Goal: Task Accomplishment & Management: Manage account settings

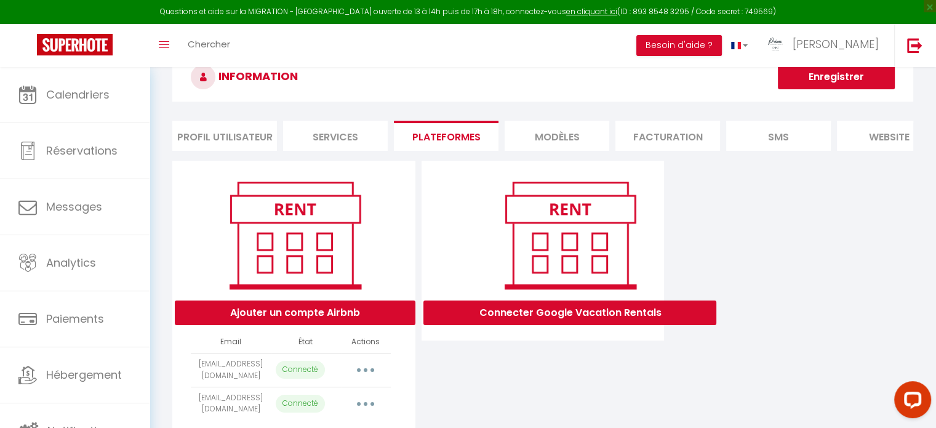
scroll to position [62, 0]
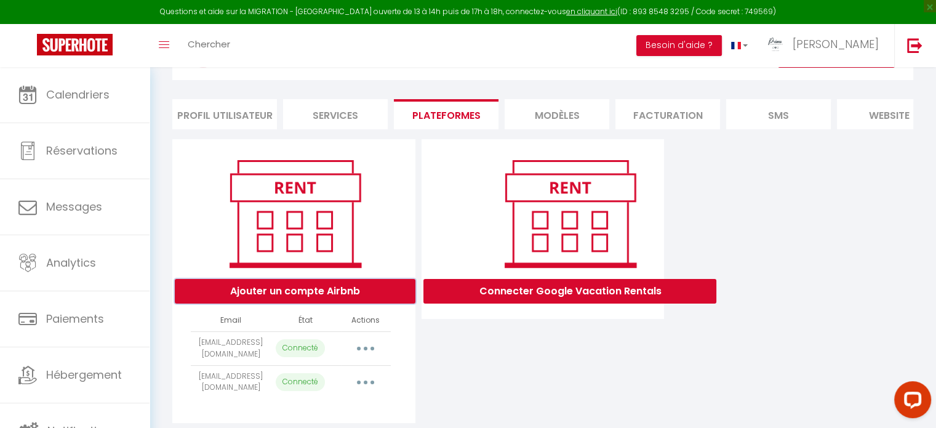
click at [272, 304] on button "Ajouter un compte Airbnb" at bounding box center [295, 291] width 241 height 25
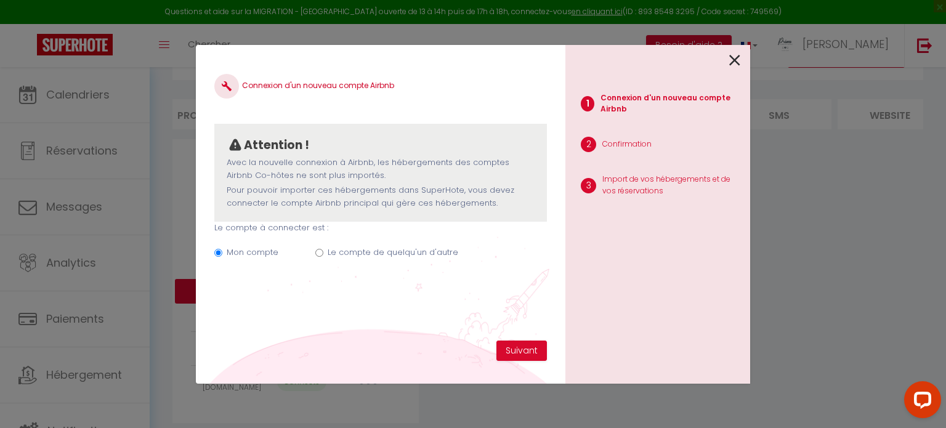
click at [316, 252] on input "Le compte de quelqu'un d'autre" at bounding box center [319, 253] width 8 height 8
radio input "true"
radio input "false"
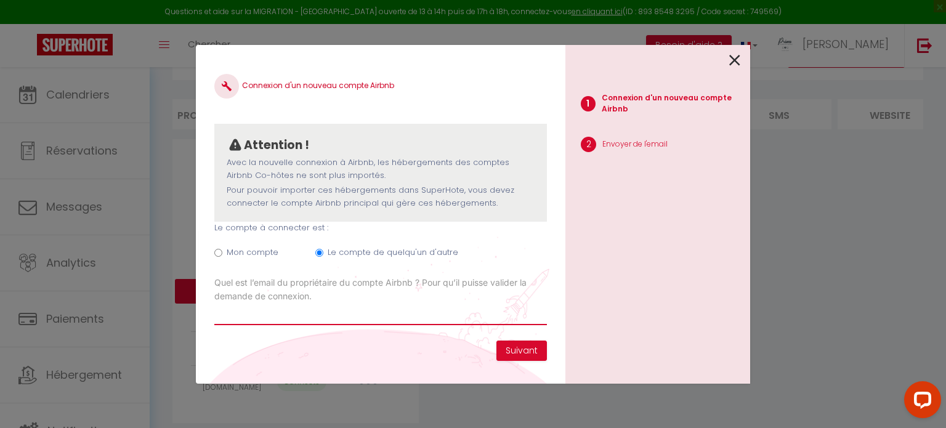
click at [344, 313] on input "Email connexion Airbnb" at bounding box center [380, 314] width 332 height 22
type input "a"
type input "[EMAIL_ADDRESS][DOMAIN_NAME]"
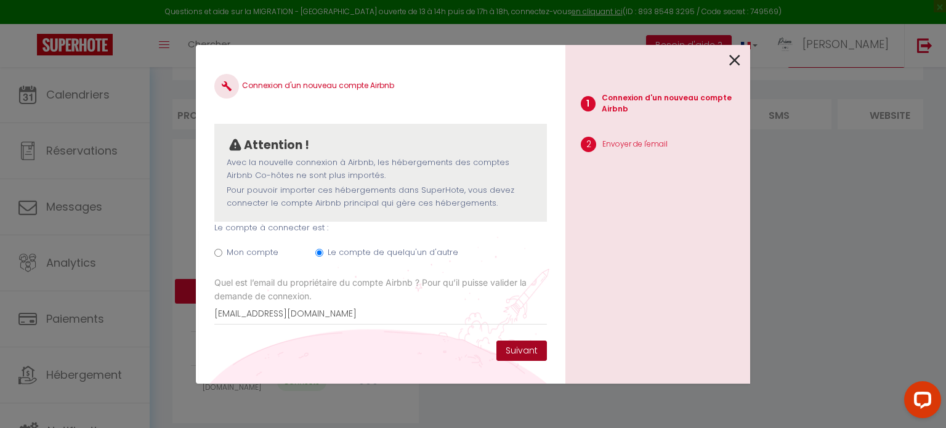
click at [527, 348] on button "Suivant" at bounding box center [521, 350] width 50 height 21
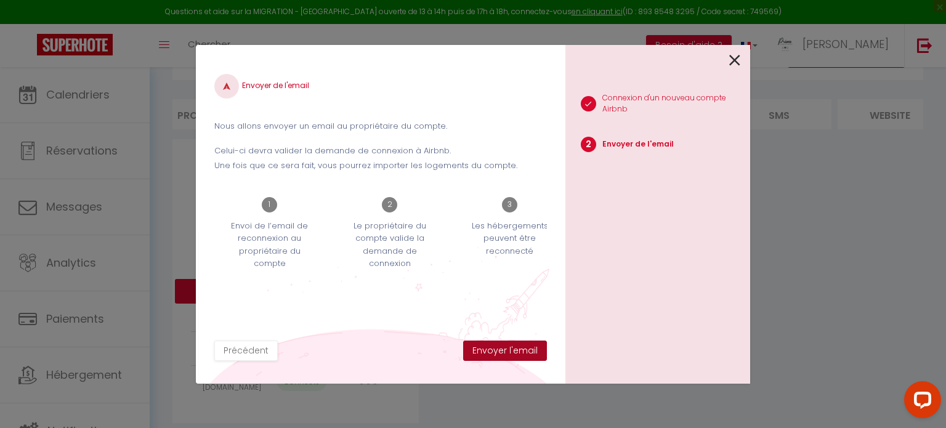
click at [504, 355] on button "Envoyer l'email" at bounding box center [505, 350] width 84 height 21
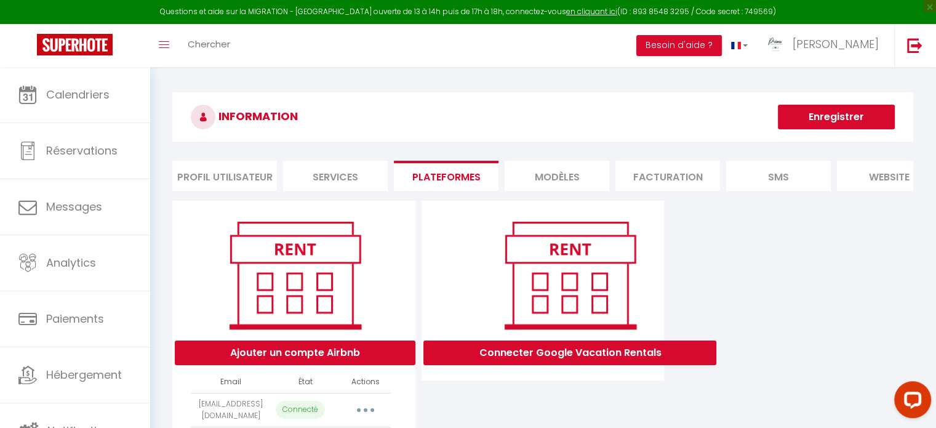
scroll to position [134, 0]
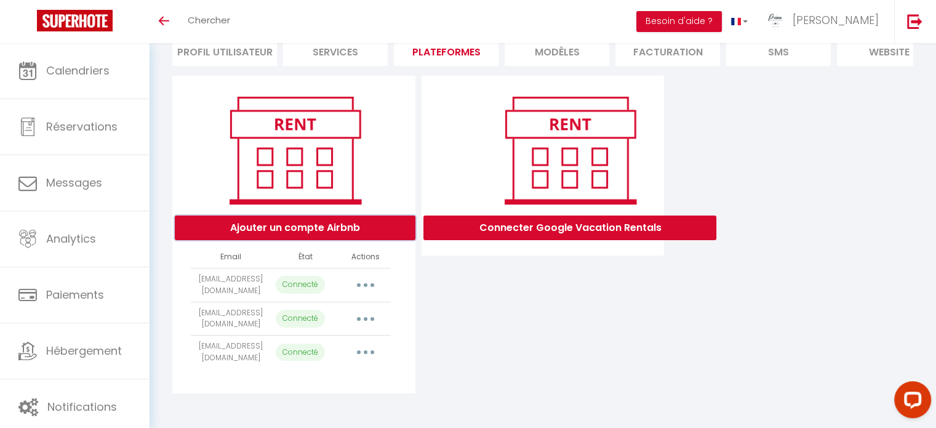
click at [325, 228] on button "Ajouter un compte Airbnb" at bounding box center [295, 227] width 241 height 25
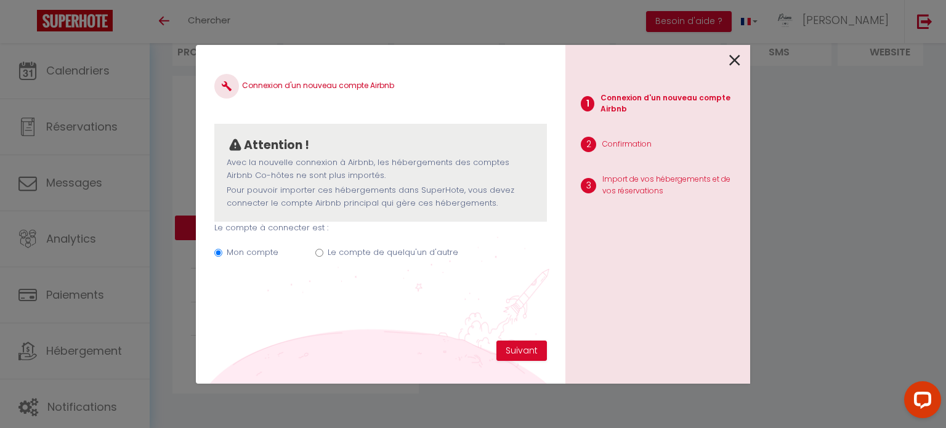
click at [397, 255] on label "Le compte de quelqu'un d'autre" at bounding box center [393, 252] width 131 height 12
click at [323, 255] on input "Le compte de quelqu'un d'autre" at bounding box center [319, 253] width 8 height 8
radio input "true"
radio input "false"
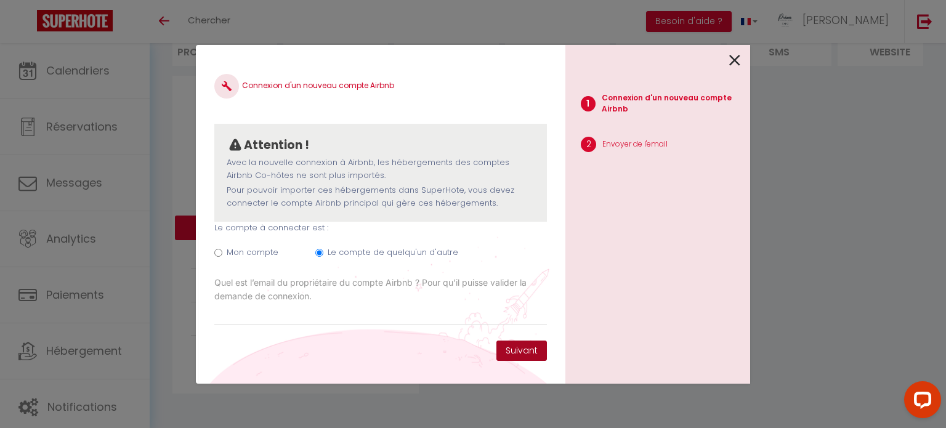
click at [514, 342] on button "Suivant" at bounding box center [521, 350] width 50 height 21
click at [372, 318] on input "Email connexion Airbnb" at bounding box center [380, 314] width 332 height 22
click at [223, 315] on input "Email connexion Airbnb" at bounding box center [380, 314] width 332 height 22
click at [220, 320] on input "Email connexion Airbnb" at bounding box center [380, 314] width 332 height 22
click at [223, 313] on input "Email connexion Airbnb" at bounding box center [380, 314] width 332 height 22
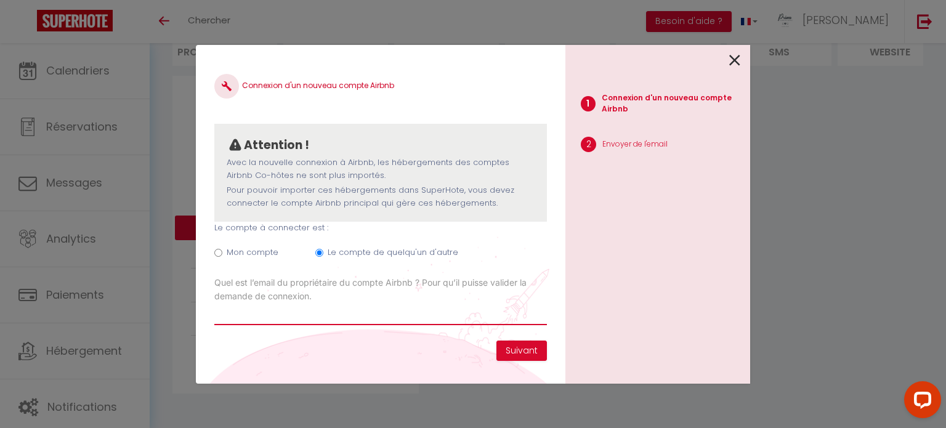
click at [236, 305] on input "Email connexion Airbnb" at bounding box center [380, 314] width 332 height 22
click at [234, 314] on input "Email connexion Airbnb" at bounding box center [380, 314] width 332 height 22
type input "aupieddub"
drag, startPoint x: 282, startPoint y: 317, endPoint x: 0, endPoint y: 223, distance: 297.1
click at [0, 275] on div "Connexion d'un nouveau compte Airbnb Attention ! Avec la nouvelle connexion à A…" at bounding box center [473, 214] width 946 height 428
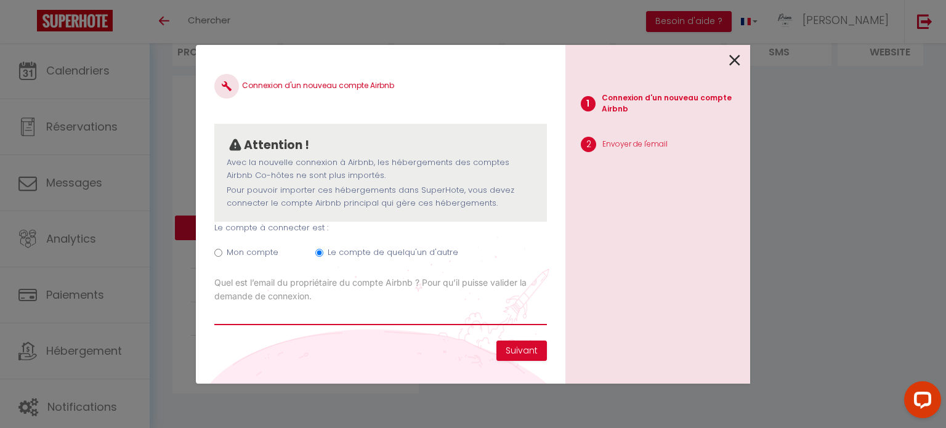
paste input "aupieddubeffroi1@gmail.com"
type input "aupieddubeffroi1@gmail.com"
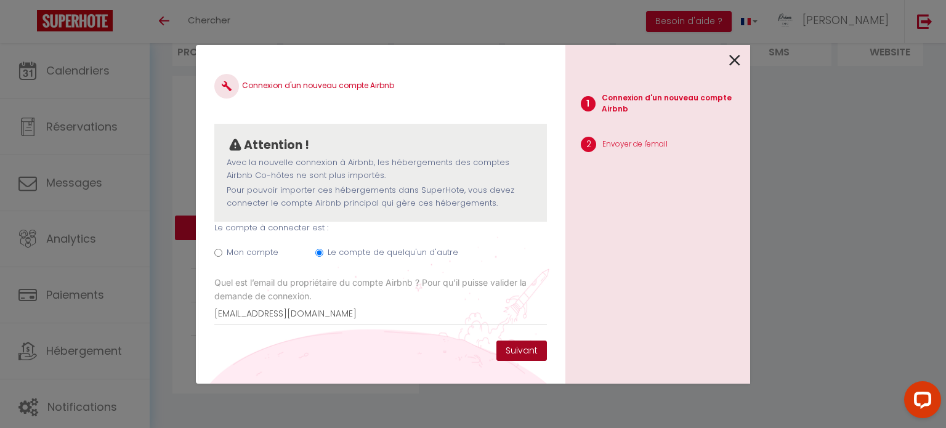
click at [517, 349] on button "Suivant" at bounding box center [521, 350] width 50 height 21
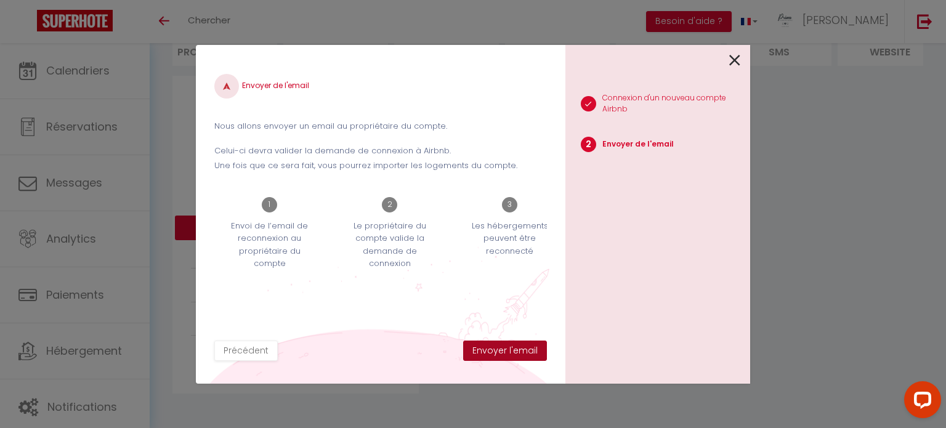
click at [527, 352] on button "Envoyer l'email" at bounding box center [505, 350] width 84 height 21
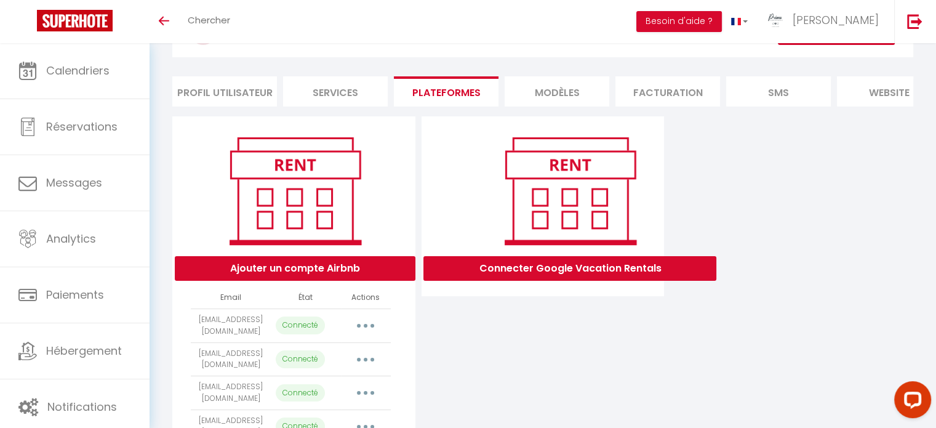
scroll to position [143, 0]
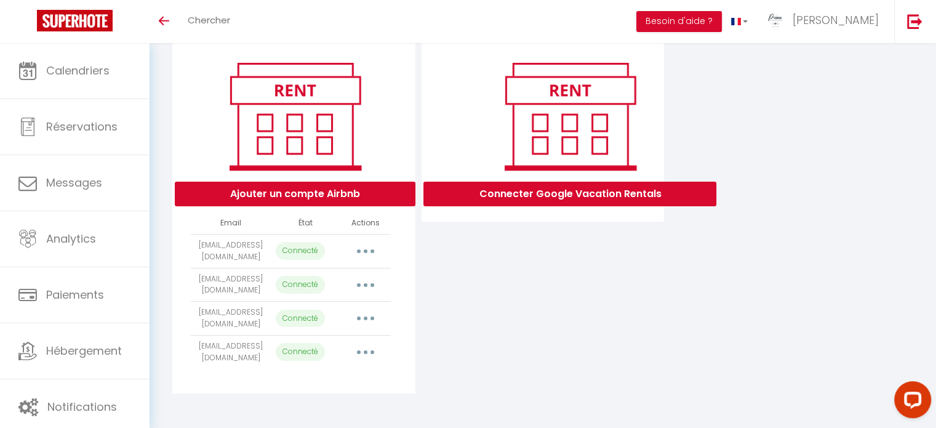
click at [361, 252] on button "button" at bounding box center [365, 251] width 34 height 20
click at [359, 253] on button "button" at bounding box center [365, 251] width 34 height 20
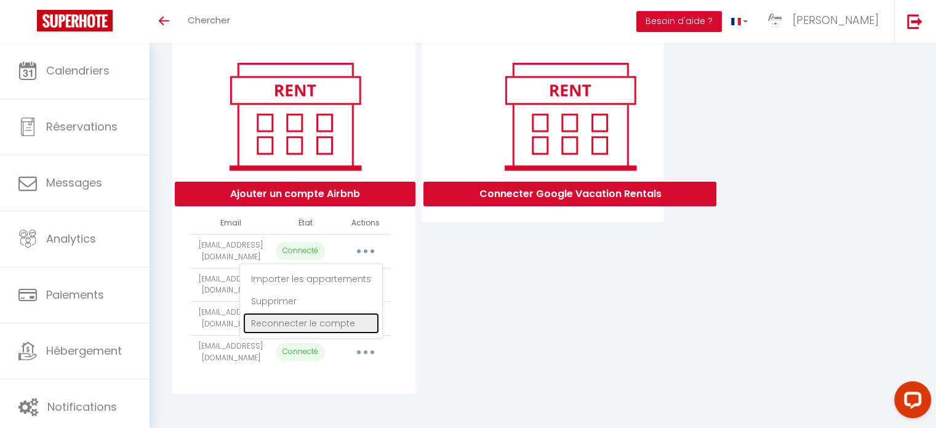
click at [276, 327] on link "Reconnecter le compte" at bounding box center [311, 323] width 136 height 21
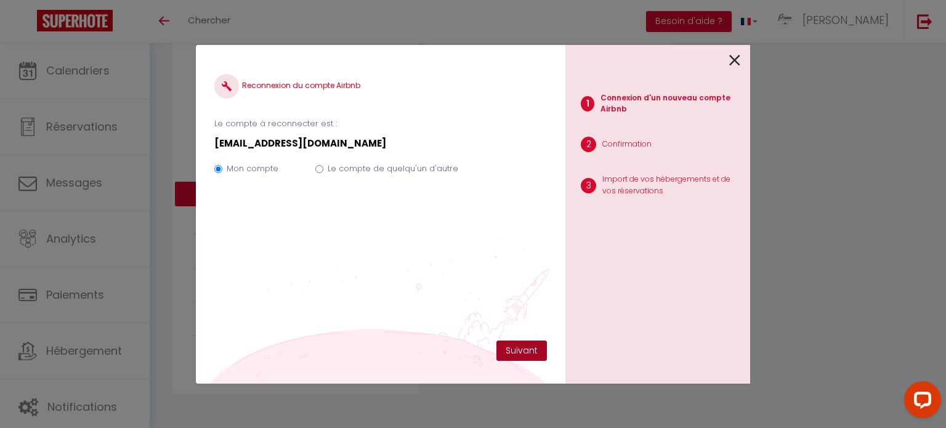
drag, startPoint x: 515, startPoint y: 345, endPoint x: 506, endPoint y: 347, distance: 8.8
click at [515, 345] on button "Suivant" at bounding box center [521, 350] width 50 height 21
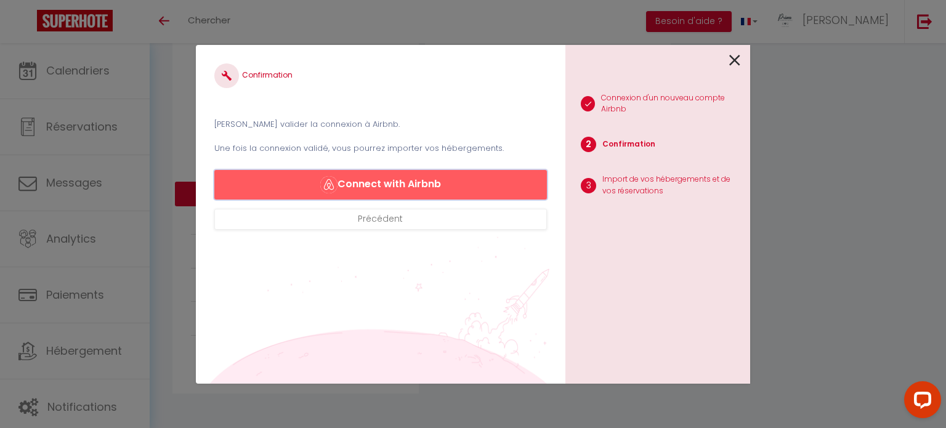
click at [411, 180] on button "Connect with Airbnb" at bounding box center [380, 185] width 332 height 30
click at [726, 58] on div at bounding box center [652, 59] width 175 height 29
drag, startPoint x: 749, startPoint y: 53, endPoint x: 733, endPoint y: 56, distance: 16.3
click at [748, 54] on div "1 Connexion d'un nouveau compte Airbnb 2 Confirmation 3 Import de vos hébergeme…" at bounding box center [657, 214] width 185 height 339
click at [730, 57] on icon at bounding box center [734, 60] width 11 height 18
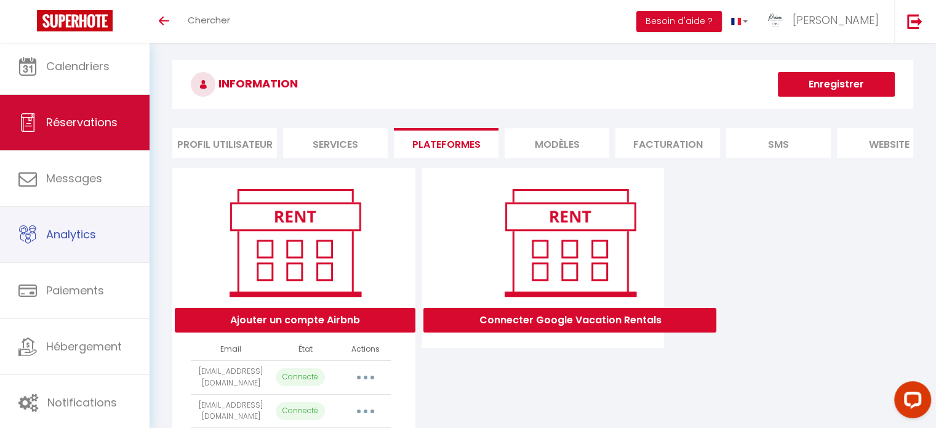
scroll to position [0, 0]
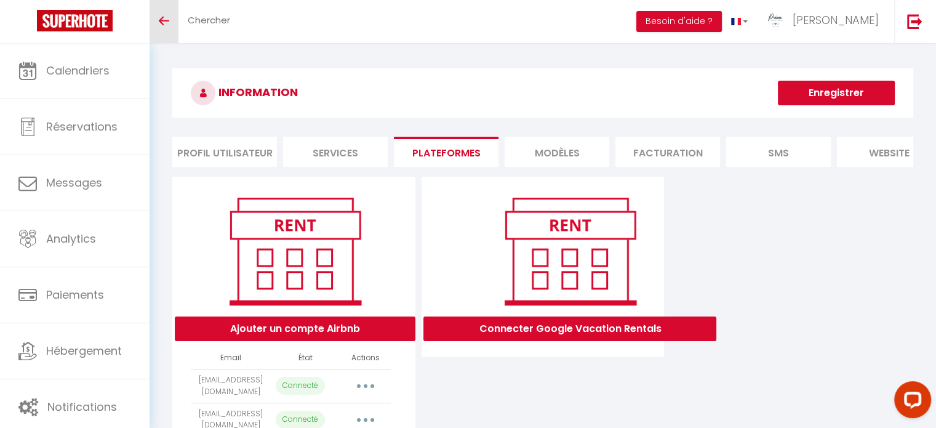
click at [176, 11] on link "Toggle menubar" at bounding box center [164, 21] width 29 height 43
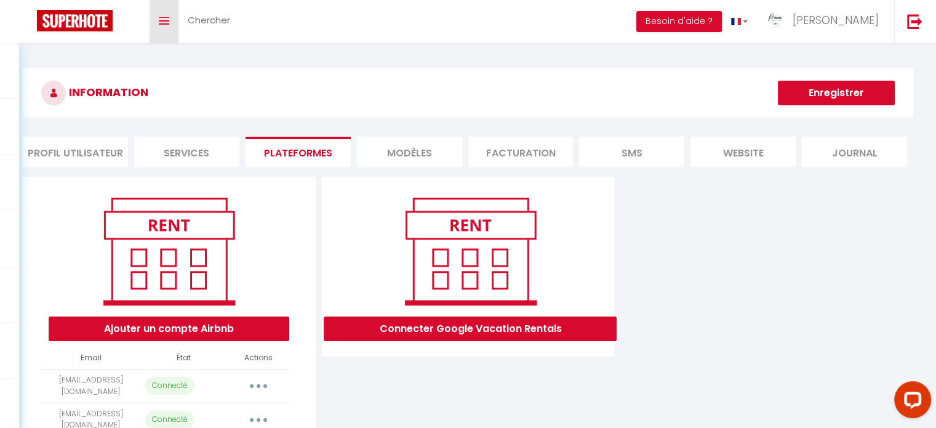
click at [159, 17] on icon "Toggle menubar" at bounding box center [164, 20] width 10 height 7
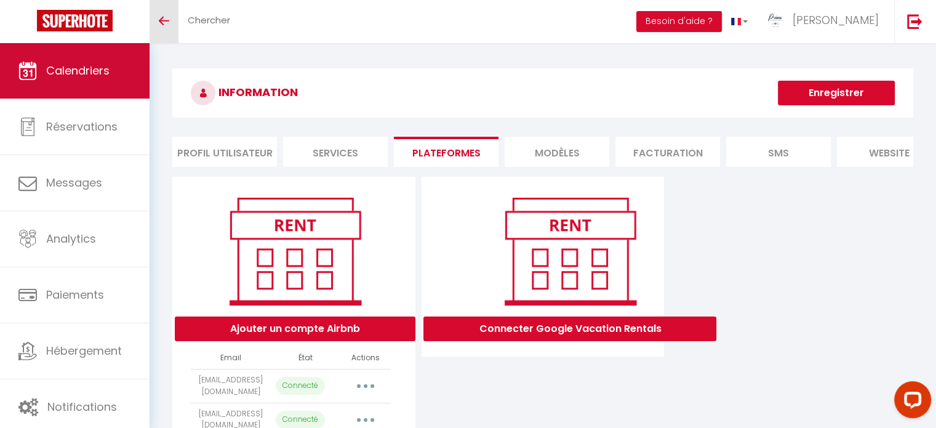
click at [63, 76] on span "Calendriers" at bounding box center [77, 70] width 63 height 15
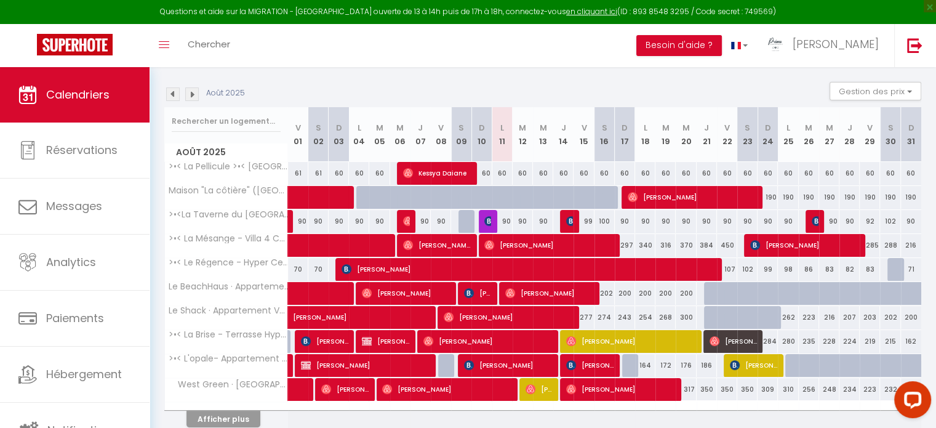
scroll to position [223, 0]
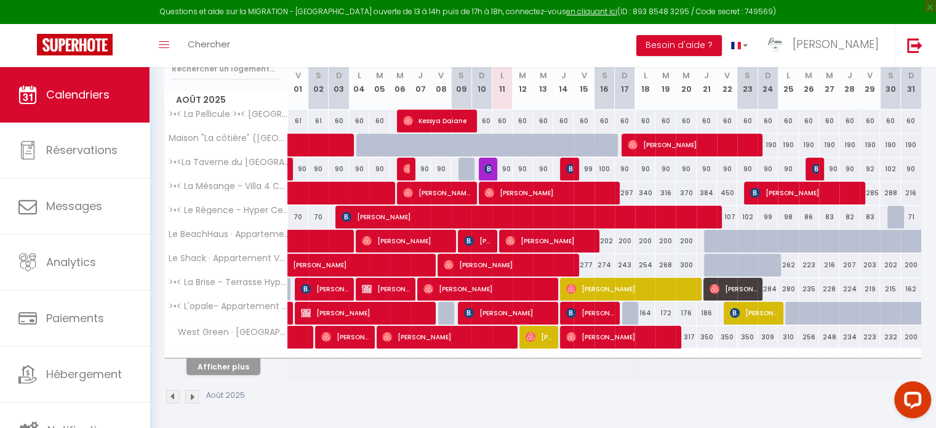
click at [215, 353] on div at bounding box center [226, 354] width 123 height 8
drag, startPoint x: 219, startPoint y: 364, endPoint x: 473, endPoint y: 256, distance: 276.1
click at [222, 361] on button "Afficher plus" at bounding box center [224, 366] width 74 height 17
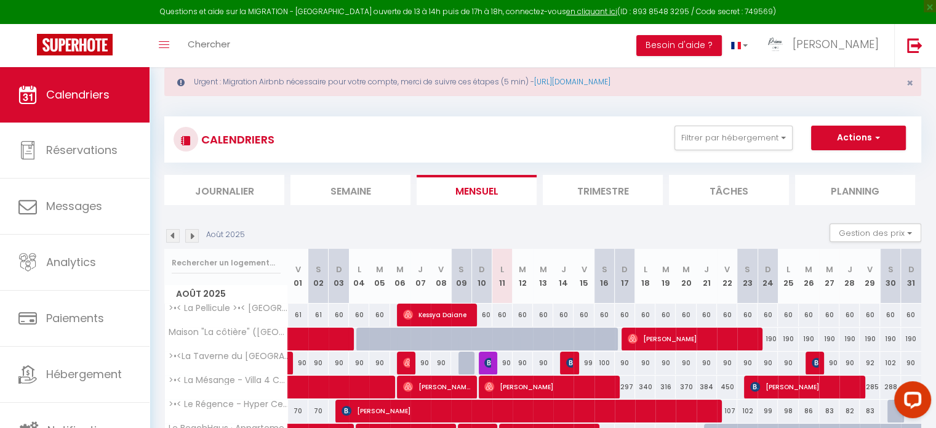
scroll to position [0, 0]
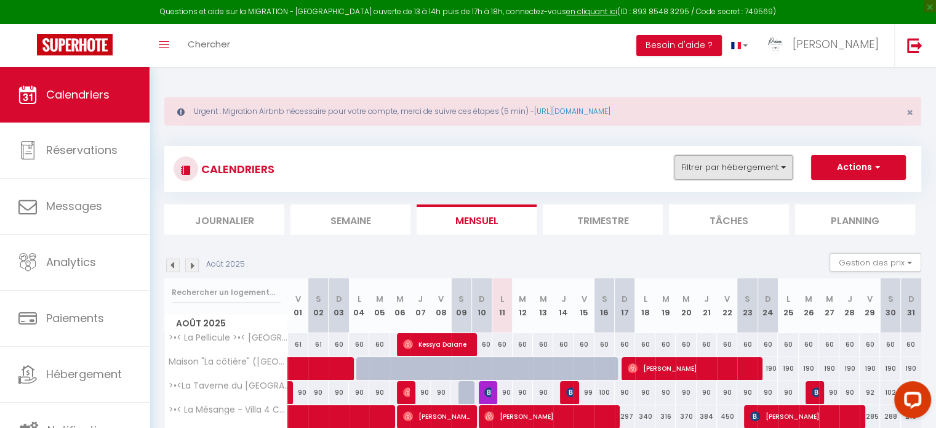
click at [727, 177] on button "Filtrer par hébergement" at bounding box center [734, 167] width 118 height 25
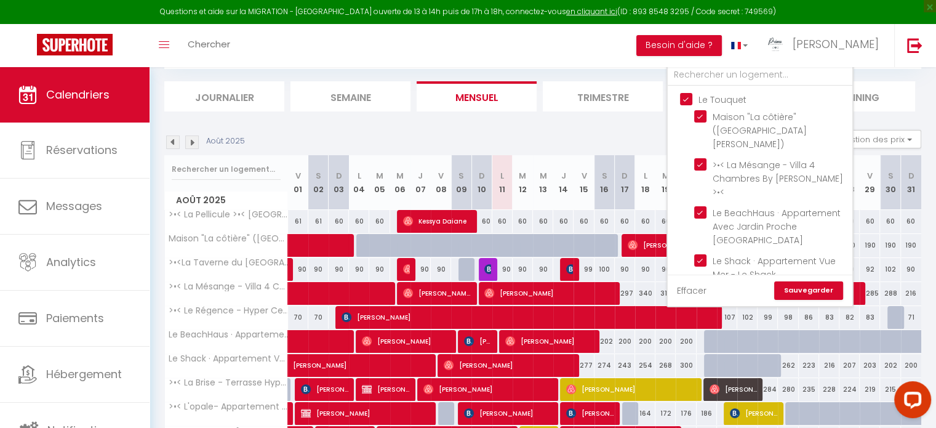
click at [702, 289] on link "Effacer" at bounding box center [692, 291] width 30 height 14
checkbox input "false"
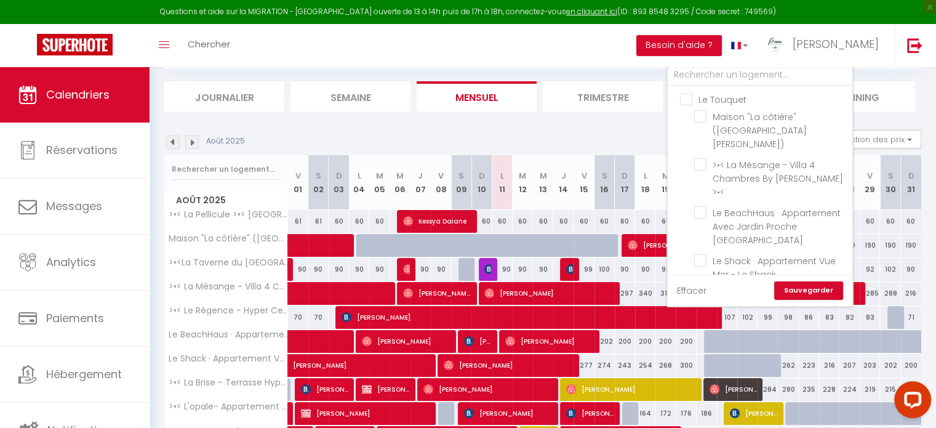
checkbox input "false"
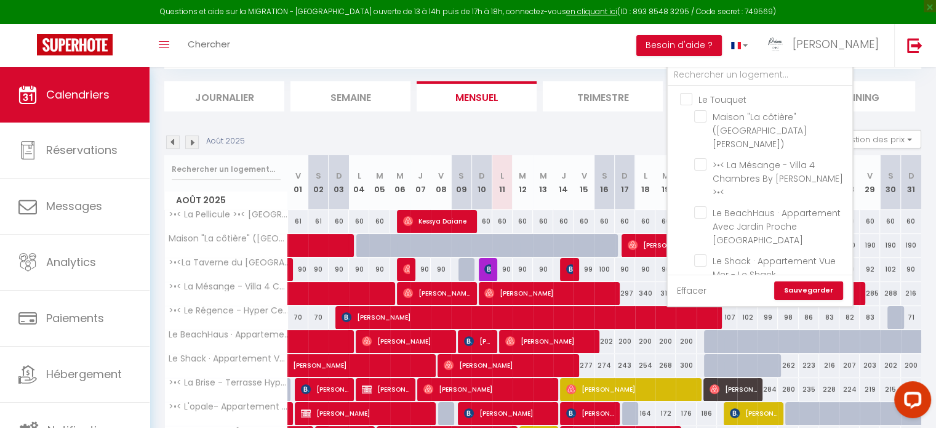
checkbox input "false"
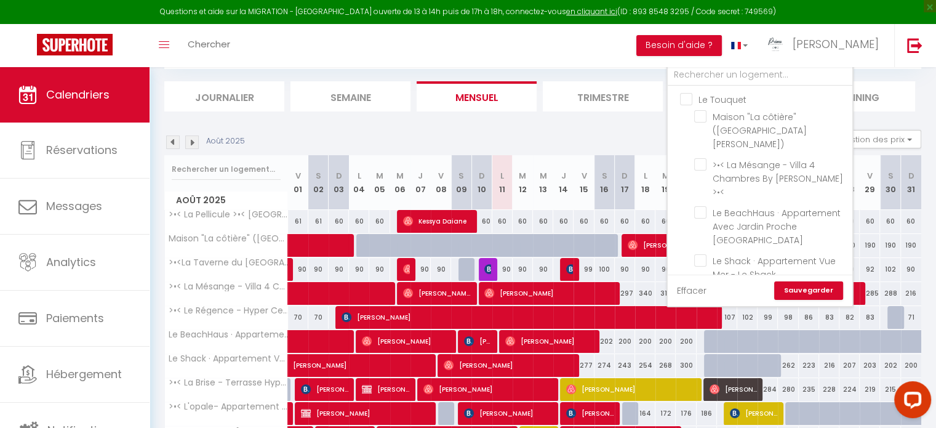
checkbox input "false"
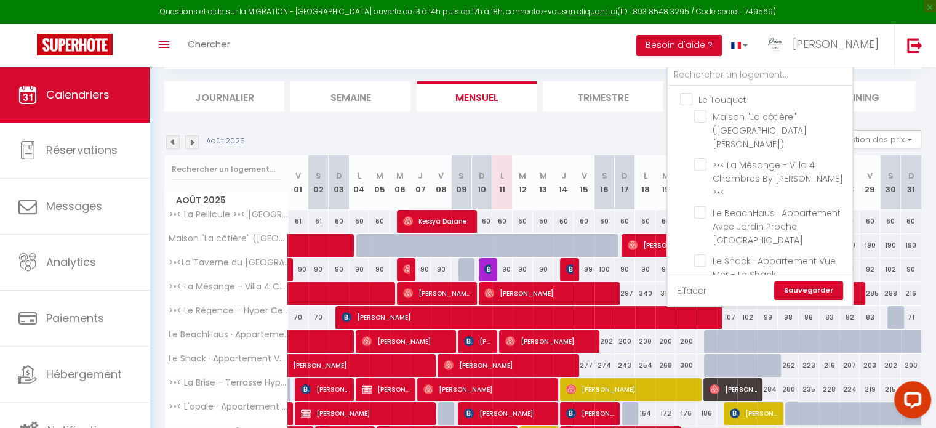
checkbox input "false"
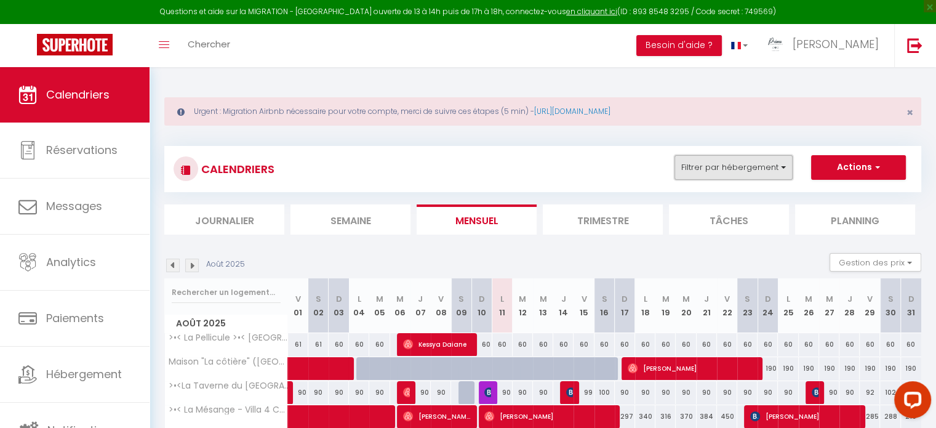
click at [726, 159] on button "Filtrer par hébergement" at bounding box center [734, 167] width 118 height 25
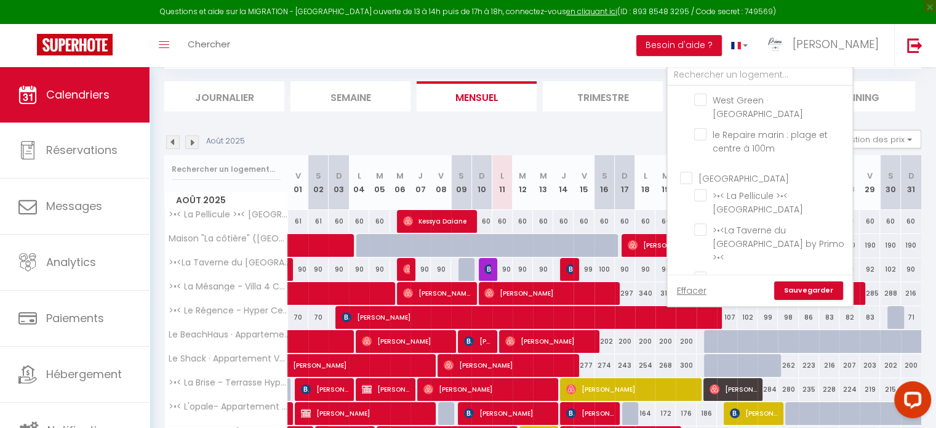
scroll to position [308, 0]
click at [683, 141] on input "Arras" at bounding box center [772, 147] width 185 height 12
checkbox input "true"
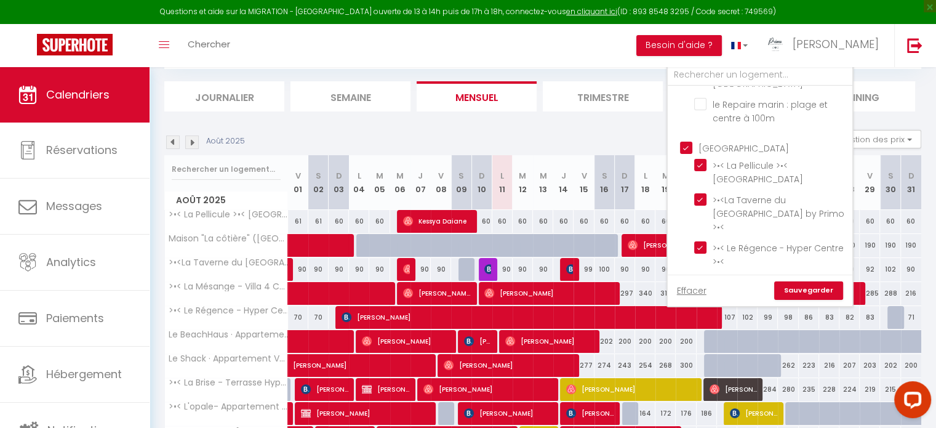
checkbox input "false"
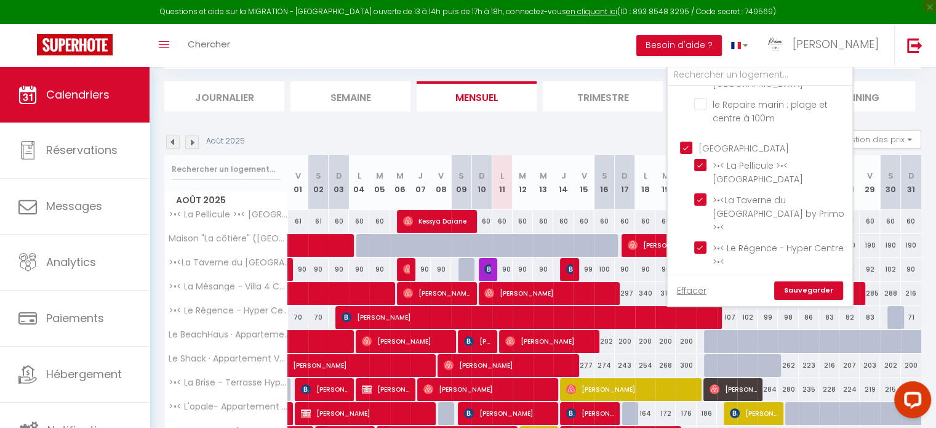
checkbox input "false"
checkbox input "true"
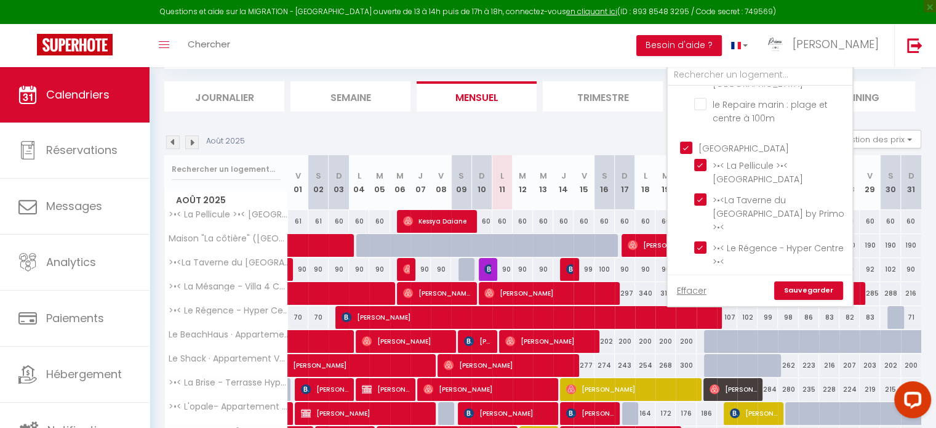
checkbox input "true"
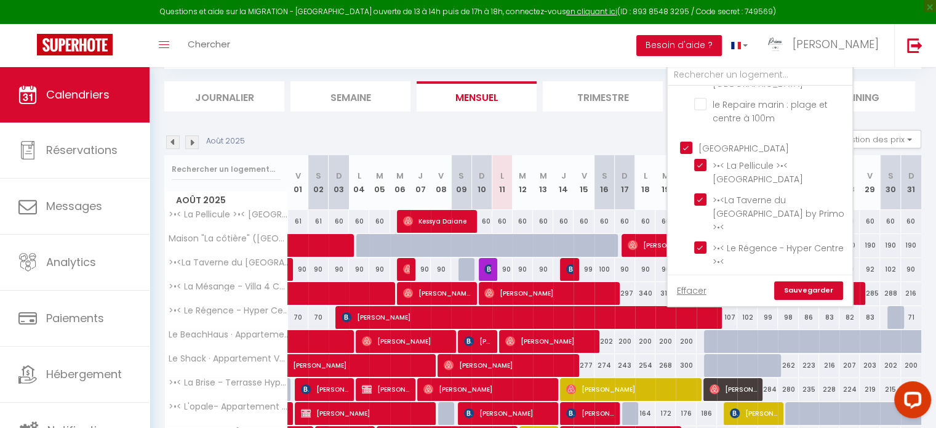
checkbox input "true"
checkbox input "false"
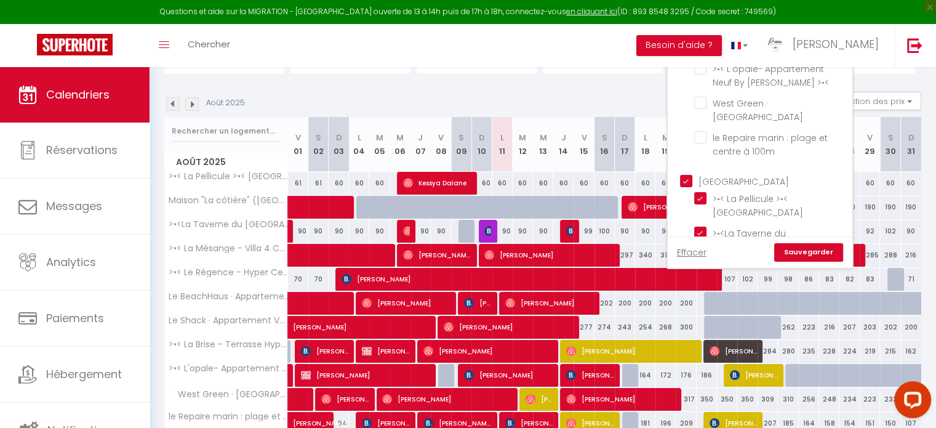
scroll to position [0, 0]
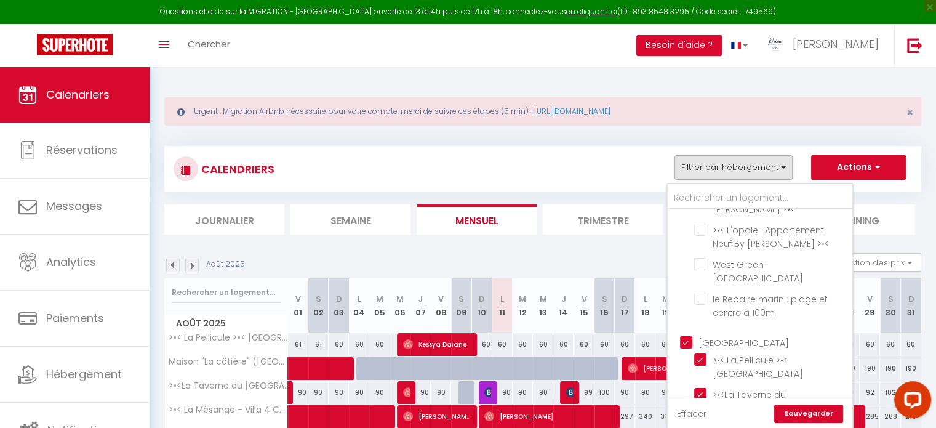
click at [415, 164] on div "CALENDRIERS Filtrer par hébergement Le Touquet Maison "La côtière" (Sainte-Céci…" at bounding box center [543, 169] width 739 height 28
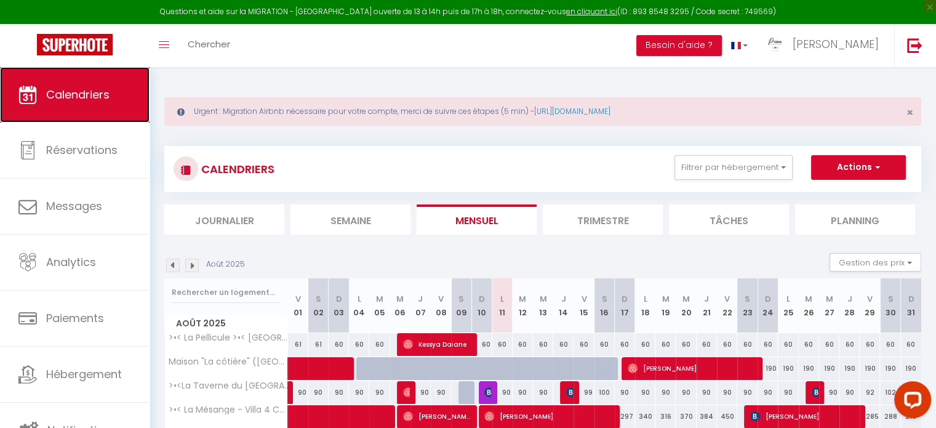
click at [68, 87] on span "Calendriers" at bounding box center [77, 94] width 63 height 15
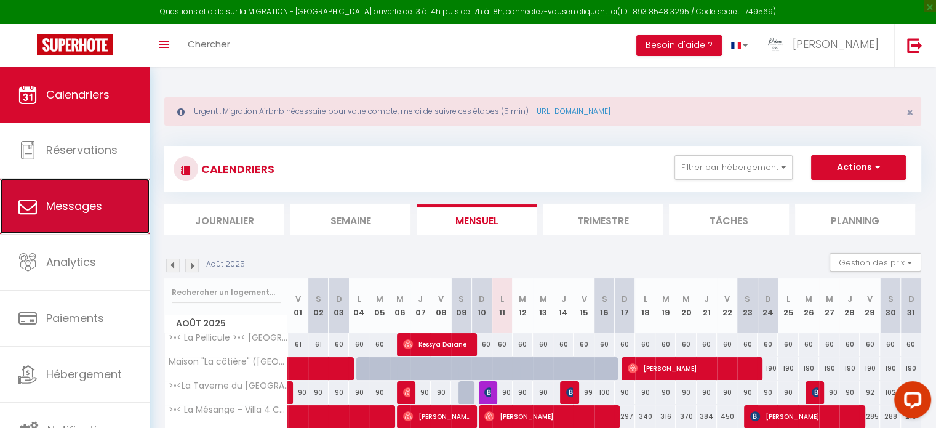
click at [70, 206] on span "Messages" at bounding box center [74, 205] width 56 height 15
select select "message"
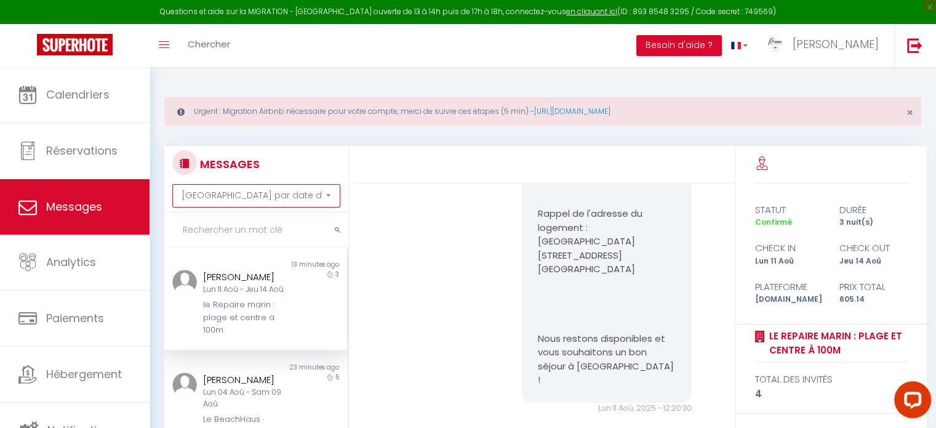
click at [241, 193] on select "Trier par date de réservation Trier par date de message" at bounding box center [256, 195] width 168 height 23
click at [243, 195] on select "Trier par date de réservation Trier par date de message" at bounding box center [256, 195] width 168 height 23
click at [241, 233] on input "text" at bounding box center [256, 230] width 184 height 34
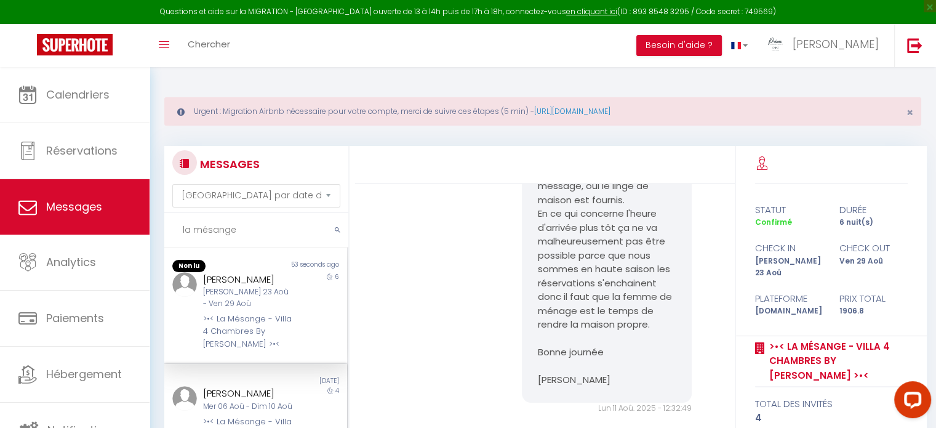
scroll to position [123, 0]
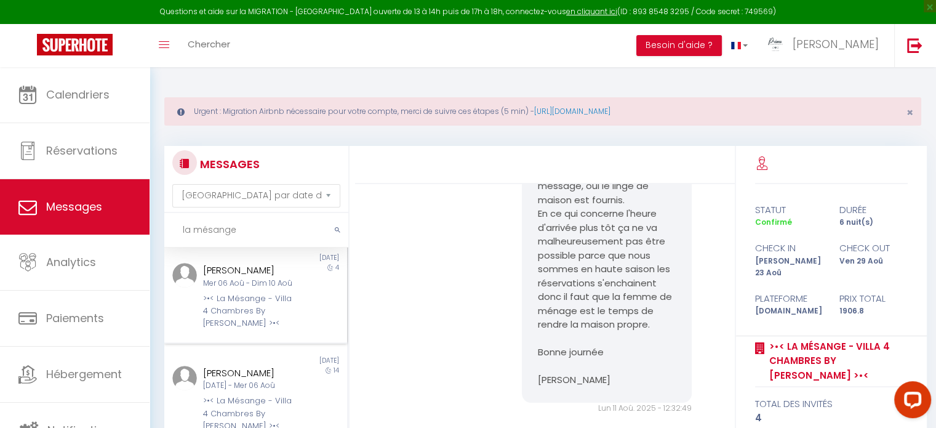
type input "la mésange"
click at [255, 317] on div ">•< La Mésange - Villa 4 Chambres By Primo >•<" at bounding box center [248, 311] width 90 height 38
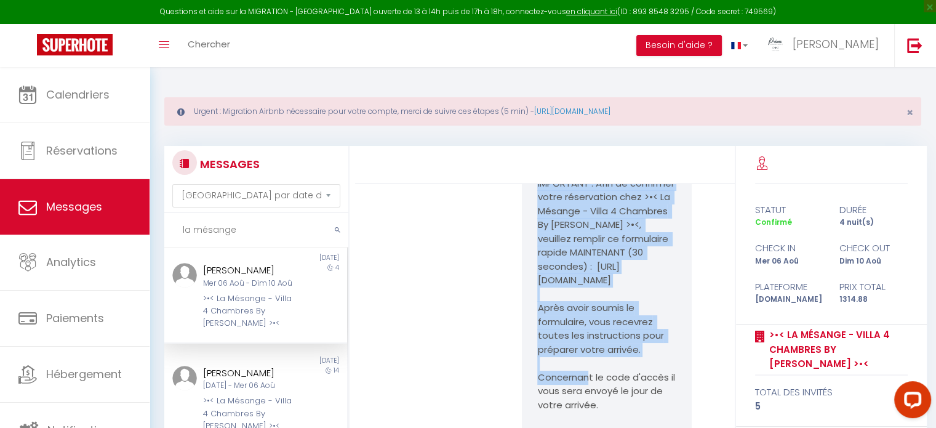
scroll to position [800, 0]
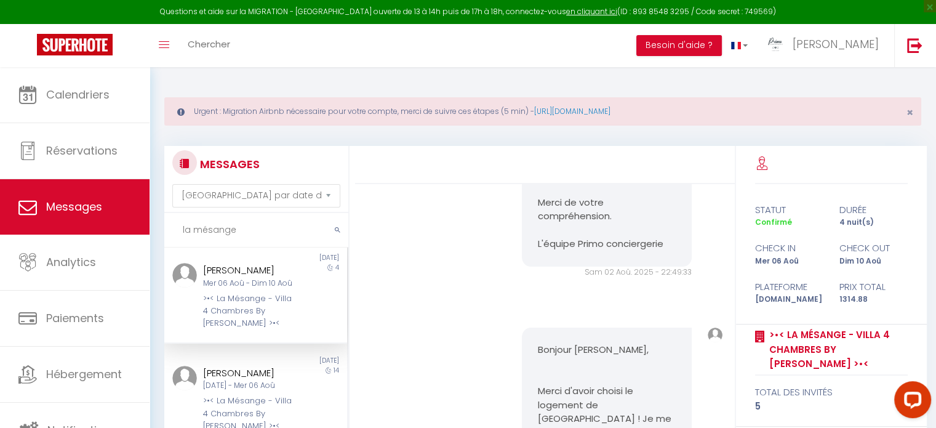
drag, startPoint x: 529, startPoint y: 289, endPoint x: 636, endPoint y: 273, distance: 108.4
click at [637, 267] on div "Bonjour Thomas, Merci d'avoir choisi le logement de Erwan ! Je me réjouis de vo…" at bounding box center [607, 50] width 170 height 433
copy pre "Bonjour Thomas, Merci d'avoir choisi le logement de Erwan ! Je me réjouis de vo…"
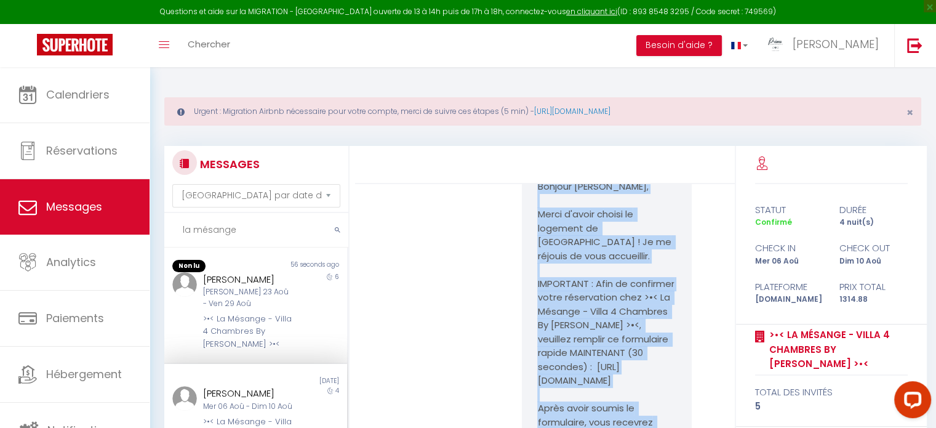
scroll to position [431, 0]
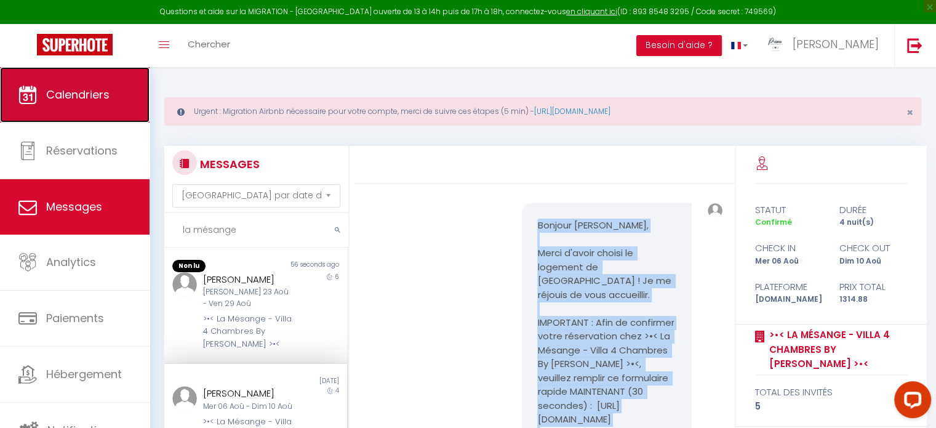
click at [114, 111] on link "Calendriers" at bounding box center [75, 94] width 150 height 55
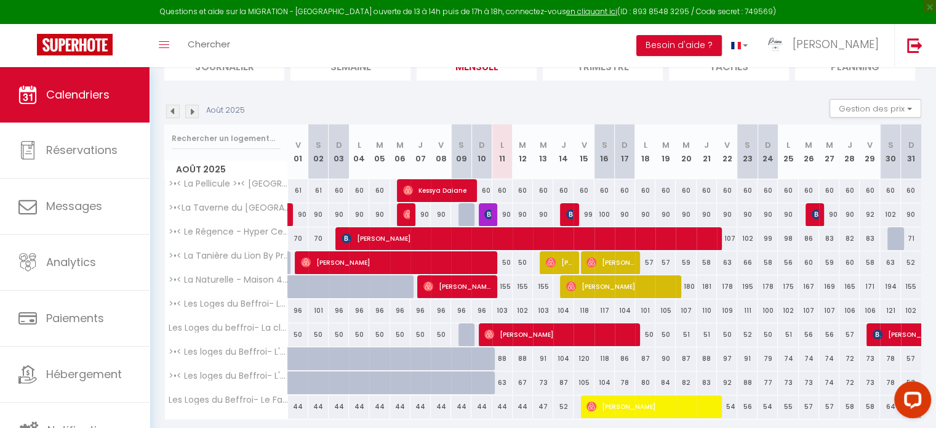
scroll to position [9, 0]
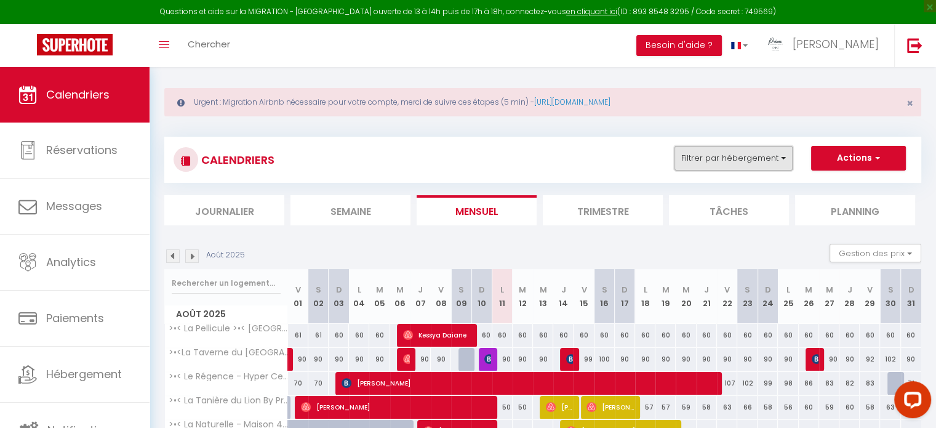
click at [736, 169] on button "Filtrer par hébergement" at bounding box center [734, 158] width 118 height 25
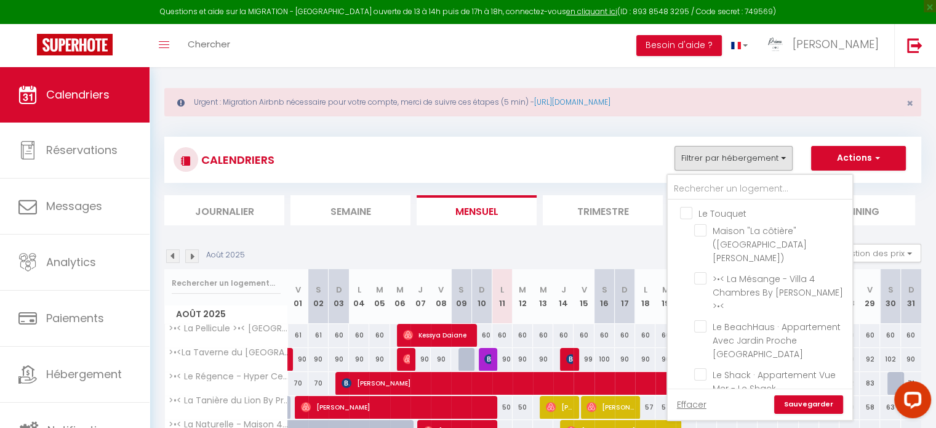
click at [688, 217] on input "Le Touquet" at bounding box center [772, 212] width 185 height 12
checkbox input "true"
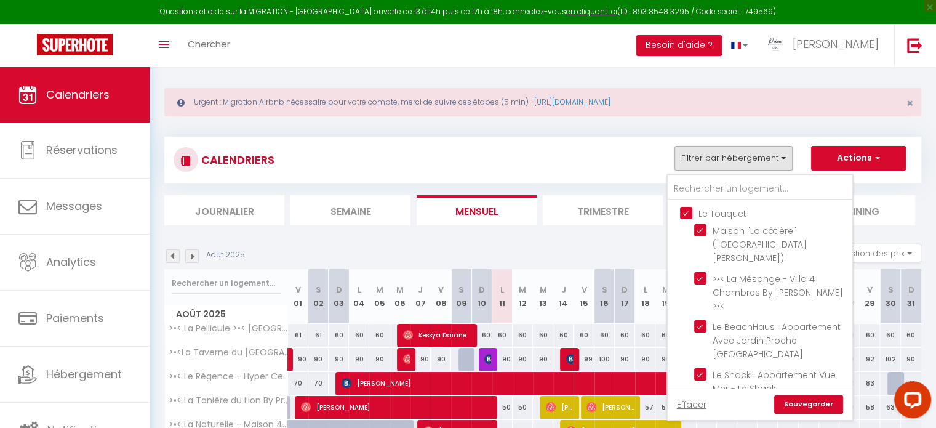
checkbox input "true"
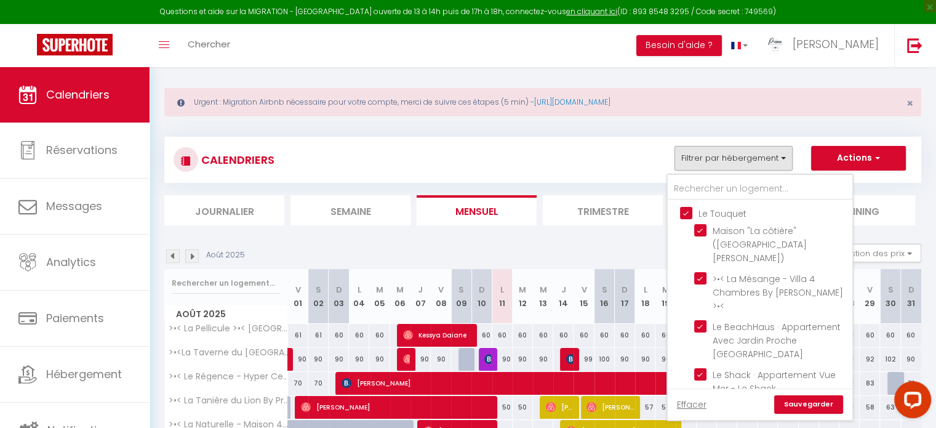
checkbox input "false"
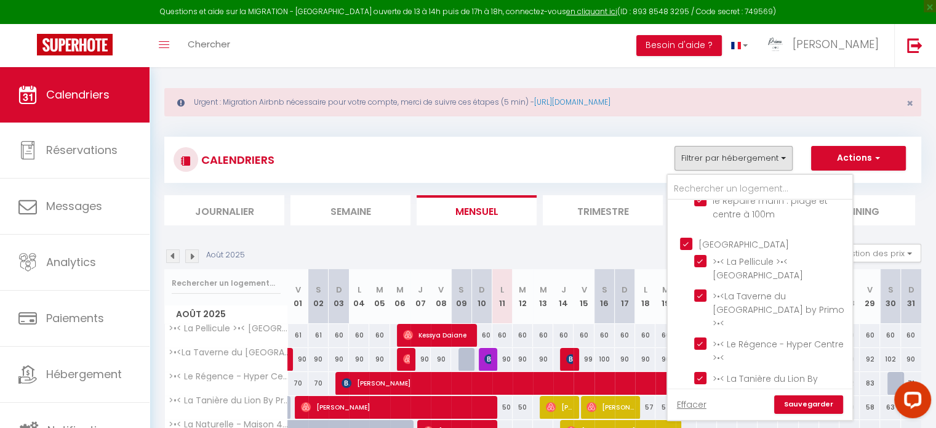
scroll to position [544, 0]
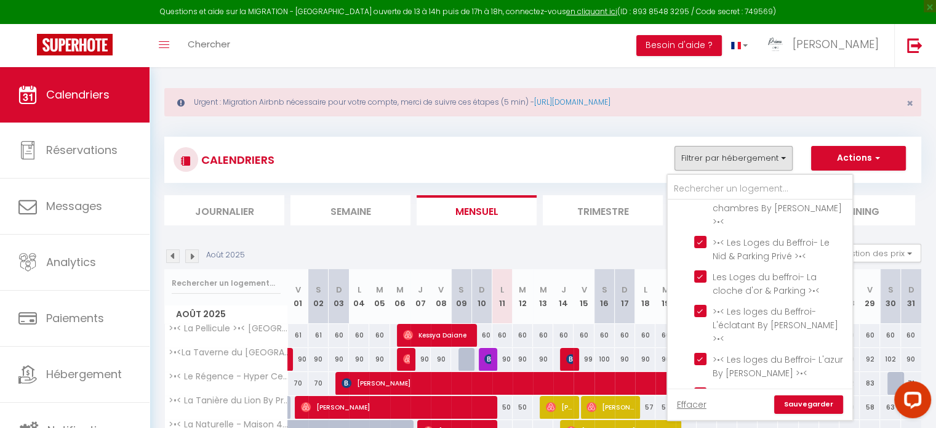
drag, startPoint x: 682, startPoint y: 339, endPoint x: 689, endPoint y: 339, distance: 7.4
click at [684, 427] on input "Lille" at bounding box center [772, 436] width 185 height 12
checkbox input "true"
click at [795, 404] on link "Sauvegarder" at bounding box center [808, 404] width 69 height 18
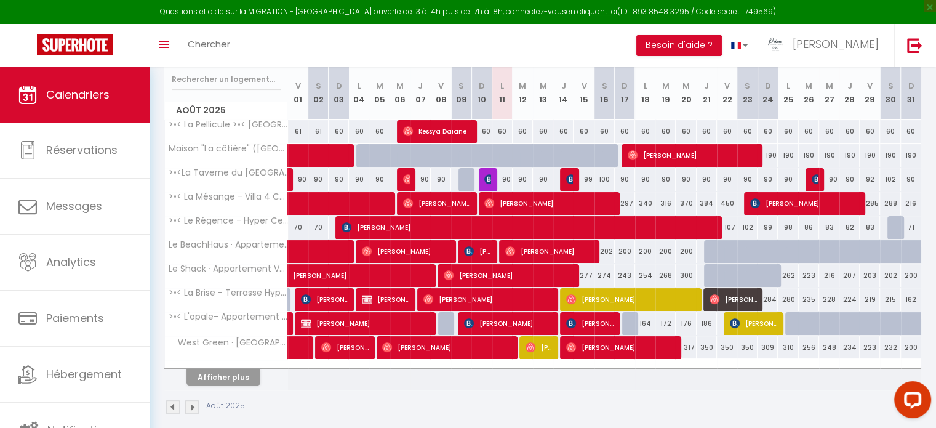
scroll to position [223, 0]
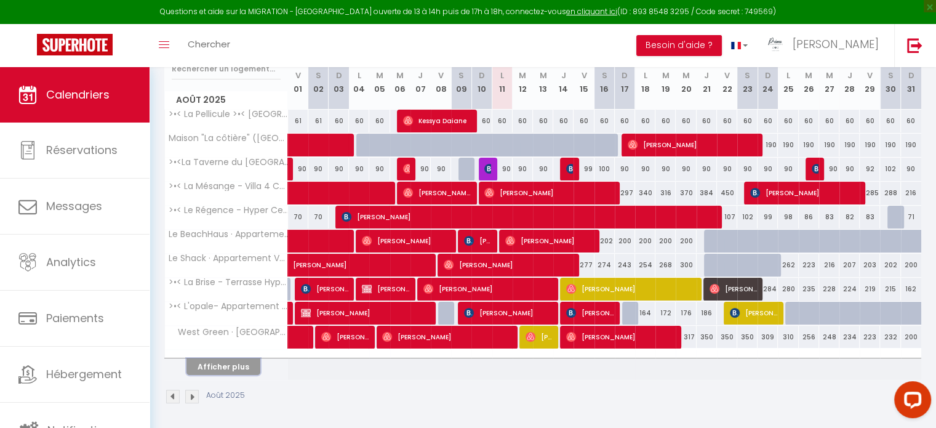
drag, startPoint x: 223, startPoint y: 369, endPoint x: 224, endPoint y: 360, distance: 8.6
click at [223, 369] on button "Afficher plus" at bounding box center [224, 366] width 74 height 17
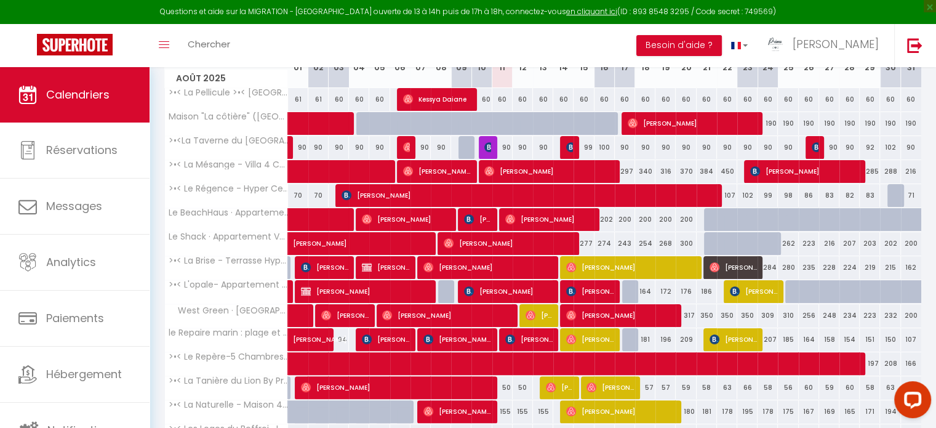
scroll to position [224, 0]
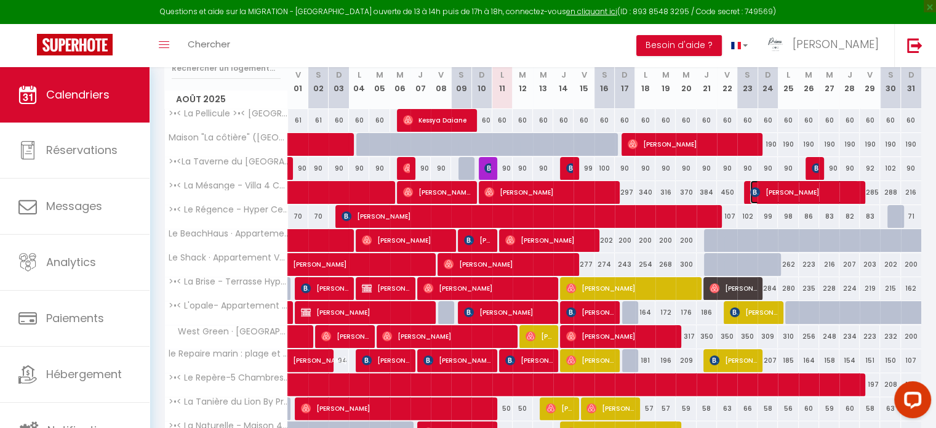
click at [790, 193] on span "Sarah Smulders" at bounding box center [804, 191] width 108 height 23
select select "OK"
select select "KO"
select select "0"
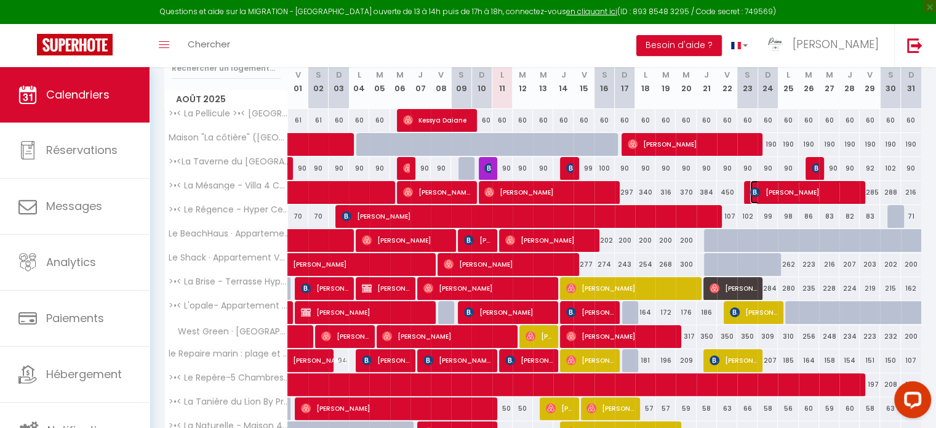
select select "1"
select select
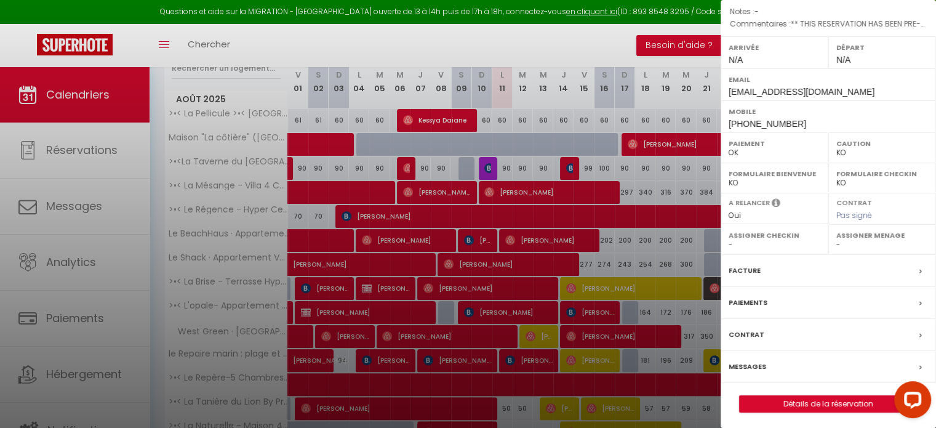
scroll to position [156, 0]
click at [746, 360] on label "Messages" at bounding box center [748, 366] width 38 height 13
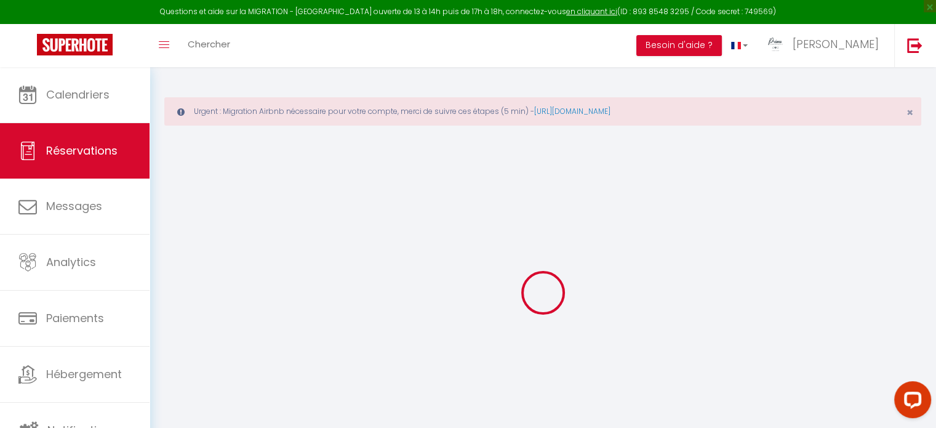
select select
checkbox input "false"
type textarea "** THIS RESERVATION HAS BEEN PRE-PAID ** Reservation has a cancellation grace p…"
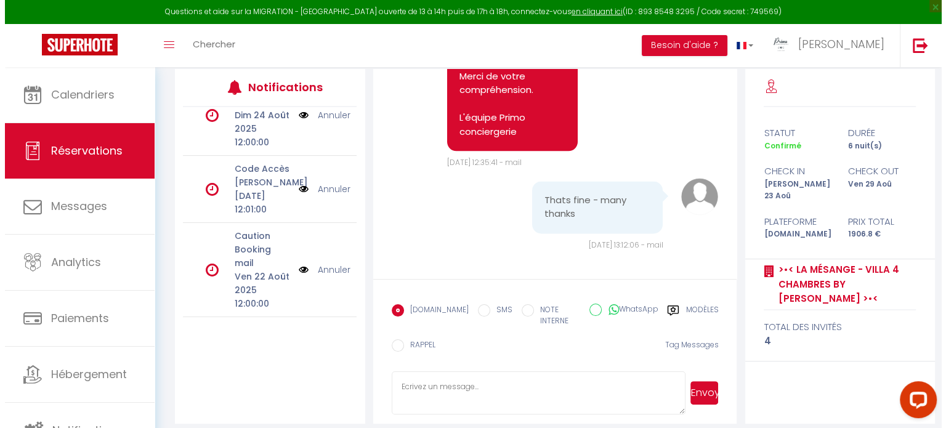
scroll to position [1766, 0]
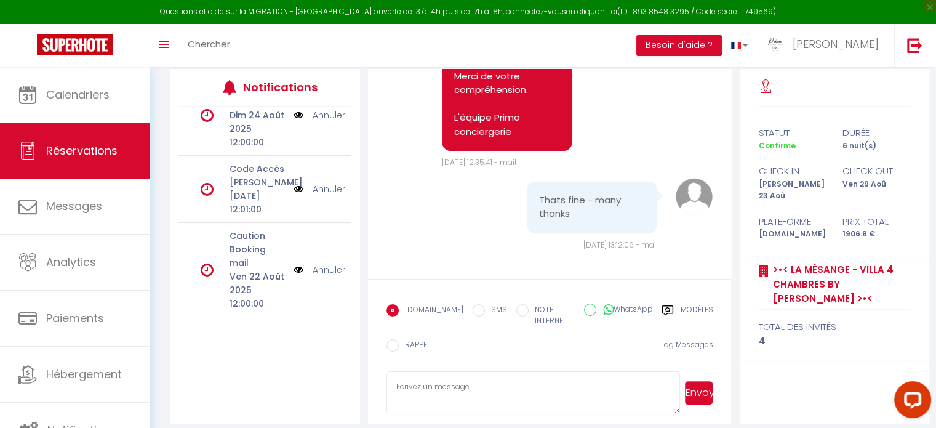
click at [294, 270] on img at bounding box center [299, 270] width 10 height 14
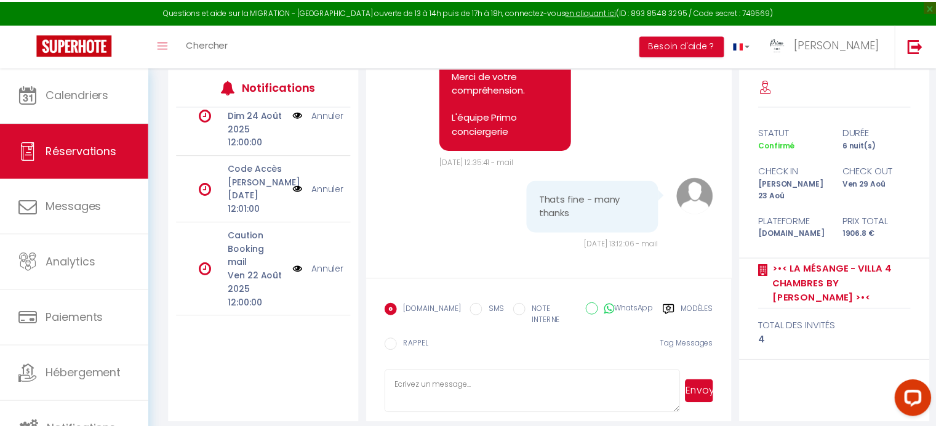
scroll to position [1724, 0]
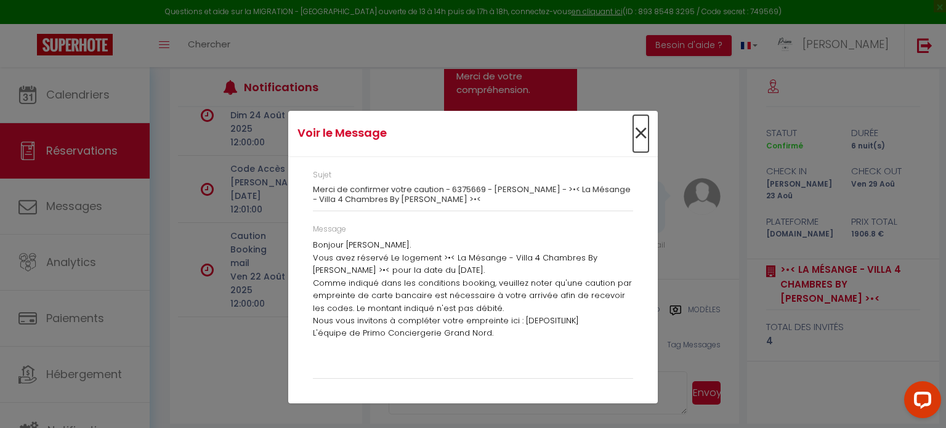
click at [637, 131] on span "×" at bounding box center [640, 133] width 15 height 37
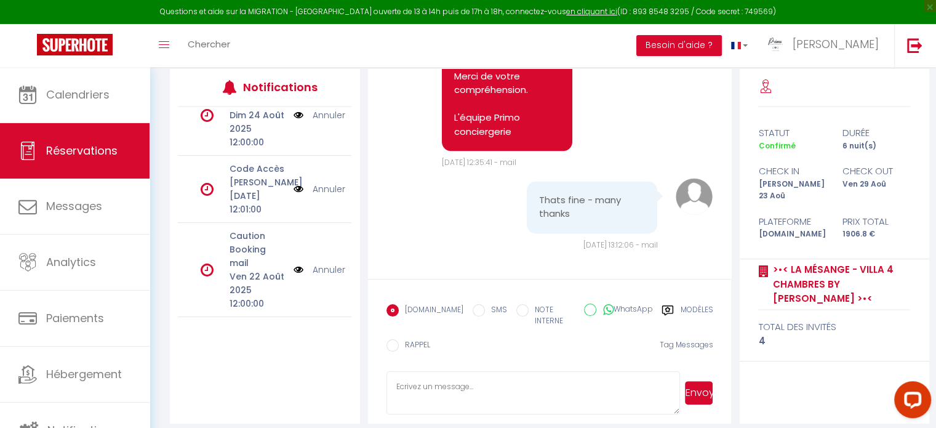
scroll to position [1766, 0]
click at [420, 381] on textarea at bounding box center [534, 392] width 294 height 43
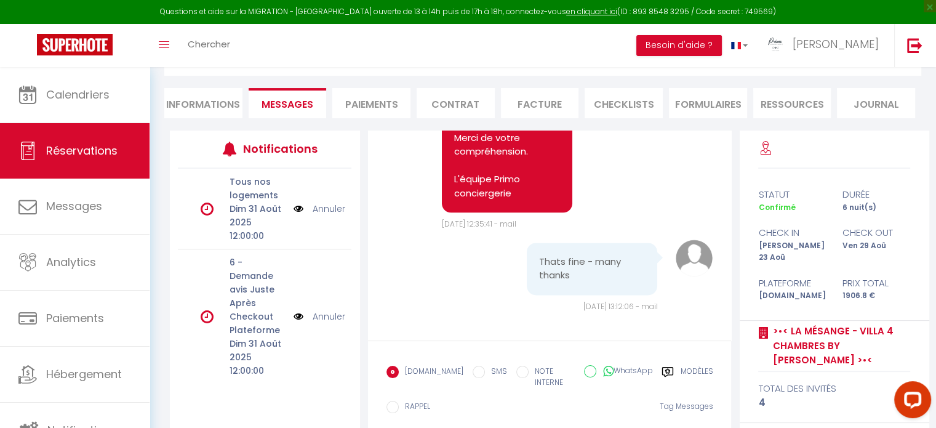
scroll to position [1458, 0]
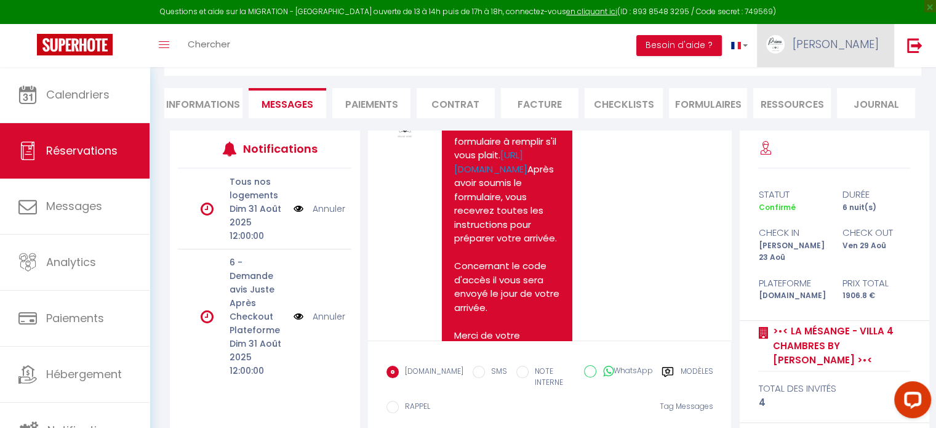
click at [851, 51] on span "[PERSON_NAME]" at bounding box center [836, 43] width 86 height 15
click at [840, 83] on link "Paramètres" at bounding box center [845, 85] width 91 height 21
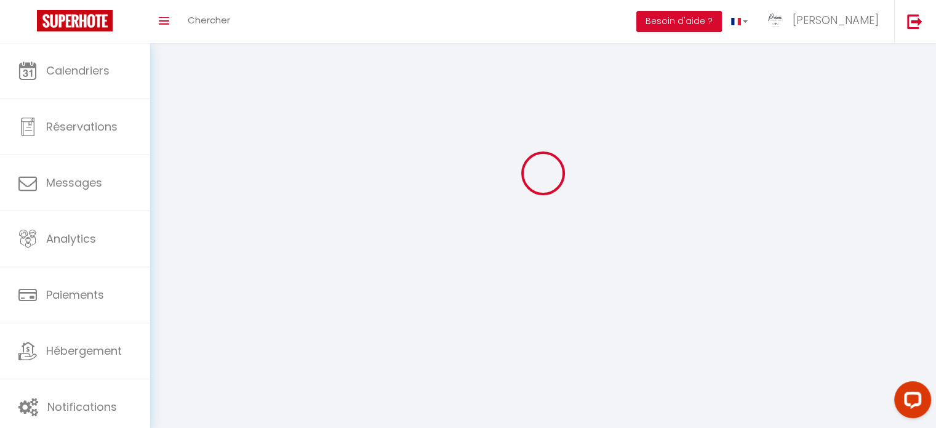
type input "[PERSON_NAME]"
type input "minot"
type input "0644935250"
type input "[STREET_ADDRESS][PERSON_NAME]"
type input "62000"
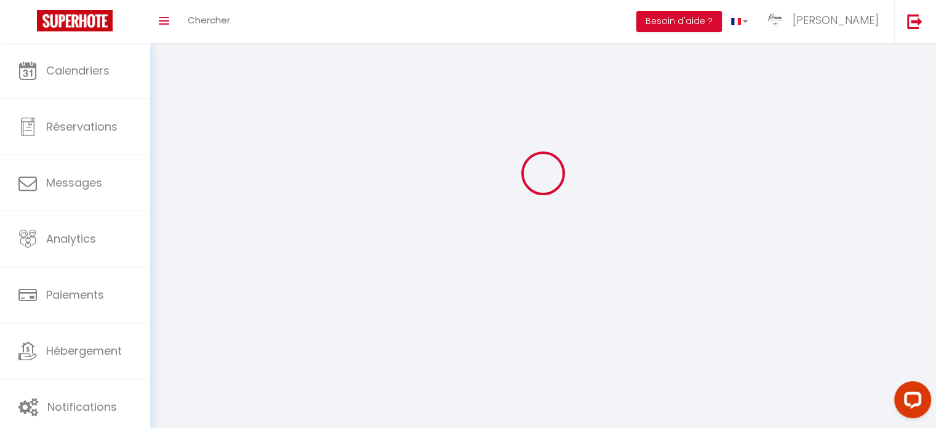
type input "arras"
type input "gAs0IOjC1b7lmrzPJMirf3OHV"
type input "jnkIRAXrdUDpgYseScPmvum9F"
type input "[URL][DOMAIN_NAME]"
select select "28"
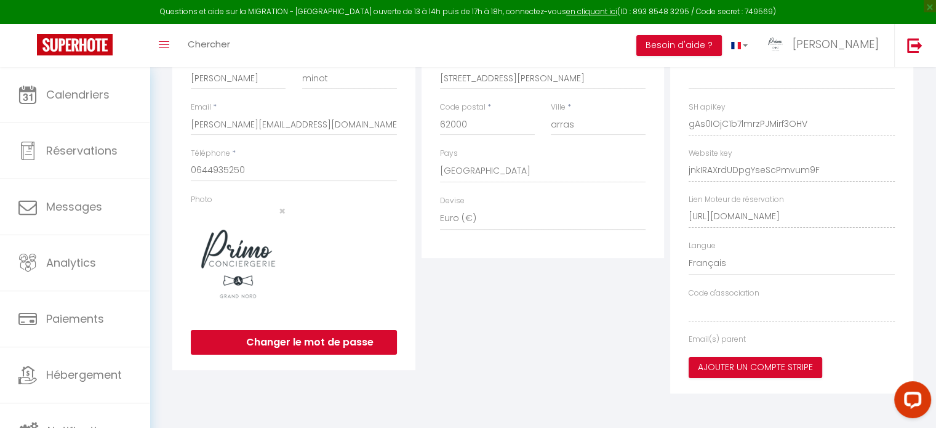
type input "gAs0IOjC1b7lmrzPJMirf3OHV"
type input "jnkIRAXrdUDpgYseScPmvum9F"
type input "[URL][DOMAIN_NAME]"
select select "fr"
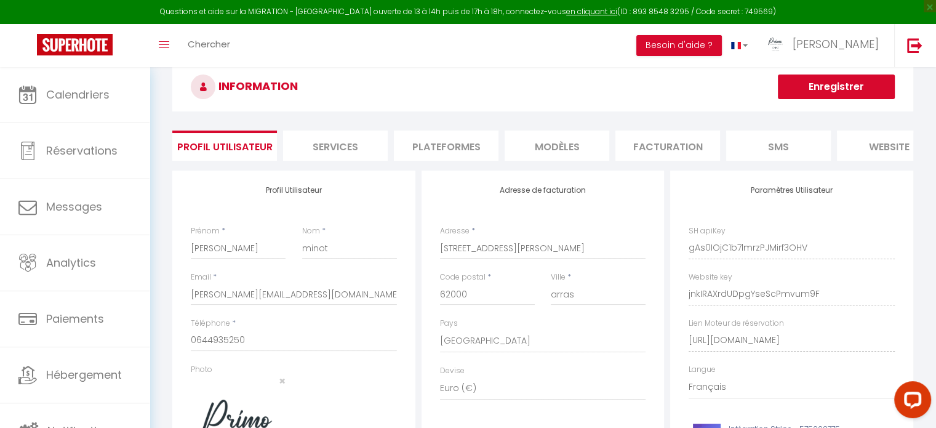
scroll to position [0, 0]
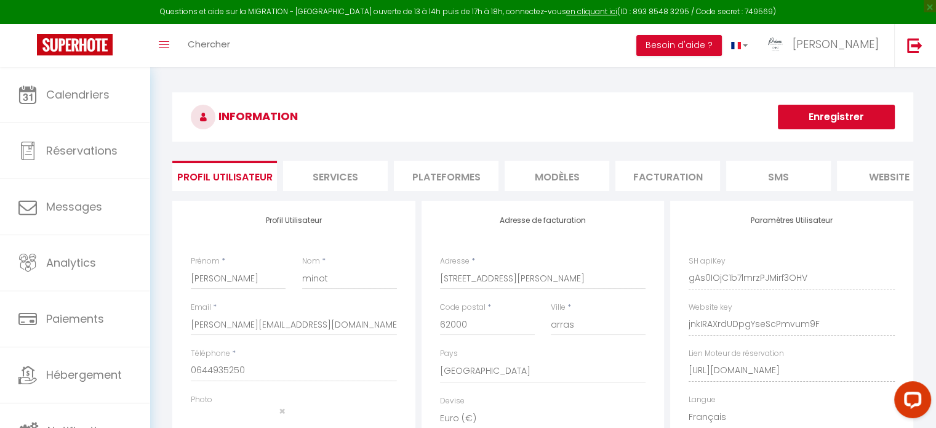
click at [404, 181] on li "Plateformes" at bounding box center [446, 176] width 105 height 30
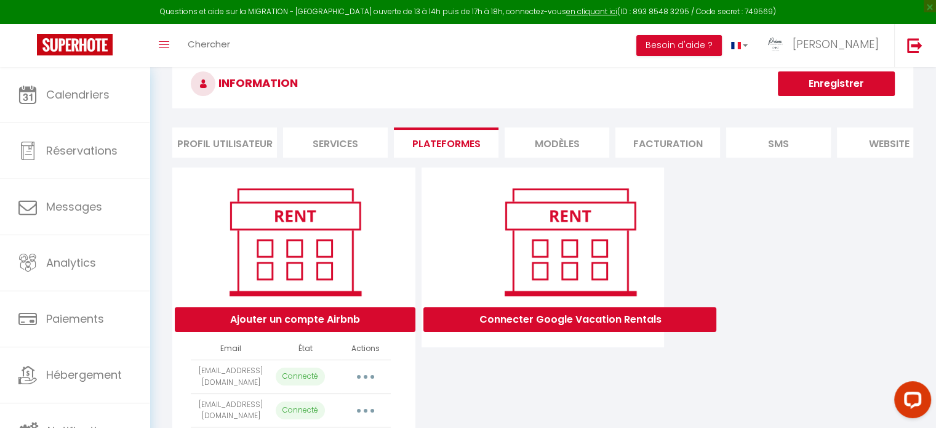
scroll to position [62, 0]
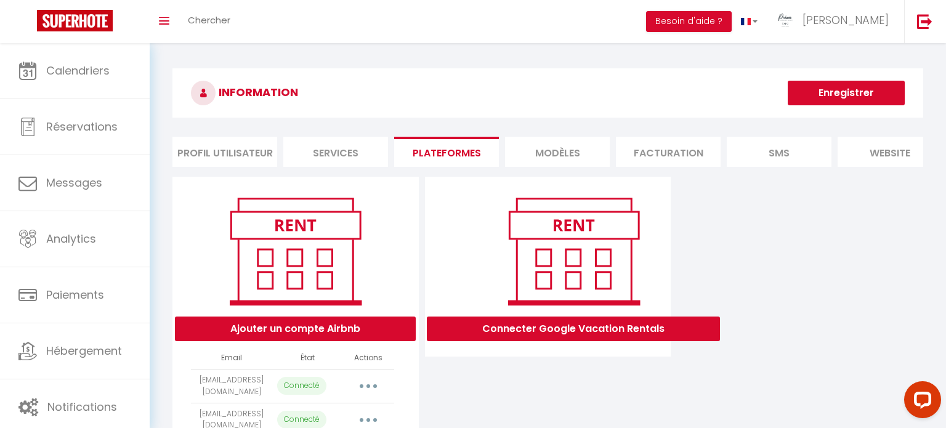
select select "73426"
select select "68205"
select select "68206"
select select "68207"
select select "68208"
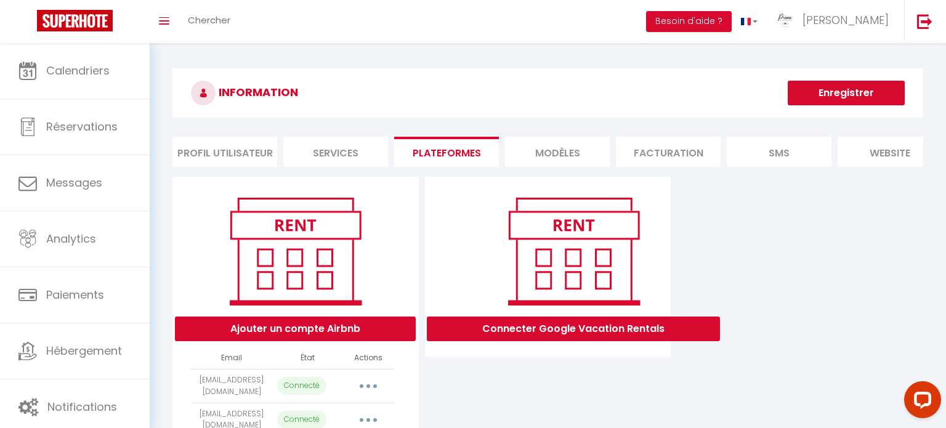
select select "68245"
select select "71883"
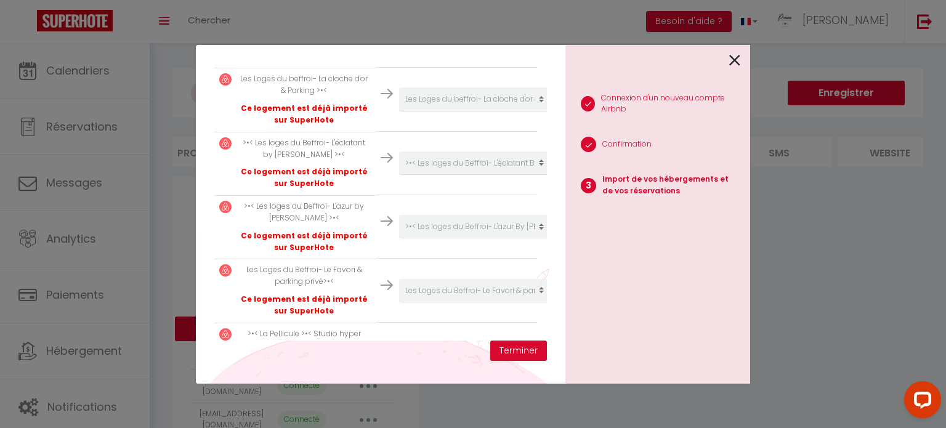
scroll to position [437, 0]
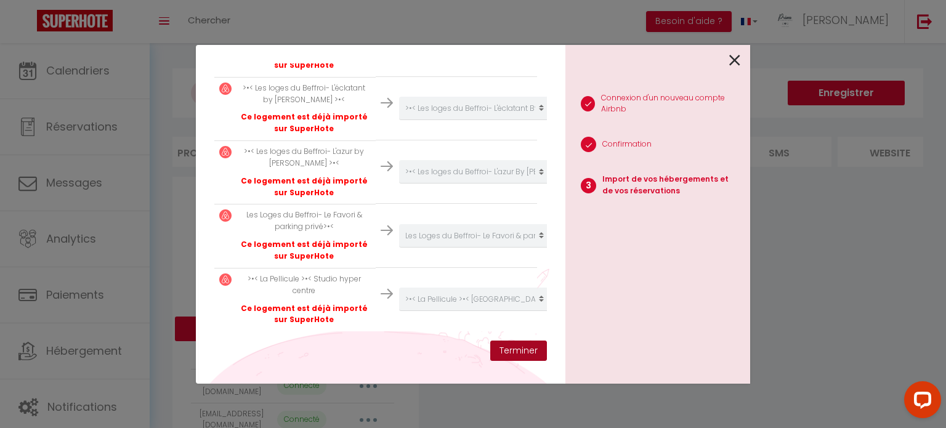
click at [540, 350] on button "Terminer" at bounding box center [518, 350] width 57 height 21
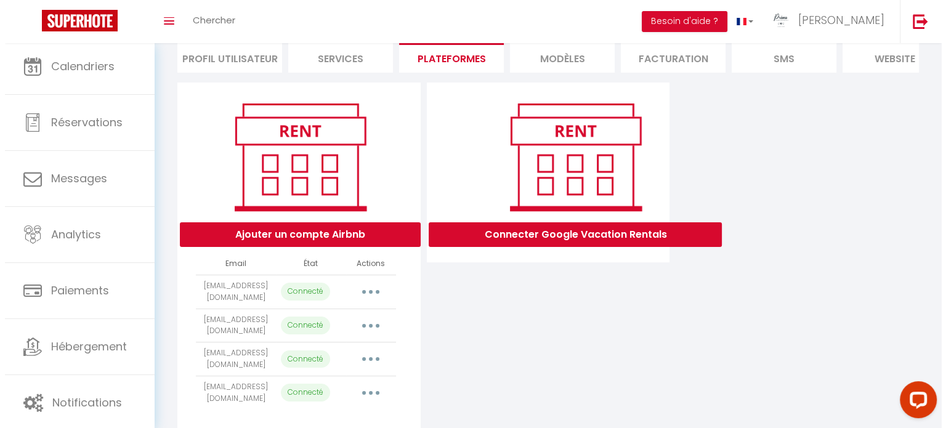
scroll to position [143, 0]
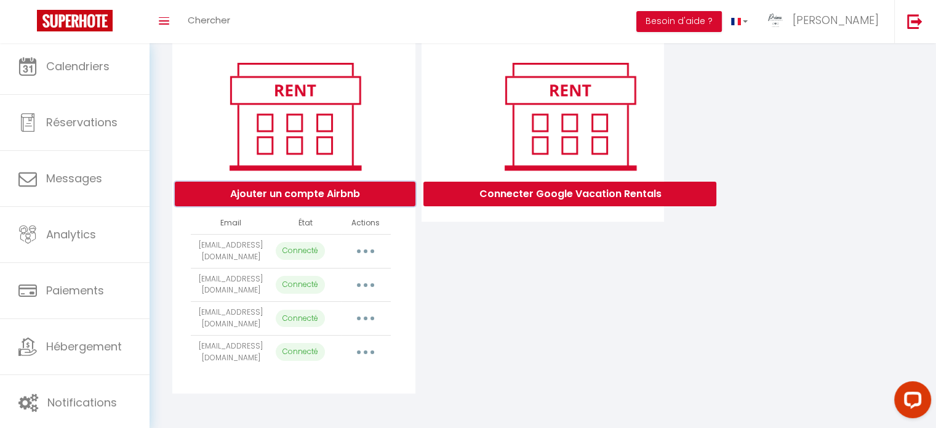
click at [323, 197] on button "Ajouter un compte Airbnb" at bounding box center [295, 194] width 241 height 25
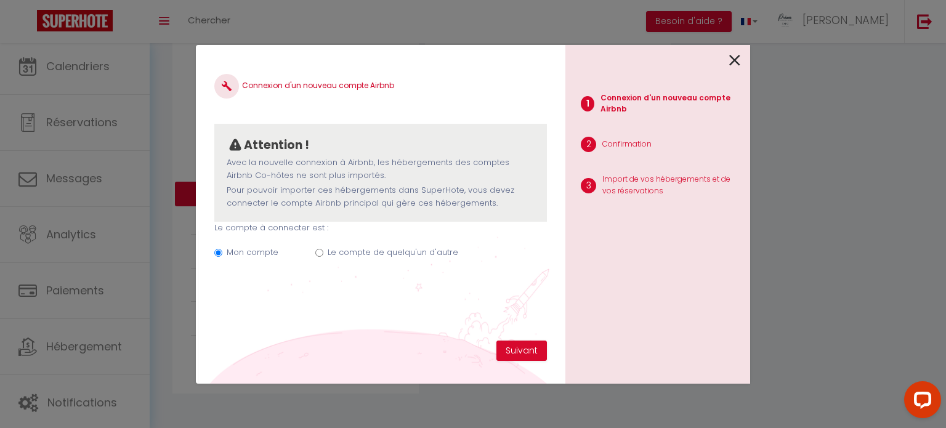
click at [350, 251] on label "Le compte de quelqu'un d'autre" at bounding box center [393, 252] width 131 height 12
click at [323, 251] on input "Le compte de quelqu'un d'autre" at bounding box center [319, 253] width 8 height 8
radio input "true"
radio input "false"
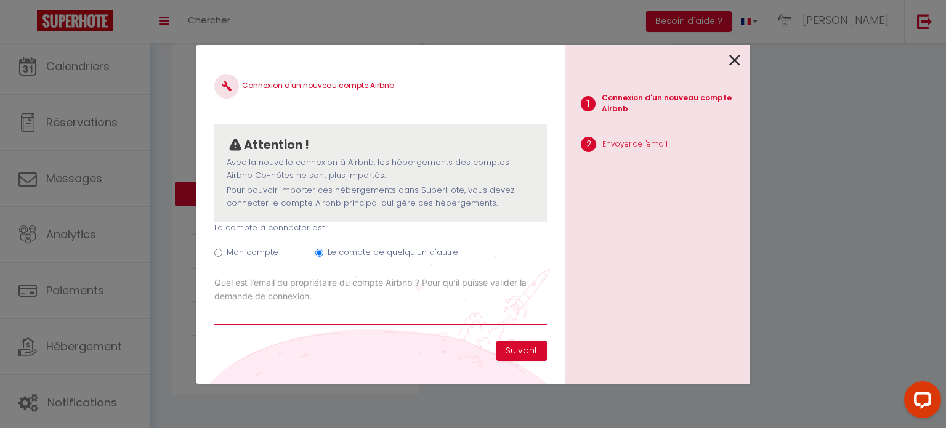
click at [283, 309] on input "Email connexion Airbnb" at bounding box center [380, 314] width 332 height 22
click at [273, 315] on input "Email connexion Airbnb" at bounding box center [380, 314] width 332 height 22
type input "lanaturelle620@gmail.com"
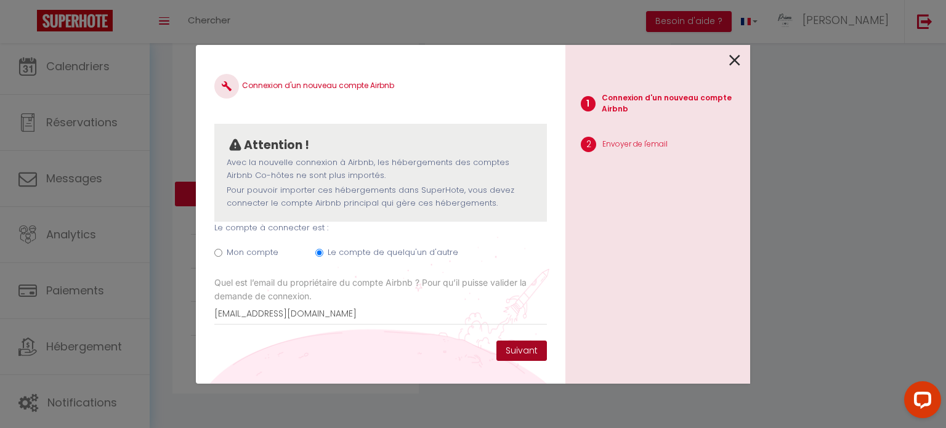
click at [520, 349] on button "Suivant" at bounding box center [521, 350] width 50 height 21
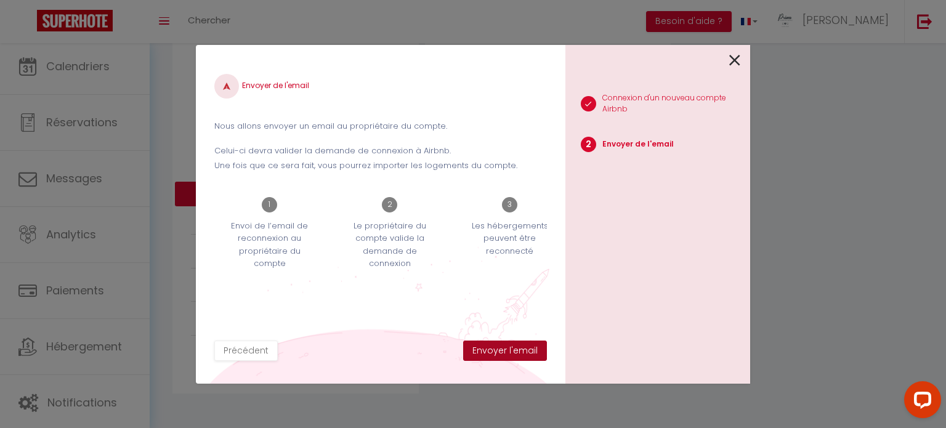
click at [522, 347] on button "Envoyer l'email" at bounding box center [505, 350] width 84 height 21
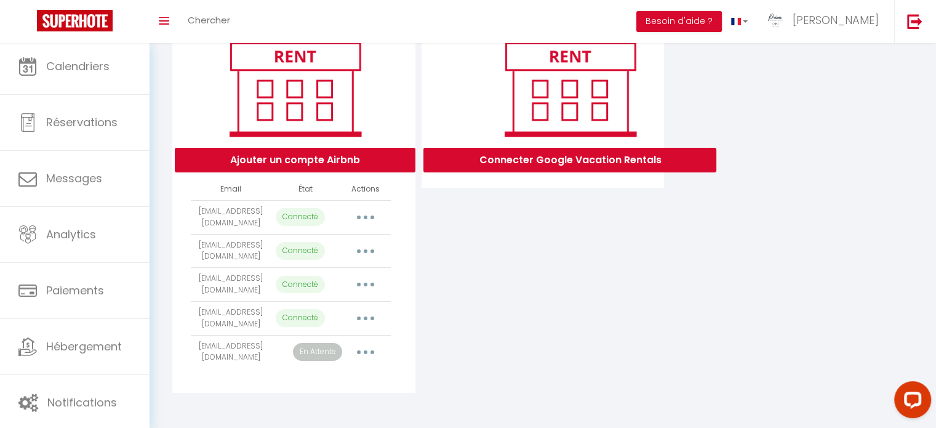
scroll to position [177, 0]
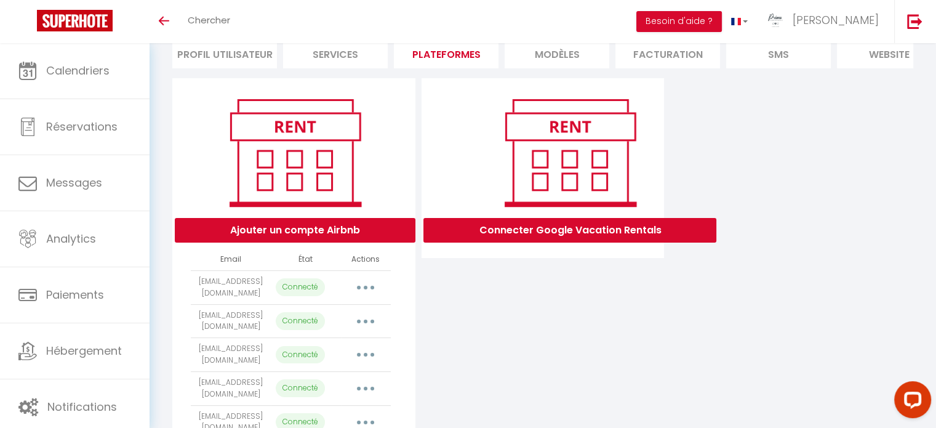
scroll to position [177, 0]
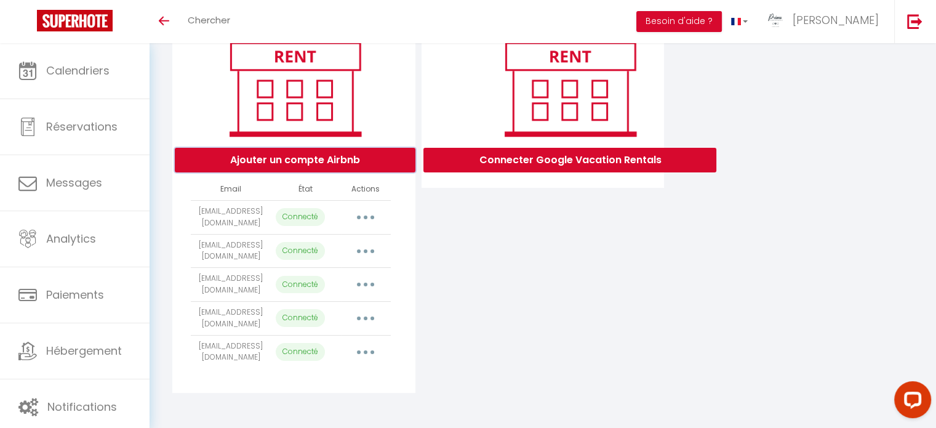
click at [336, 169] on button "Ajouter un compte Airbnb" at bounding box center [295, 160] width 241 height 25
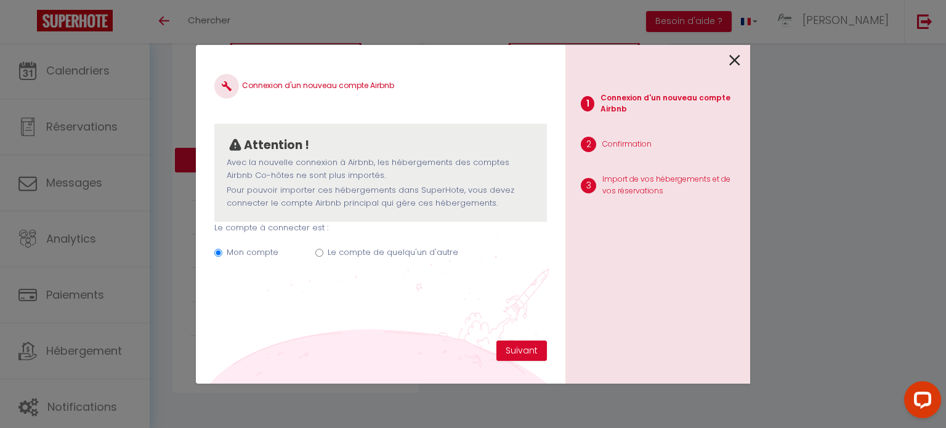
click at [368, 247] on label "Le compte de quelqu'un d'autre" at bounding box center [393, 252] width 131 height 12
click at [323, 249] on input "Le compte de quelqu'un d'autre" at bounding box center [319, 253] width 8 height 8
radio input "true"
radio input "false"
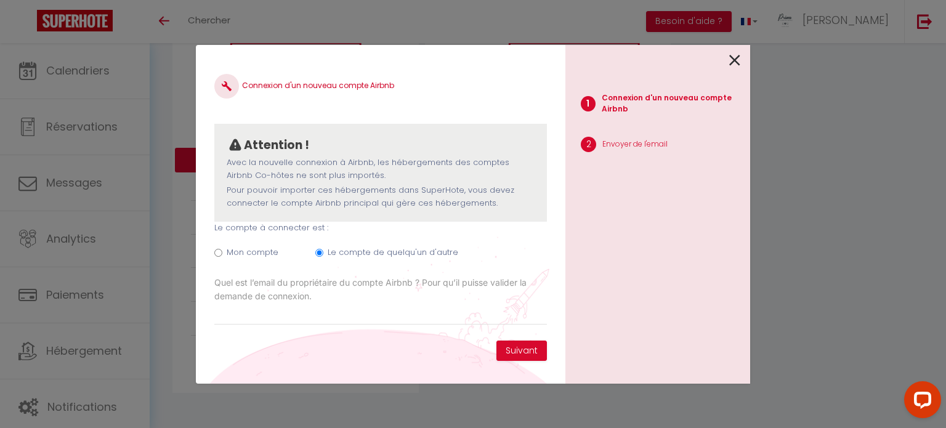
click at [539, 364] on div "Connexion d'un nouveau compte Airbnb Attention ! Avec la nouvelle connexion à A…" at bounding box center [380, 214] width 369 height 339
click at [532, 353] on button "Suivant" at bounding box center [521, 350] width 50 height 21
click at [296, 316] on input "Email connexion Airbnb" at bounding box center [380, 314] width 332 height 22
type input "[EMAIL_ADDRESS][DOMAIN_NAME]"
click at [523, 346] on button "Suivant" at bounding box center [521, 350] width 50 height 21
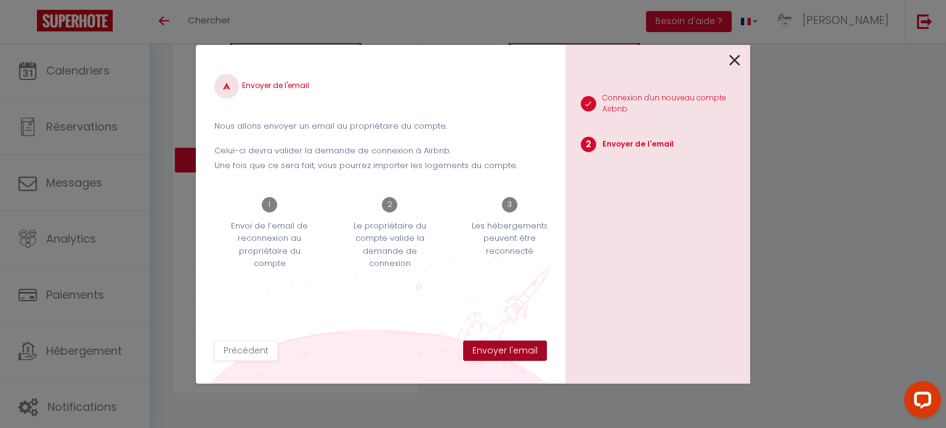
click at [526, 352] on button "Envoyer l'email" at bounding box center [505, 350] width 84 height 21
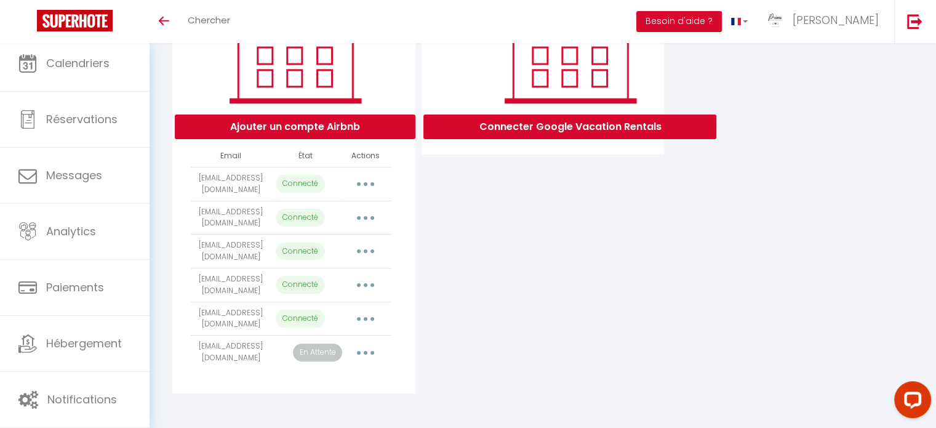
scroll to position [210, 0]
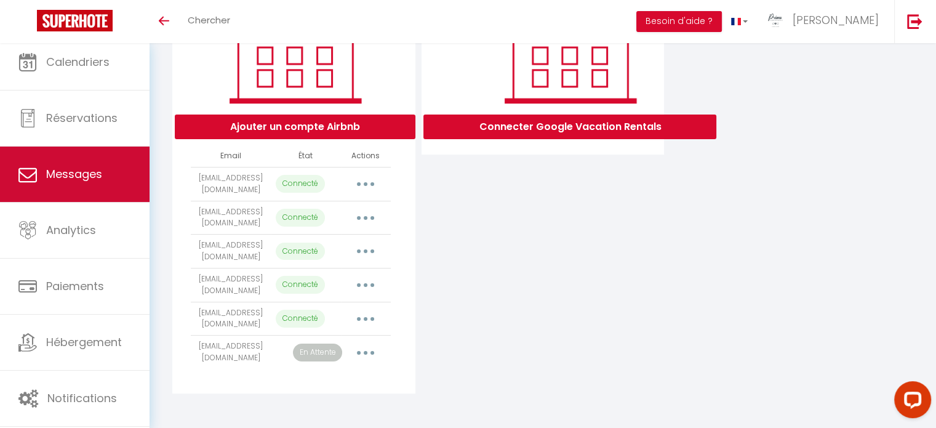
click at [7, 175] on link "Messages" at bounding box center [75, 174] width 150 height 55
select select "message"
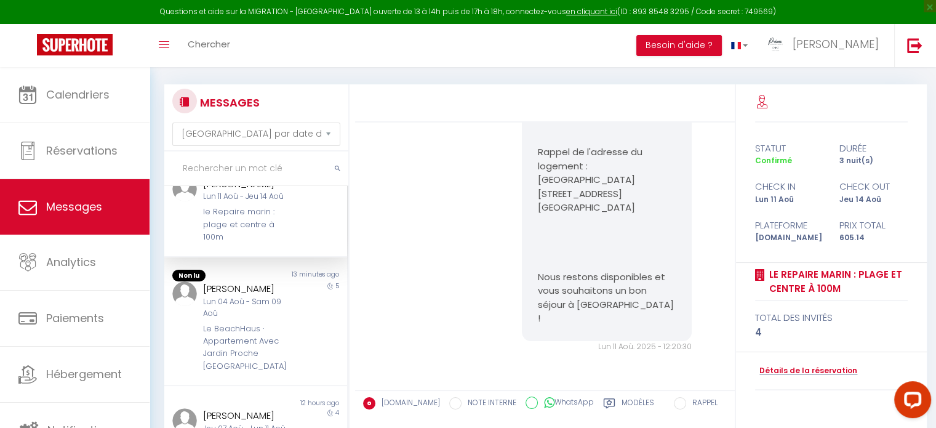
scroll to position [62, 0]
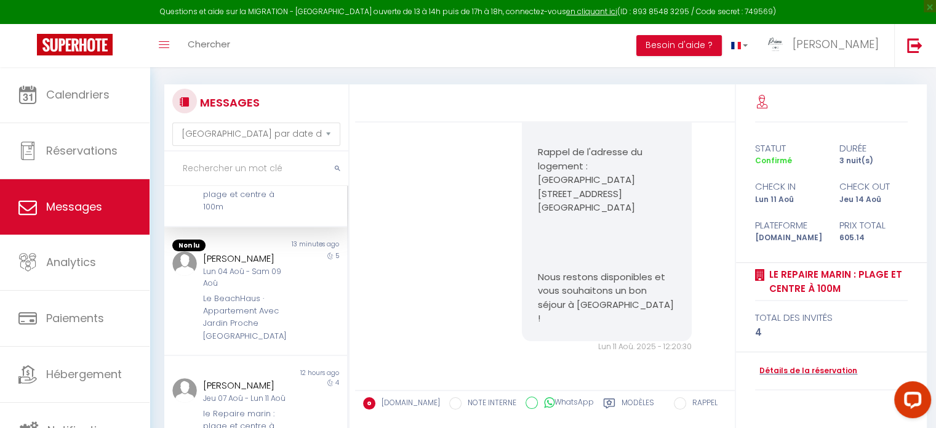
click at [261, 202] on div "le Repaire marin : plage et centre à 100m" at bounding box center [248, 194] width 90 height 38
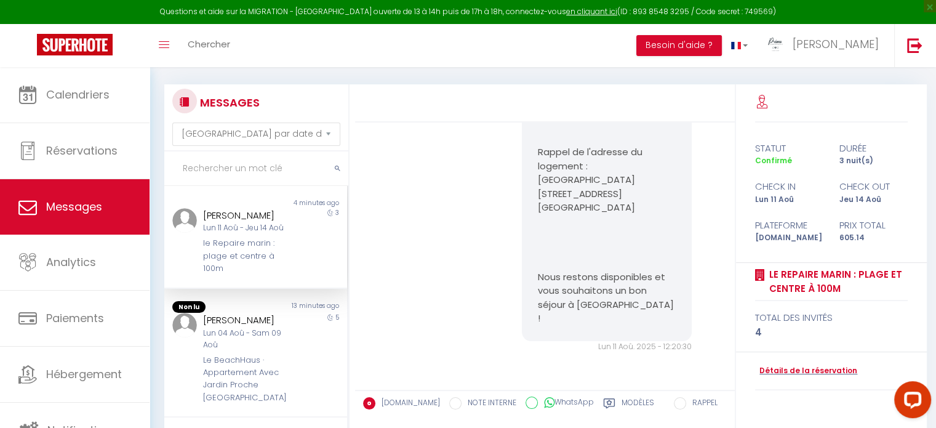
click at [265, 241] on div "le Repaire marin : plage et centre à 100m" at bounding box center [248, 256] width 90 height 38
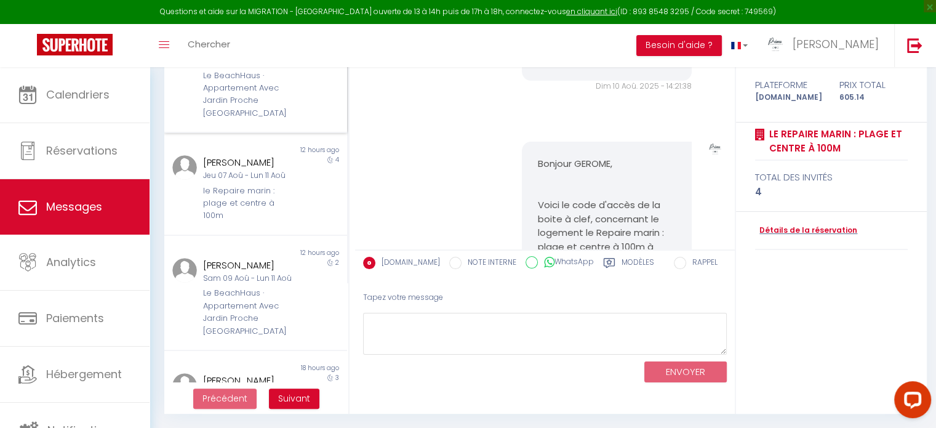
scroll to position [62, 0]
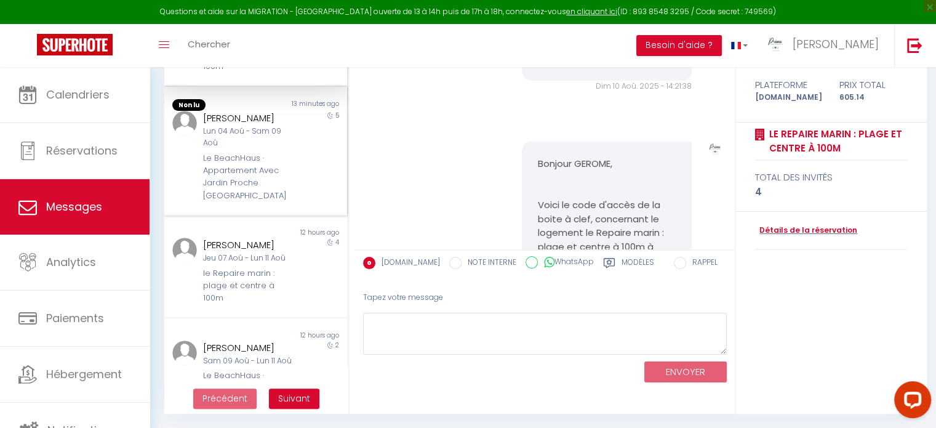
click at [254, 190] on div "Le BeachHaus · Appartement Avec Jardin Proche [GEOGRAPHIC_DATA]" at bounding box center [248, 177] width 90 height 50
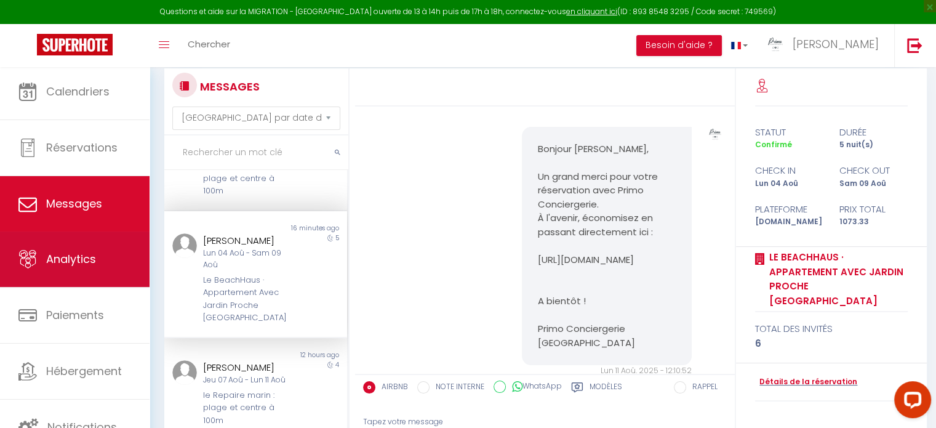
scroll to position [202, 0]
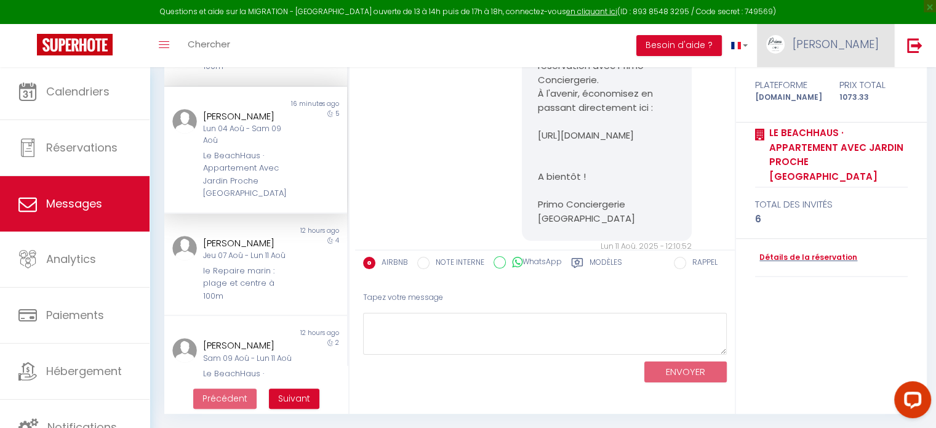
click at [877, 36] on span "[PERSON_NAME]" at bounding box center [836, 43] width 86 height 15
click at [832, 84] on link "Paramètres" at bounding box center [845, 85] width 91 height 21
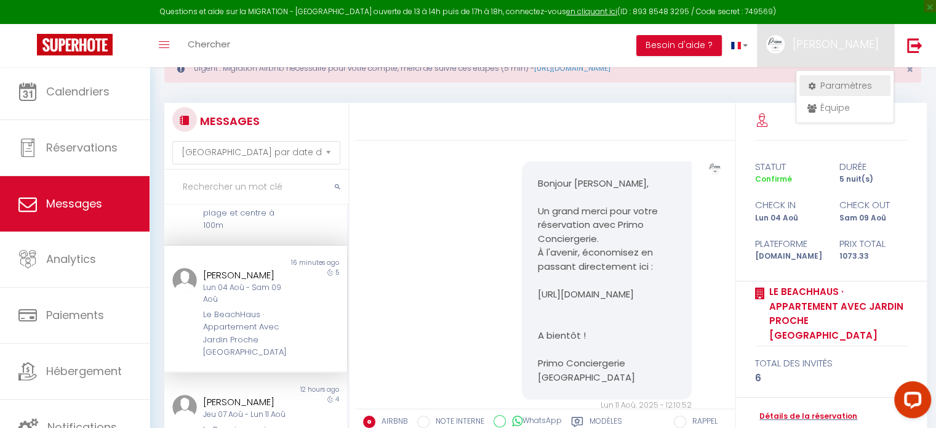
select select "28"
select select "fr"
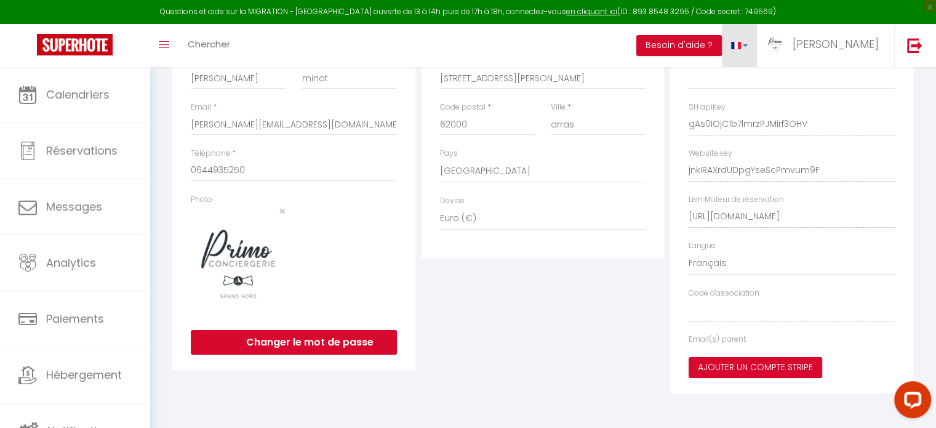
type input "gAs0IOjC1b7lmrzPJMirf3OHV"
type input "jnkIRAXrdUDpgYseScPmvum9F"
type input "[URL][DOMAIN_NAME]"
select select "fr"
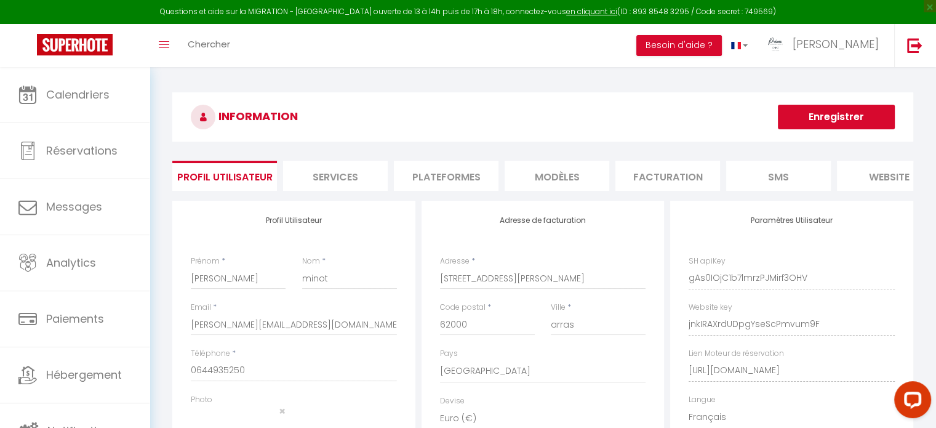
click at [428, 172] on li "Plateformes" at bounding box center [446, 176] width 105 height 30
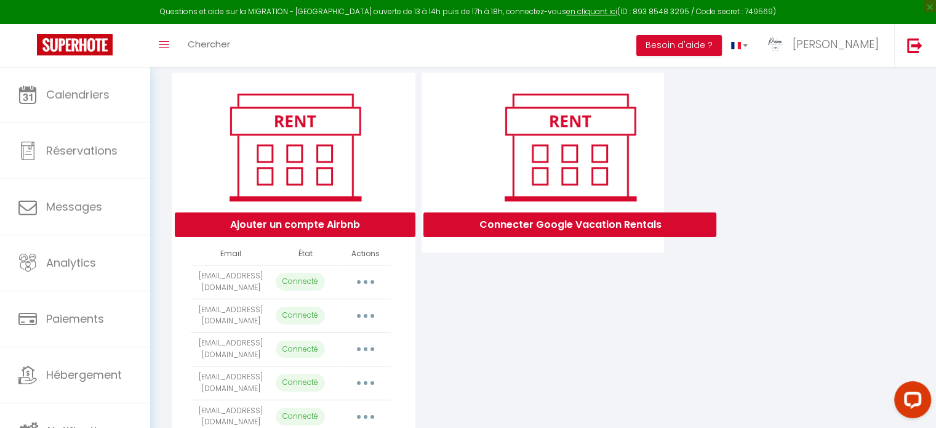
scroll to position [234, 0]
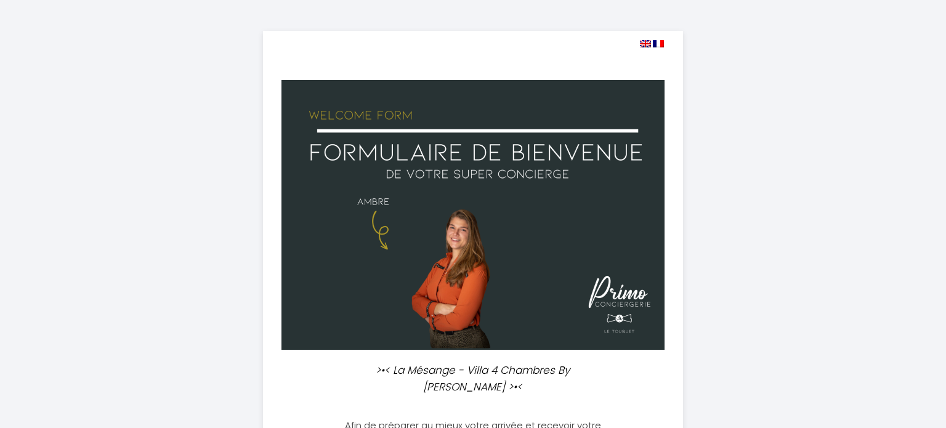
select select
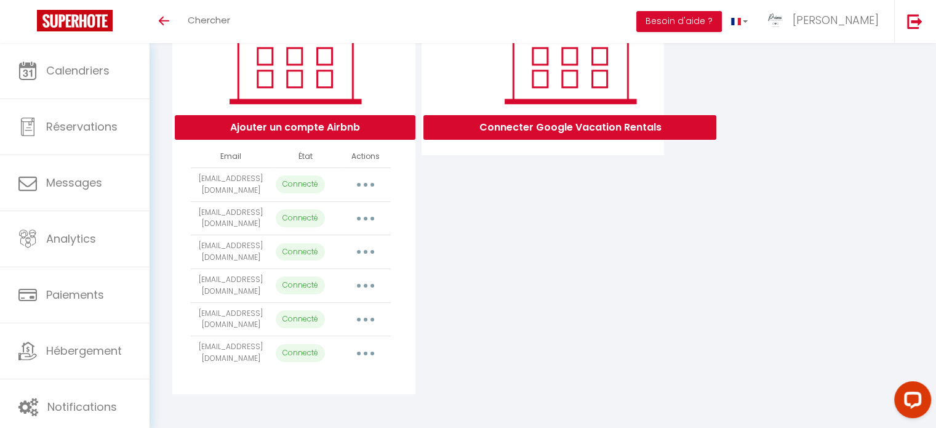
scroll to position [210, 0]
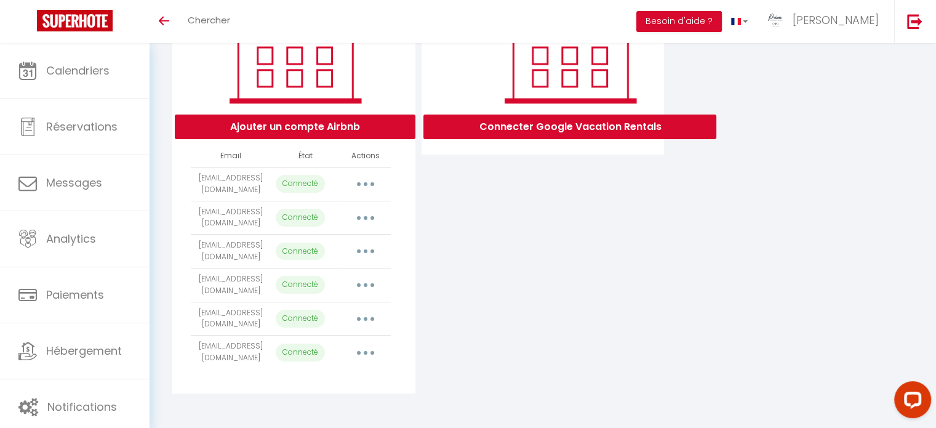
click at [364, 179] on button "button" at bounding box center [365, 184] width 34 height 20
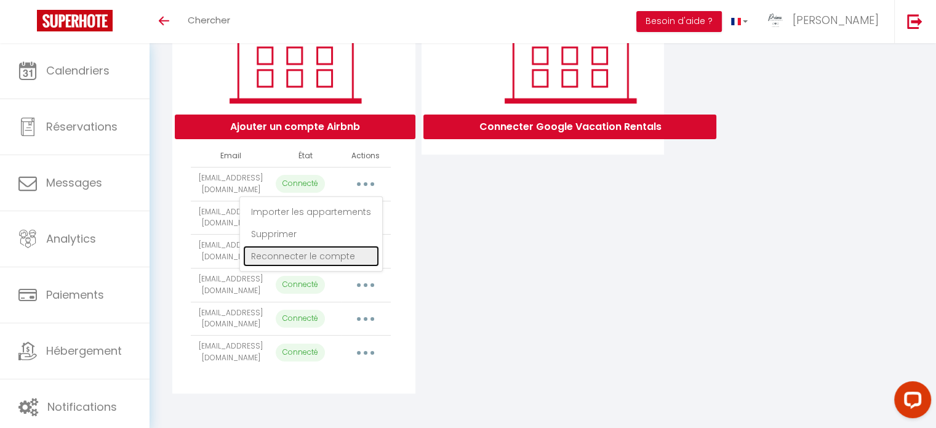
click at [286, 260] on link "Reconnecter le compte" at bounding box center [311, 256] width 136 height 21
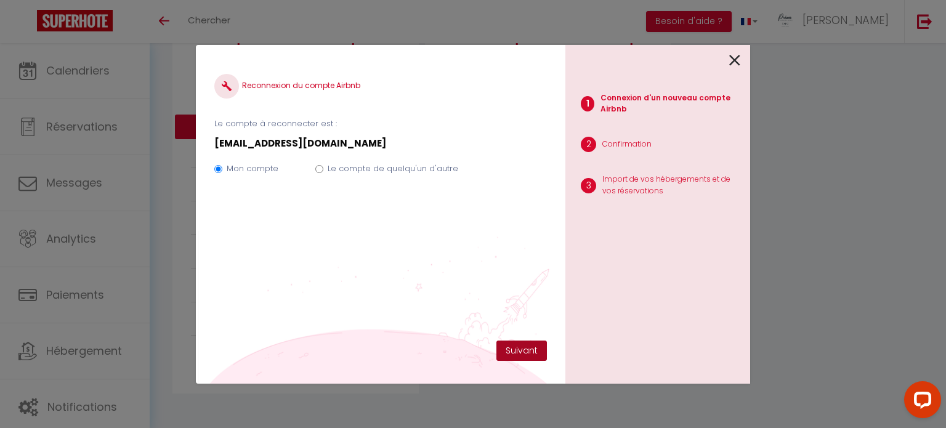
click at [522, 350] on button "Suivant" at bounding box center [521, 350] width 50 height 21
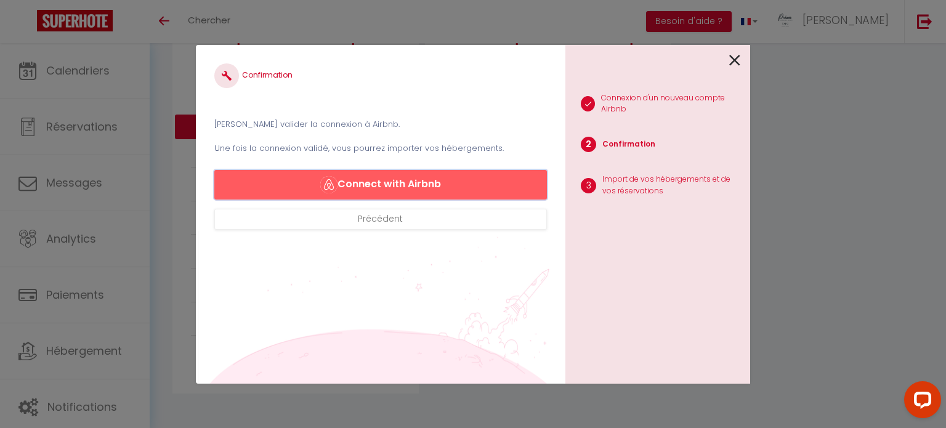
click at [401, 183] on button "Connect with Airbnb" at bounding box center [380, 185] width 332 height 30
click at [340, 175] on button "Connect with Airbnb" at bounding box center [380, 185] width 332 height 30
click at [357, 222] on button "Précédent" at bounding box center [380, 219] width 332 height 21
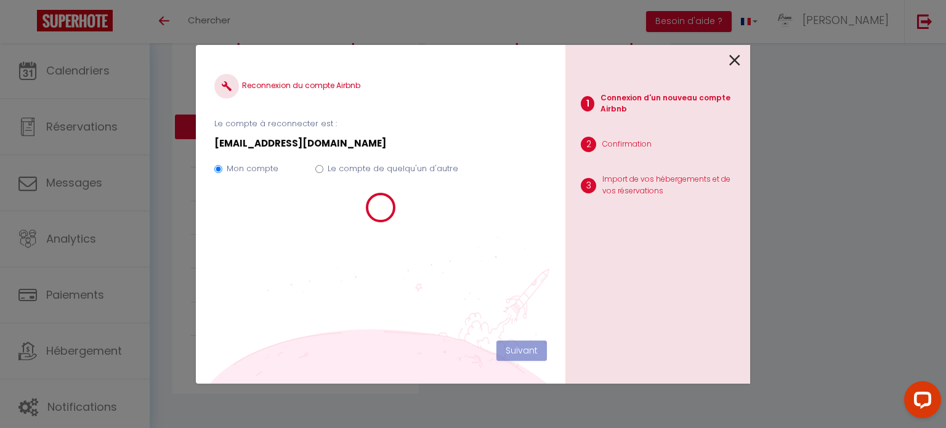
click at [376, 169] on label "Le compte de quelqu'un d'autre" at bounding box center [393, 169] width 131 height 12
click at [323, 169] on input "Le compte de quelqu'un d'autre" at bounding box center [319, 169] width 8 height 8
radio input "true"
radio input "false"
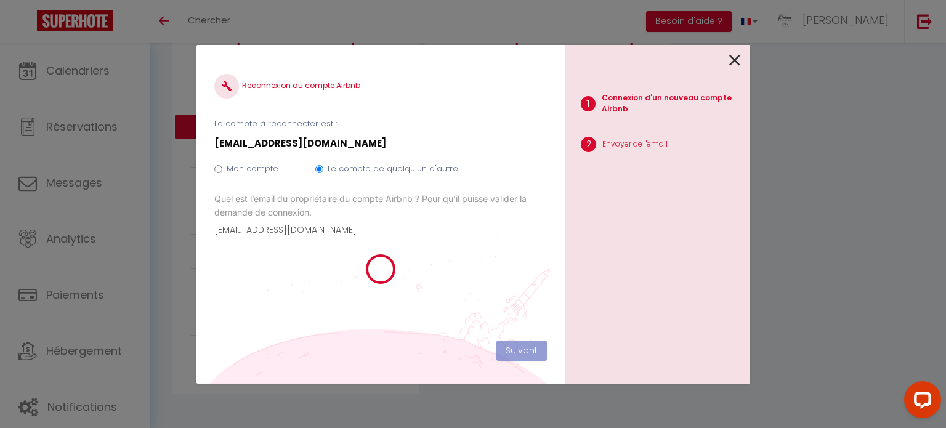
click at [734, 62] on icon at bounding box center [734, 60] width 11 height 18
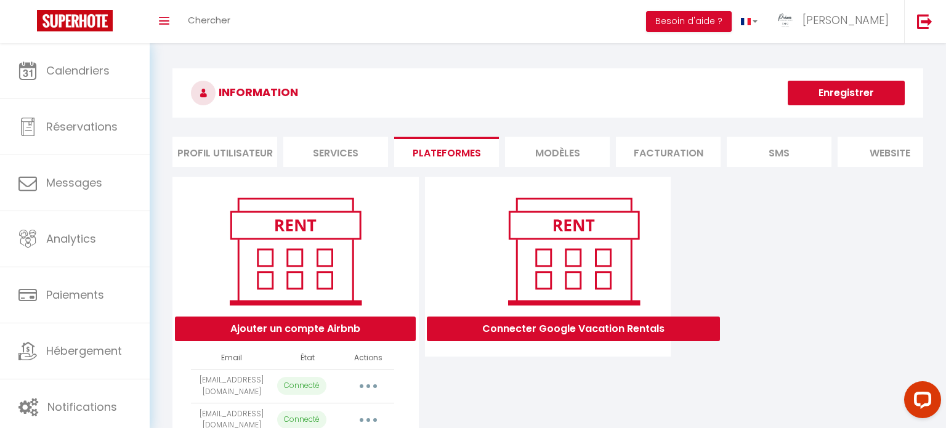
select select "73426"
select select "68205"
select select "68206"
select select "68207"
select select "68208"
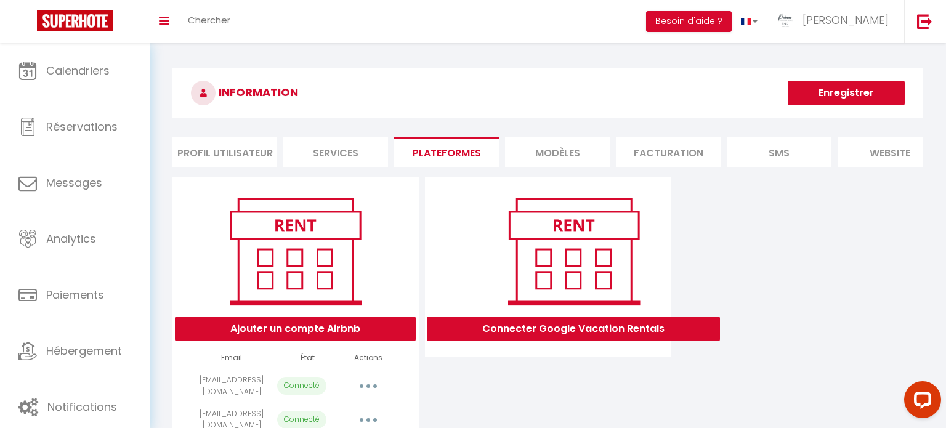
select select "68245"
select select "71883"
select select "67068"
select select "71743"
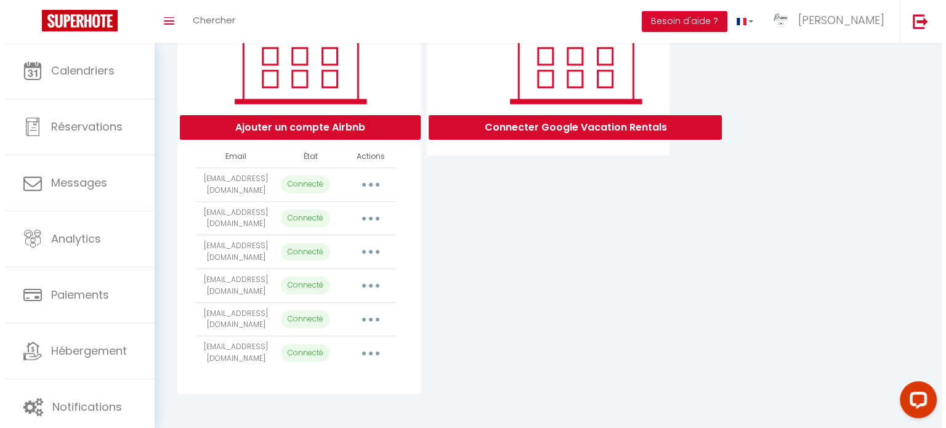
scroll to position [210, 0]
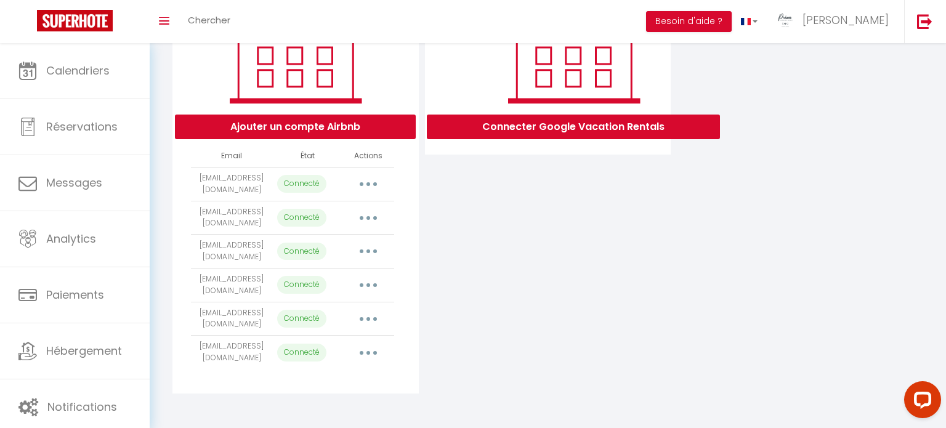
select select "73426"
select select "68205"
select select "68206"
select select "68207"
select select "68208"
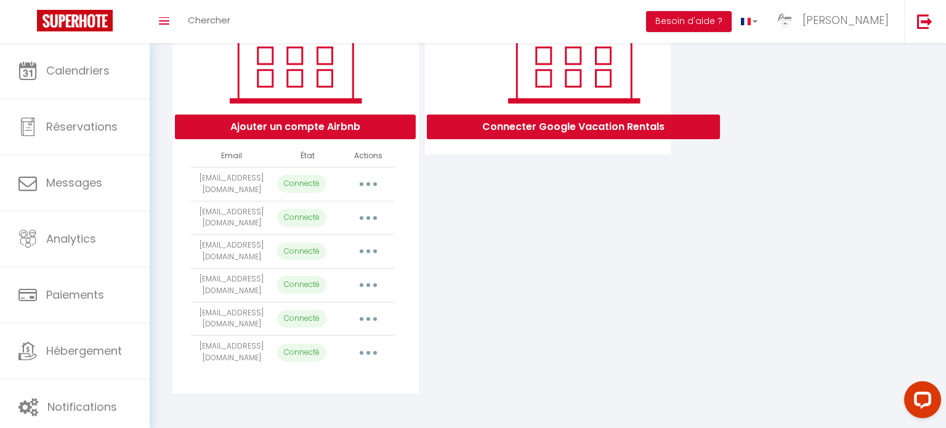
select select "68245"
select select "71883"
select select "67068"
select select "71743"
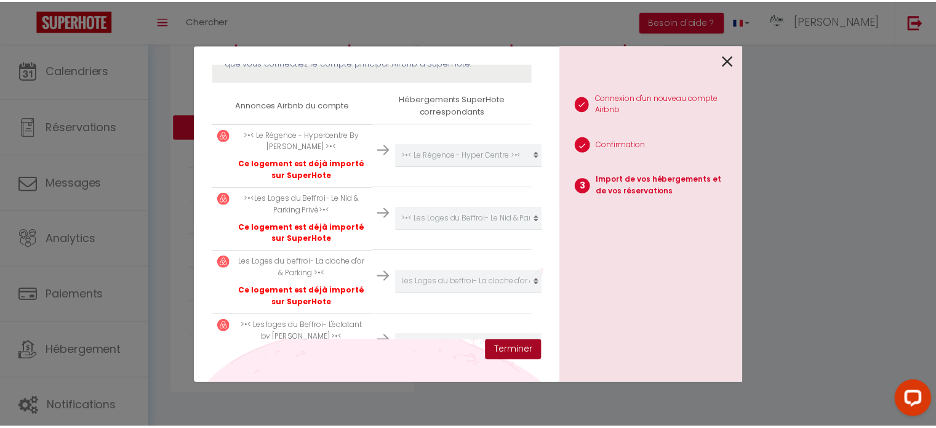
scroll to position [195, 0]
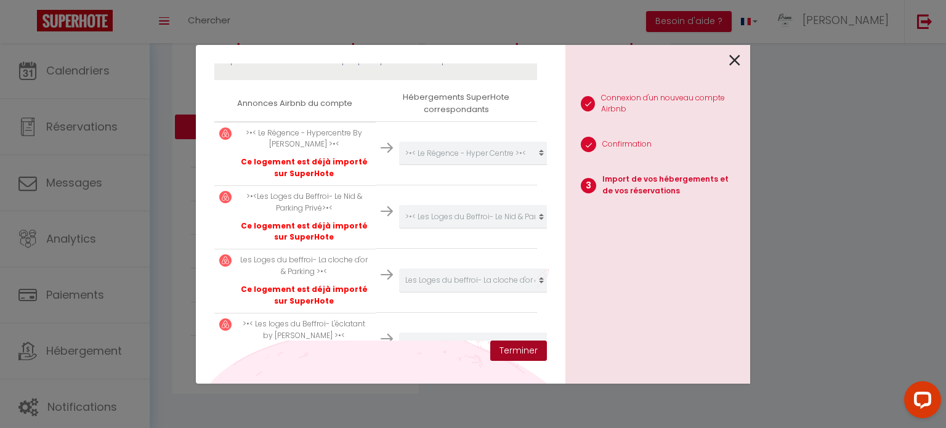
click at [525, 346] on button "Terminer" at bounding box center [518, 350] width 57 height 21
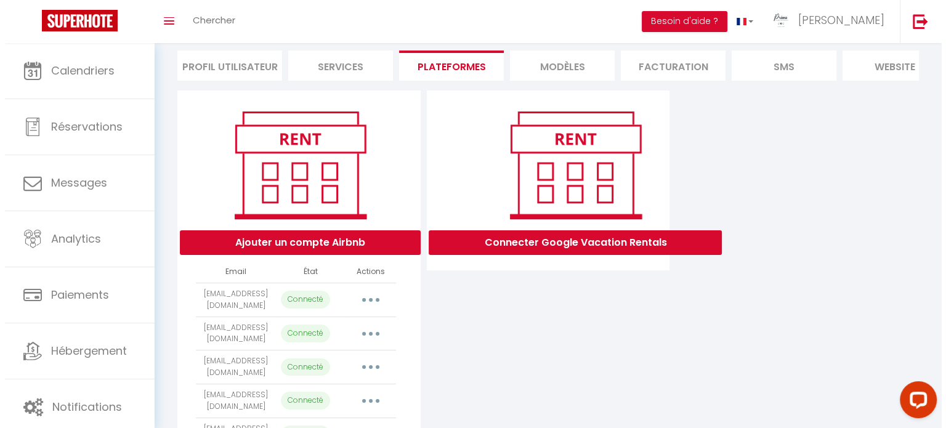
scroll to position [185, 0]
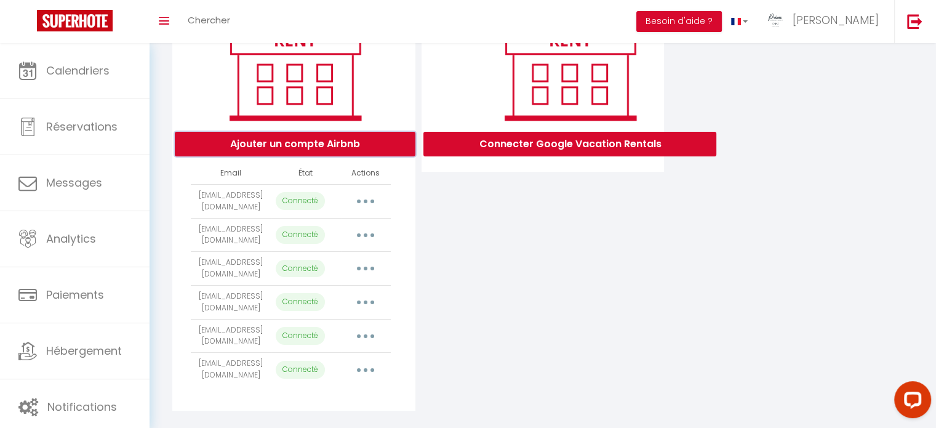
click at [329, 156] on button "Ajouter un compte Airbnb" at bounding box center [295, 144] width 241 height 25
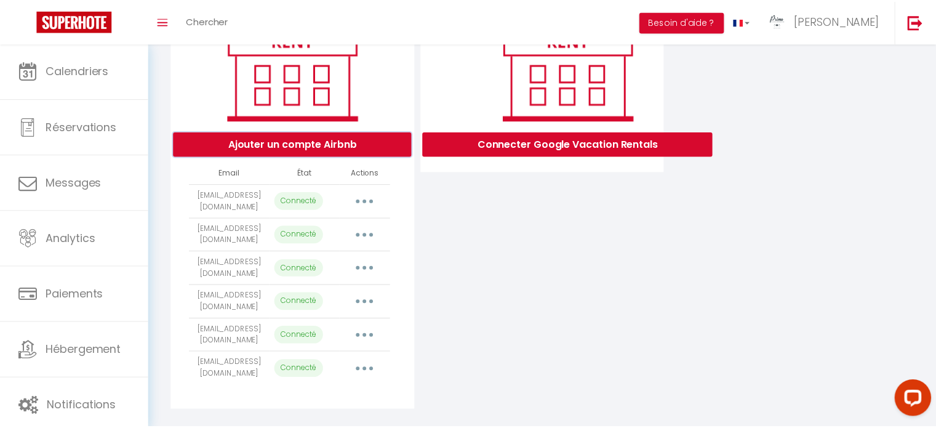
scroll to position [0, 0]
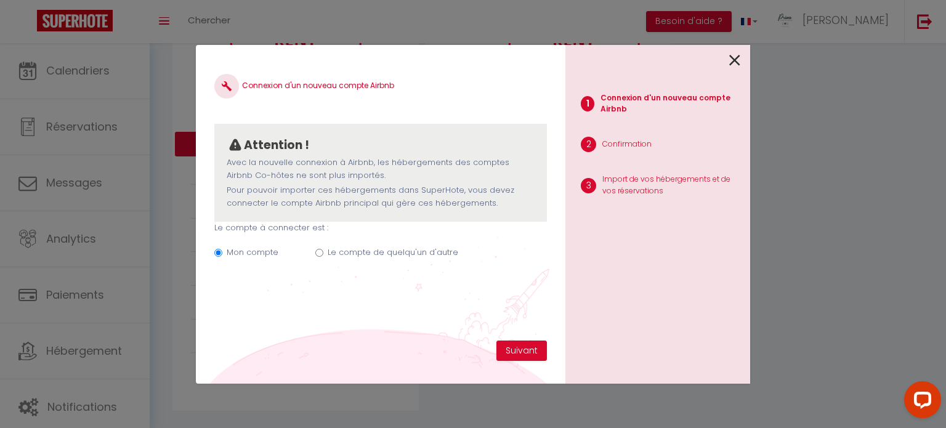
click at [394, 244] on div "Mon compte Le compte de quelqu'un d'autre" at bounding box center [380, 254] width 332 height 41
click at [393, 251] on label "Le compte de quelqu'un d'autre" at bounding box center [393, 252] width 131 height 12
click at [323, 251] on input "Le compte de quelqu'un d'autre" at bounding box center [319, 253] width 8 height 8
radio input "true"
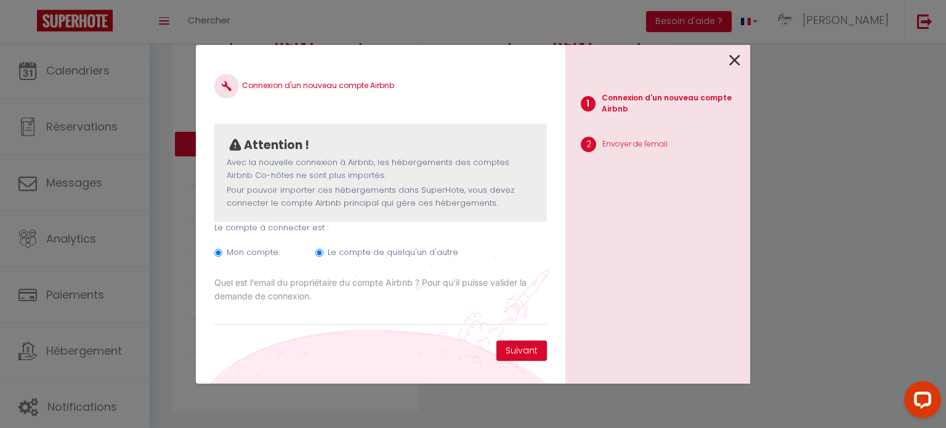
radio input "false"
click at [318, 318] on input "Email connexion Airbnb" at bounding box center [380, 314] width 332 height 22
paste input "de.brackeleiremdb@gmail.com"
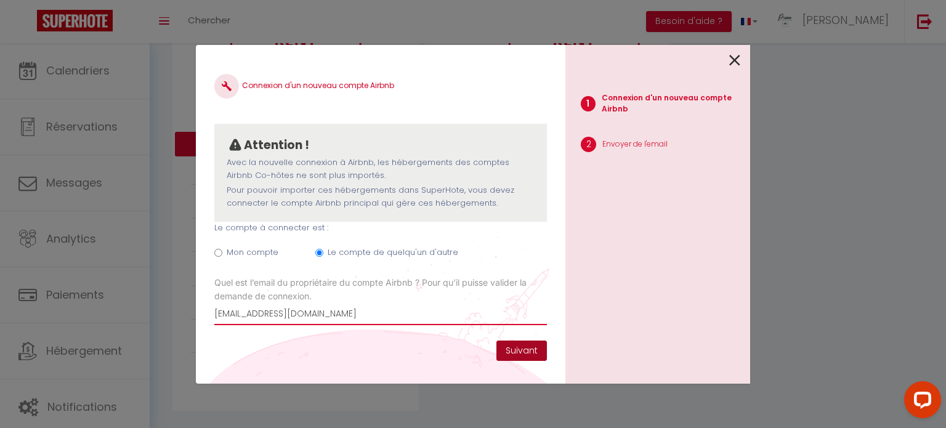
type input "de.brackeleiremdb@gmail.com"
click at [509, 348] on button "Suivant" at bounding box center [521, 350] width 50 height 21
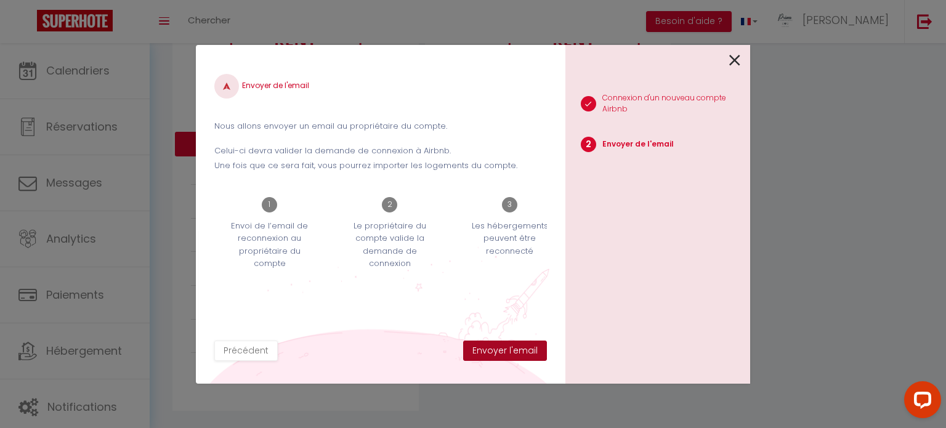
click at [509, 348] on button "Envoyer l'email" at bounding box center [505, 350] width 84 height 21
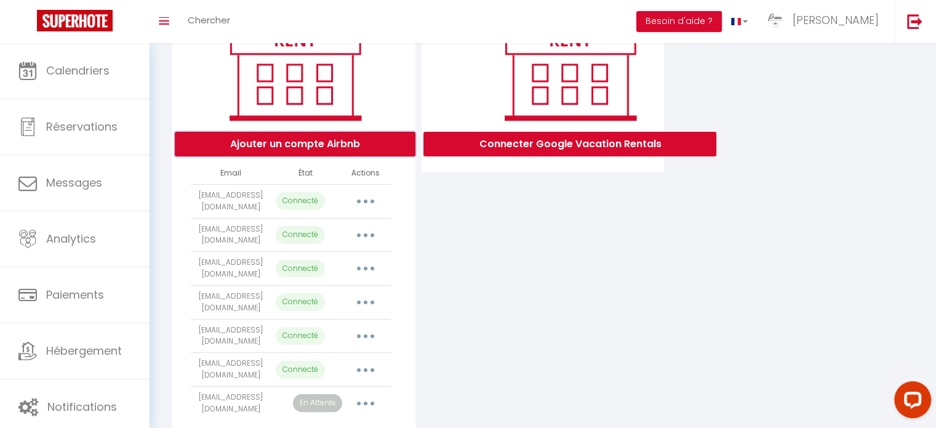
click at [354, 156] on button "Ajouter un compte Airbnb" at bounding box center [295, 144] width 241 height 25
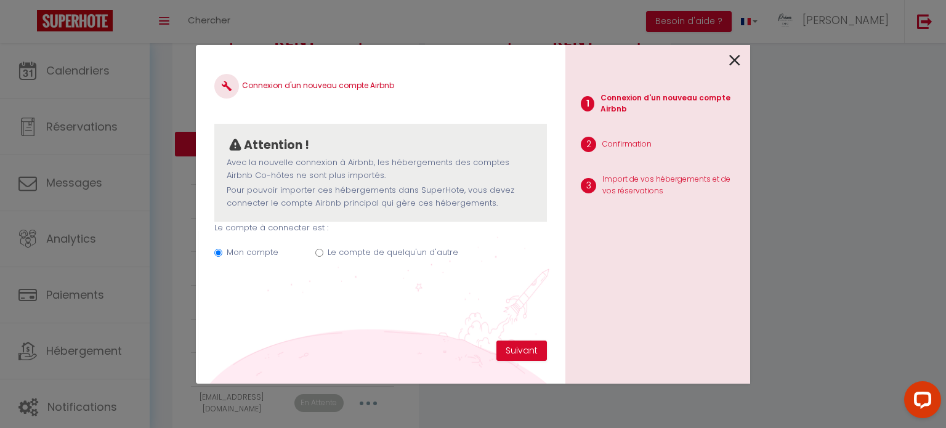
click at [422, 251] on label "Le compte de quelqu'un d'autre" at bounding box center [393, 252] width 131 height 12
click at [323, 251] on input "Le compte de quelqu'un d'autre" at bounding box center [319, 253] width 8 height 8
radio input "true"
radio input "false"
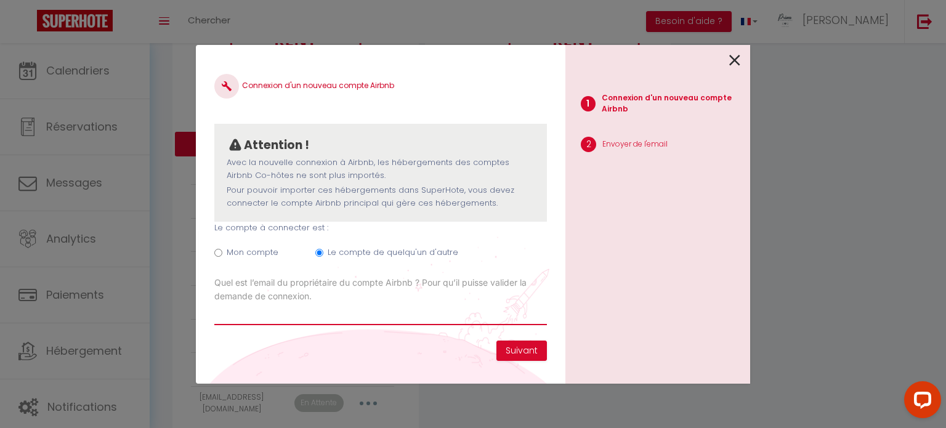
click at [341, 312] on input "Email connexion Airbnb" at bounding box center [380, 314] width 332 height 22
paste input "[EMAIL_ADDRESS][DOMAIN_NAME]"
type input "[EMAIL_ADDRESS][DOMAIN_NAME]"
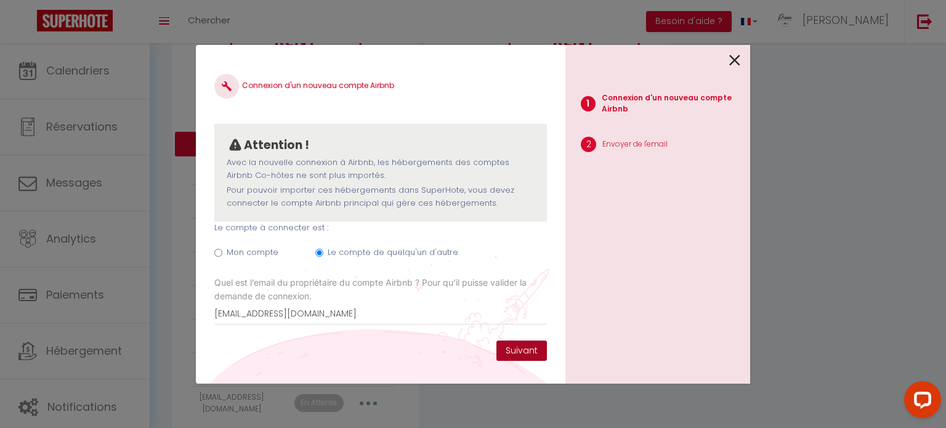
click at [513, 347] on button "Suivant" at bounding box center [521, 350] width 50 height 21
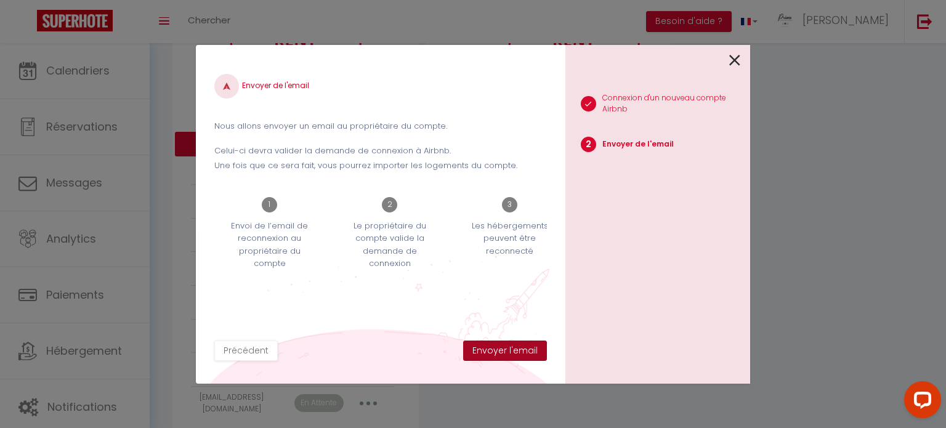
click at [521, 347] on button "Envoyer l'email" at bounding box center [505, 350] width 84 height 21
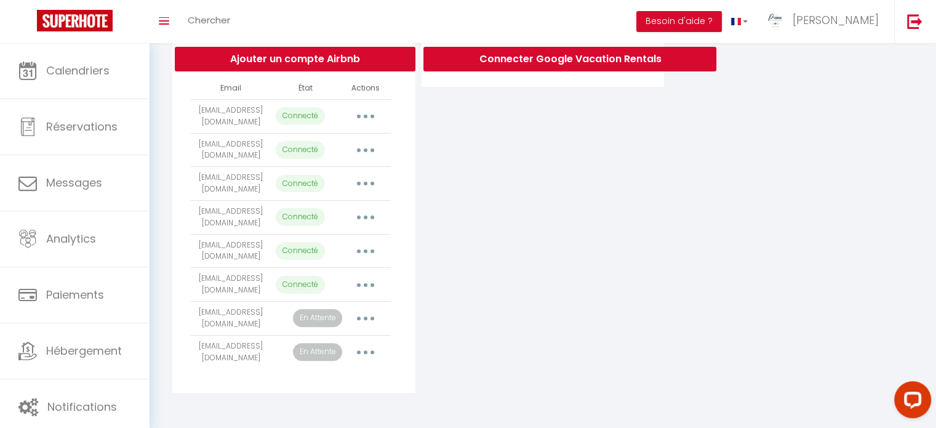
scroll to position [277, 0]
click at [326, 69] on button "Ajouter un compte Airbnb" at bounding box center [295, 59] width 241 height 25
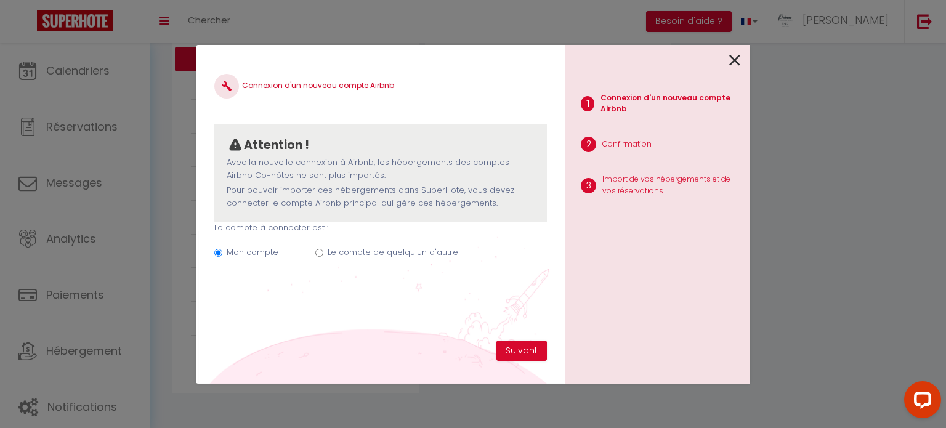
click at [363, 253] on label "Le compte de quelqu'un d'autre" at bounding box center [393, 252] width 131 height 12
click at [323, 253] on input "Le compte de quelqu'un d'autre" at bounding box center [319, 253] width 8 height 8
radio input "true"
radio input "false"
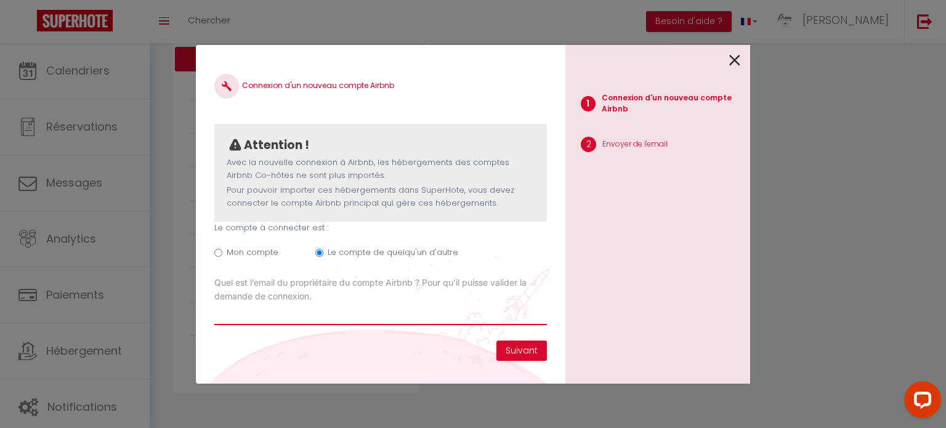
click at [341, 306] on input "Email connexion Airbnb" at bounding box center [380, 314] width 332 height 22
paste input "[EMAIL_ADDRESS][DOMAIN_NAME]"
type input "[EMAIL_ADDRESS][DOMAIN_NAME]"
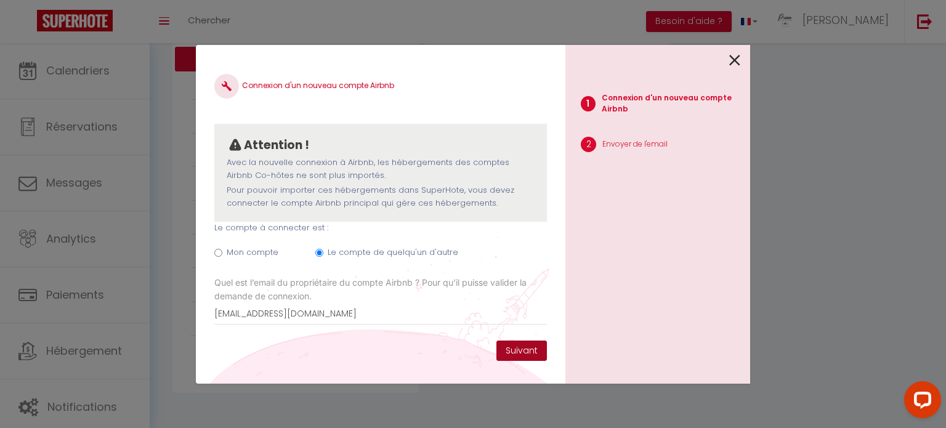
click at [518, 347] on button "Suivant" at bounding box center [521, 350] width 50 height 21
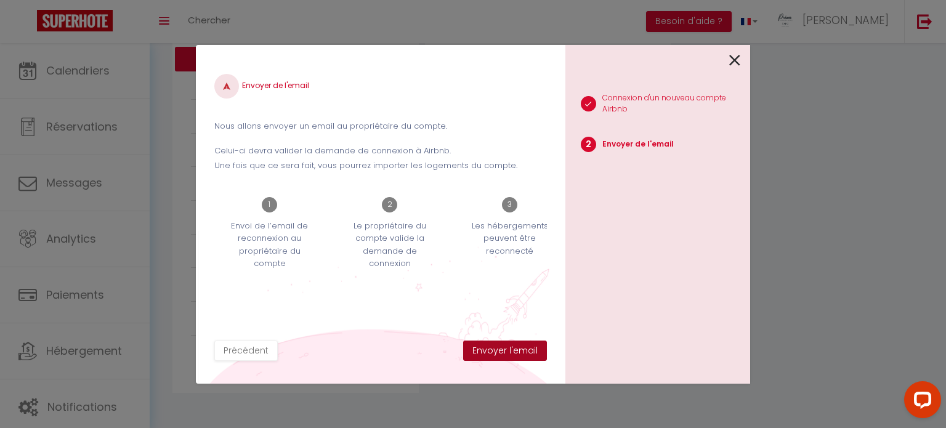
click at [484, 352] on button "Envoyer l'email" at bounding box center [505, 350] width 84 height 21
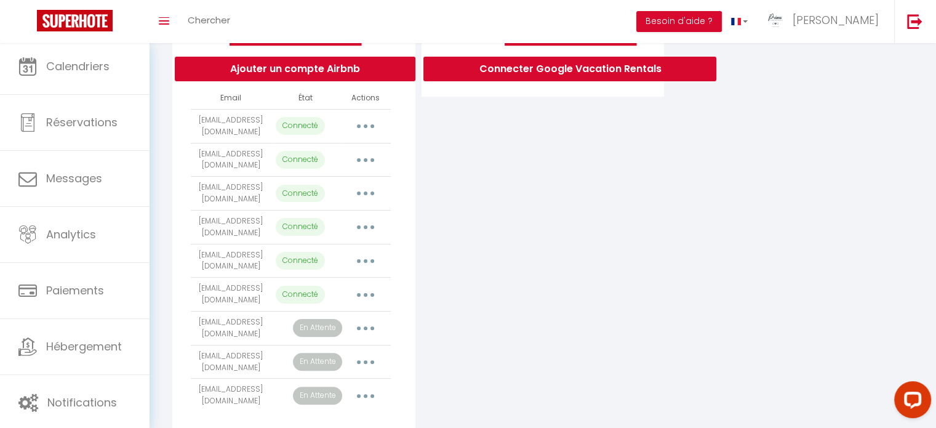
scroll to position [185, 0]
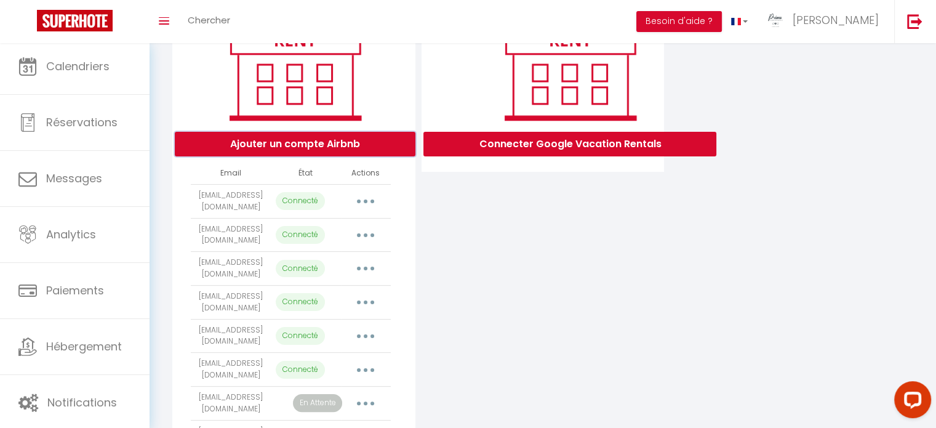
click at [303, 150] on button "Ajouter un compte Airbnb" at bounding box center [295, 144] width 241 height 25
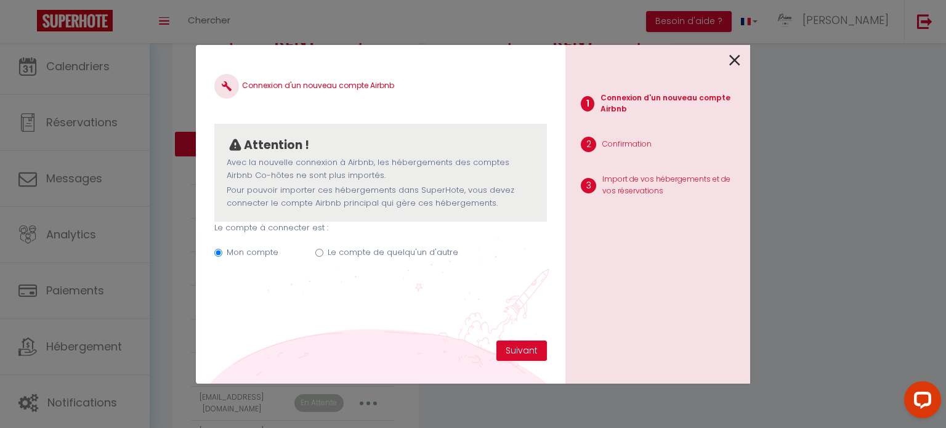
click at [376, 257] on label "Le compte de quelqu'un d'autre" at bounding box center [393, 252] width 131 height 12
click at [323, 257] on input "Le compte de quelqu'un d'autre" at bounding box center [319, 253] width 8 height 8
radio input "true"
radio input "false"
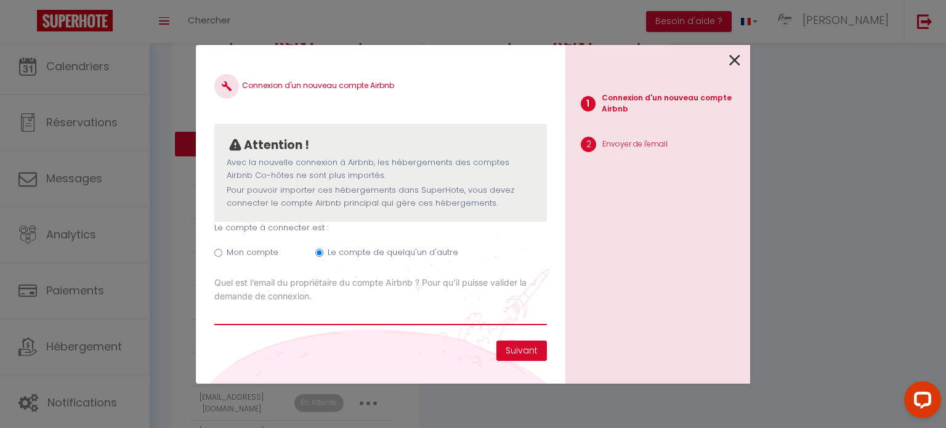
click at [337, 322] on input "Email connexion Airbnb" at bounding box center [380, 314] width 332 height 22
type input "[PERSON_NAME][EMAIL_ADDRESS][DOMAIN_NAME]"
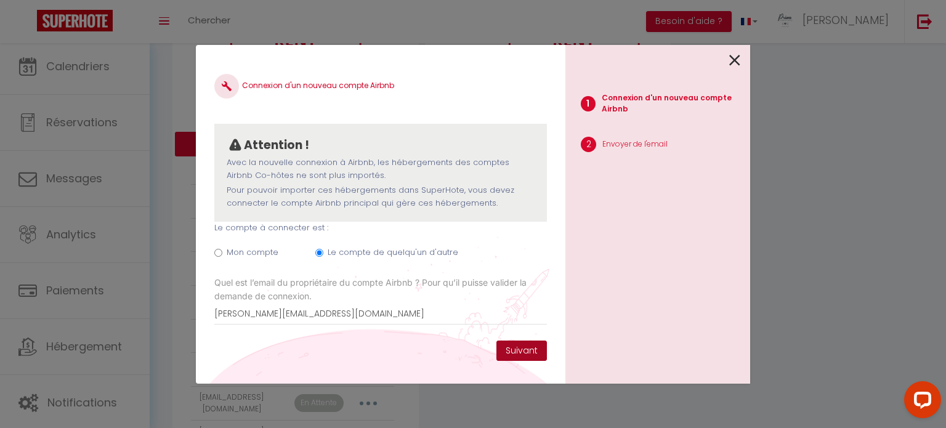
click at [526, 344] on button "Suivant" at bounding box center [521, 350] width 50 height 21
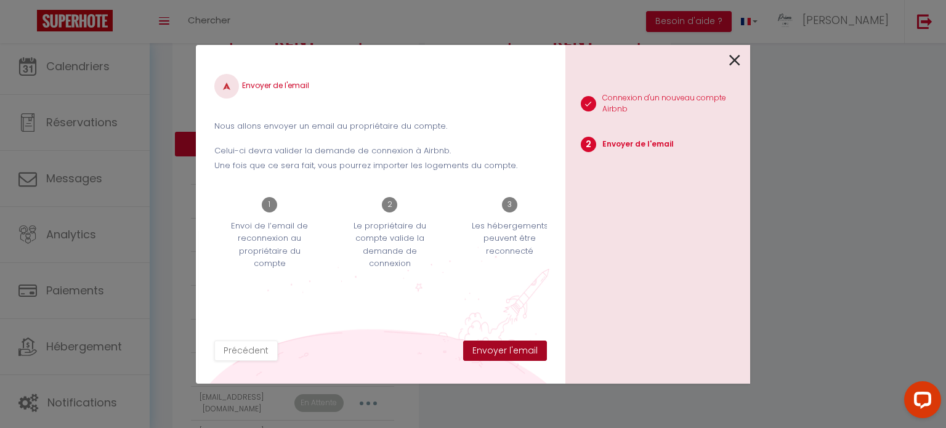
click at [495, 342] on button "Envoyer l'email" at bounding box center [505, 350] width 84 height 21
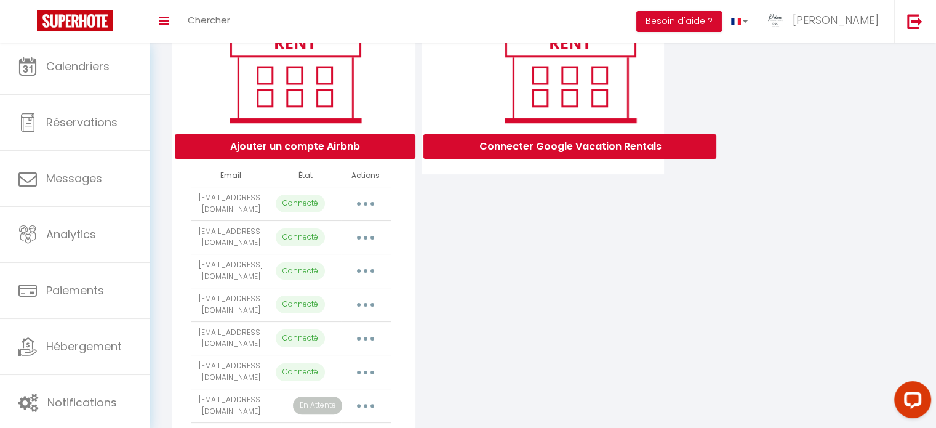
scroll to position [98, 0]
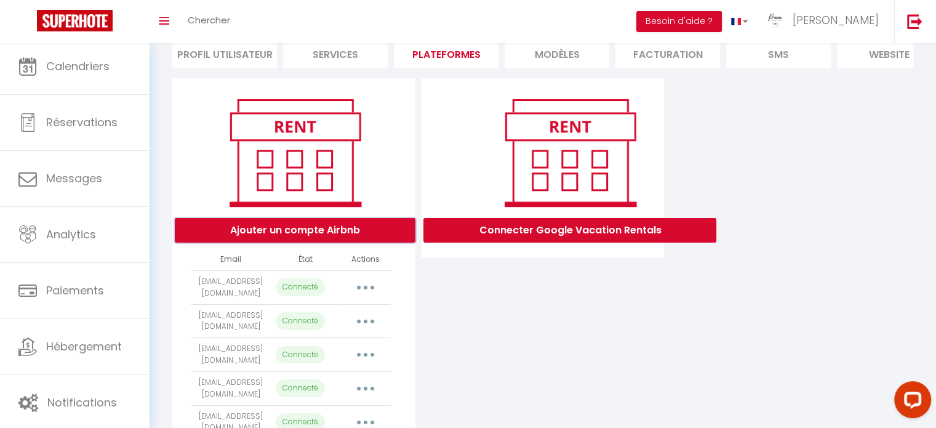
click at [307, 242] on button "Ajouter un compte Airbnb" at bounding box center [295, 230] width 241 height 25
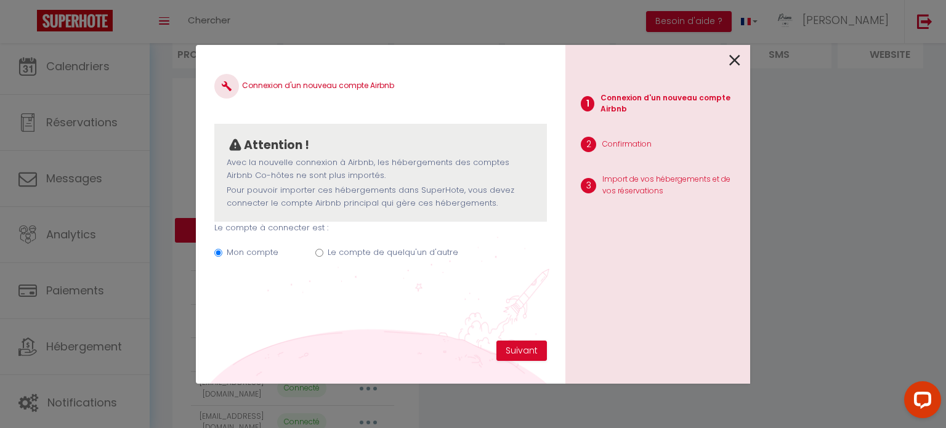
click at [411, 247] on label "Le compte de quelqu'un d'autre" at bounding box center [393, 252] width 131 height 12
click at [323, 249] on input "Le compte de quelqu'un d'autre" at bounding box center [319, 253] width 8 height 8
radio input "true"
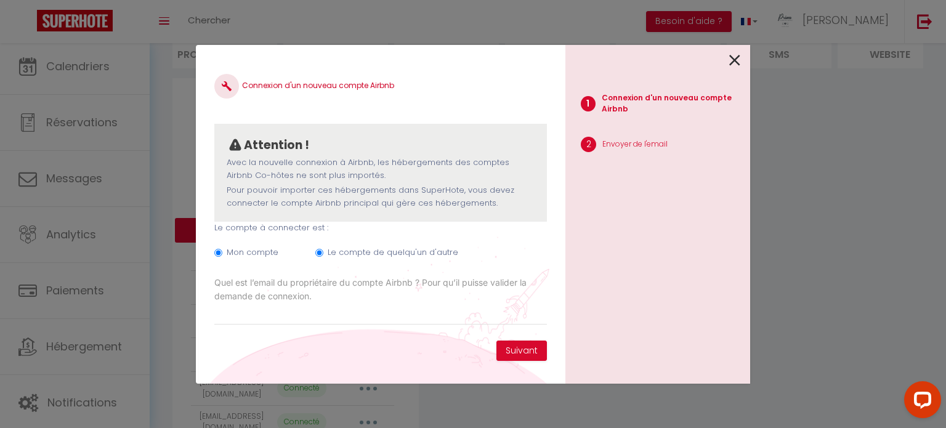
radio input "false"
click at [362, 310] on input "Email connexion Airbnb" at bounding box center [380, 314] width 332 height 22
paste input "[EMAIL_ADDRESS][DOMAIN_NAME]"
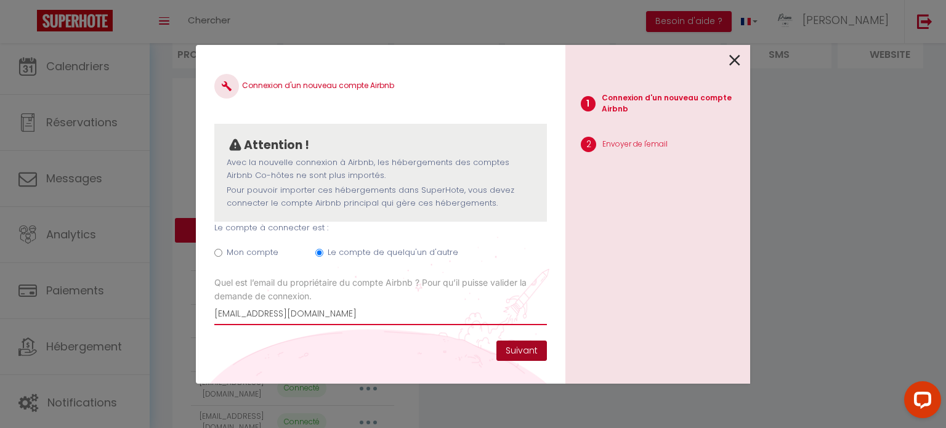
type input "[EMAIL_ADDRESS][DOMAIN_NAME]"
click at [532, 350] on button "Suivant" at bounding box center [521, 350] width 50 height 21
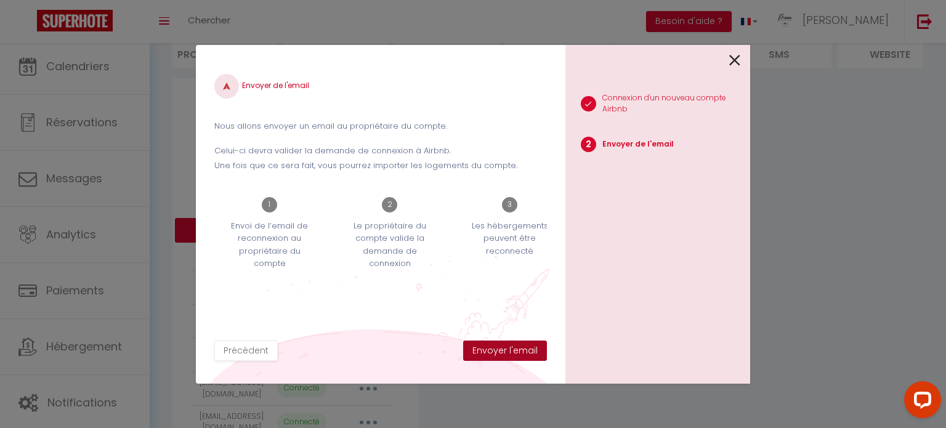
click at [532, 350] on button "Envoyer l'email" at bounding box center [505, 350] width 84 height 21
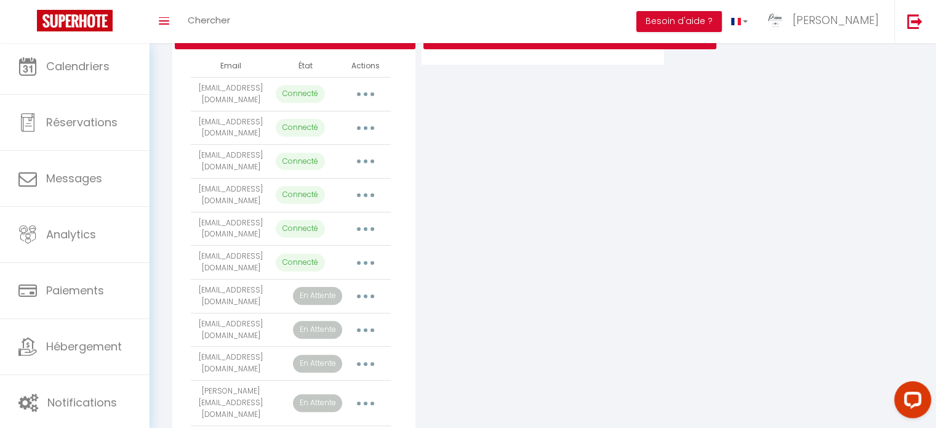
scroll to position [190, 0]
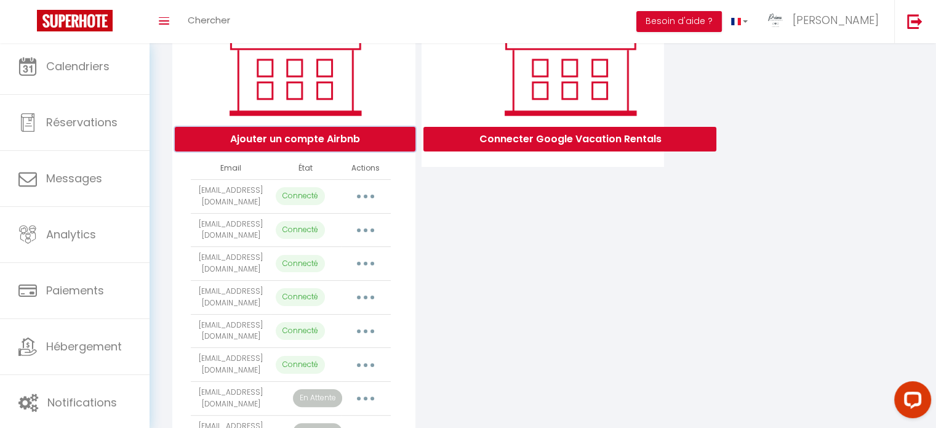
click at [302, 147] on button "Ajouter un compte Airbnb" at bounding box center [295, 139] width 241 height 25
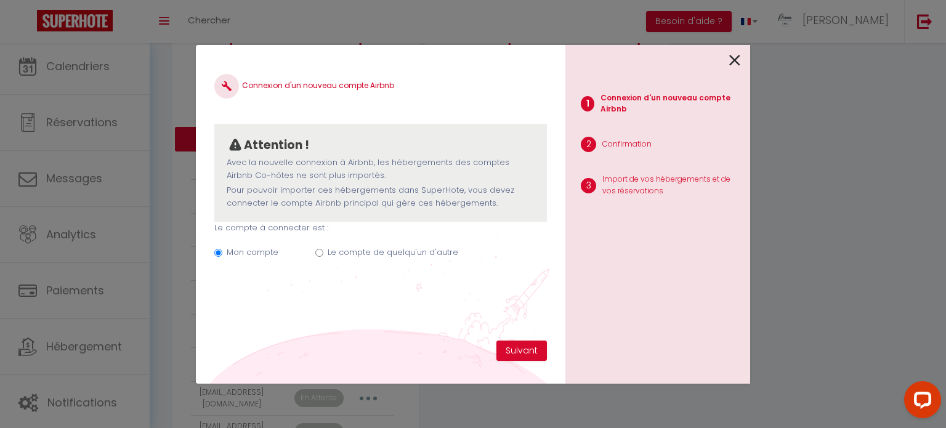
drag, startPoint x: 353, startPoint y: 239, endPoint x: 353, endPoint y: 248, distance: 8.6
click at [353, 244] on div "Mon compte Le compte de quelqu'un d'autre" at bounding box center [380, 254] width 332 height 41
click at [353, 248] on label "Le compte de quelqu'un d'autre" at bounding box center [393, 252] width 131 height 12
click at [323, 249] on input "Le compte de quelqu'un d'autre" at bounding box center [319, 253] width 8 height 8
radio input "true"
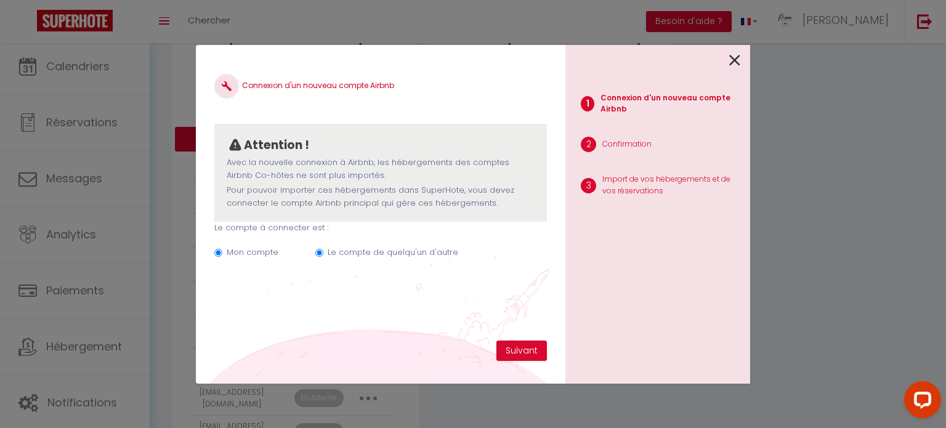
radio input "false"
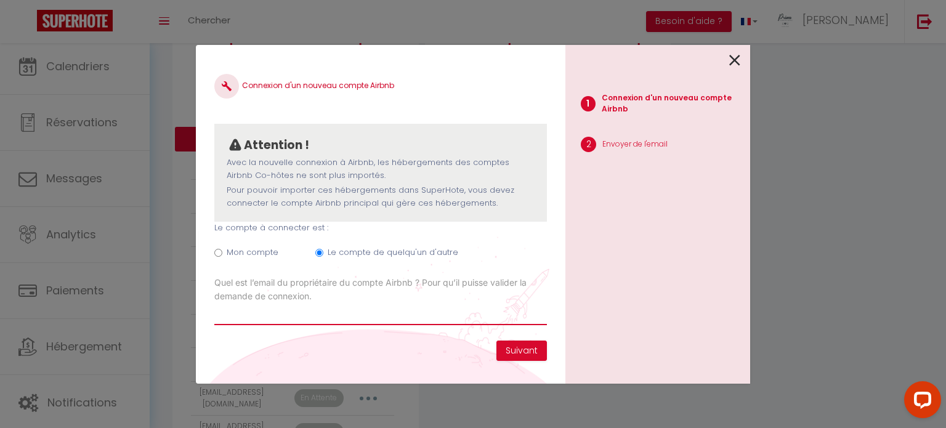
click at [321, 322] on input "Email connexion Airbnb" at bounding box center [380, 314] width 332 height 22
paste input "[EMAIL_ADDRESS][DOMAIN_NAME]"
type input "[EMAIL_ADDRESS][DOMAIN_NAME]"
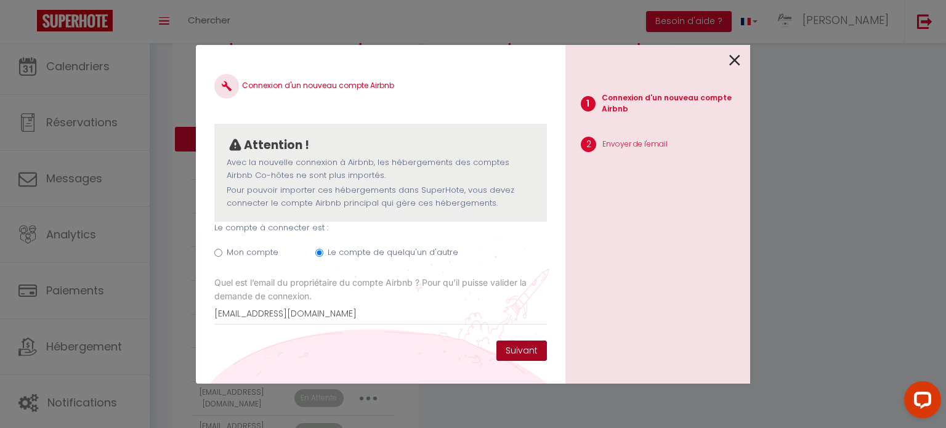
click at [518, 348] on button "Suivant" at bounding box center [521, 350] width 50 height 21
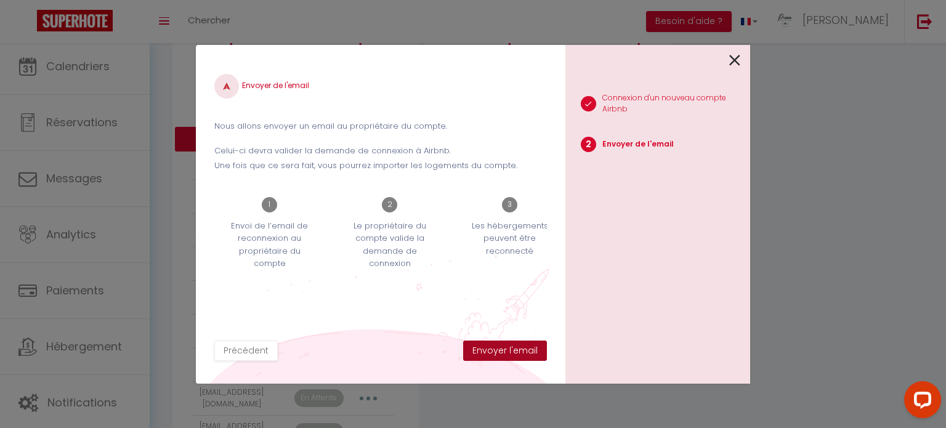
click at [504, 349] on button "Envoyer l'email" at bounding box center [505, 350] width 84 height 21
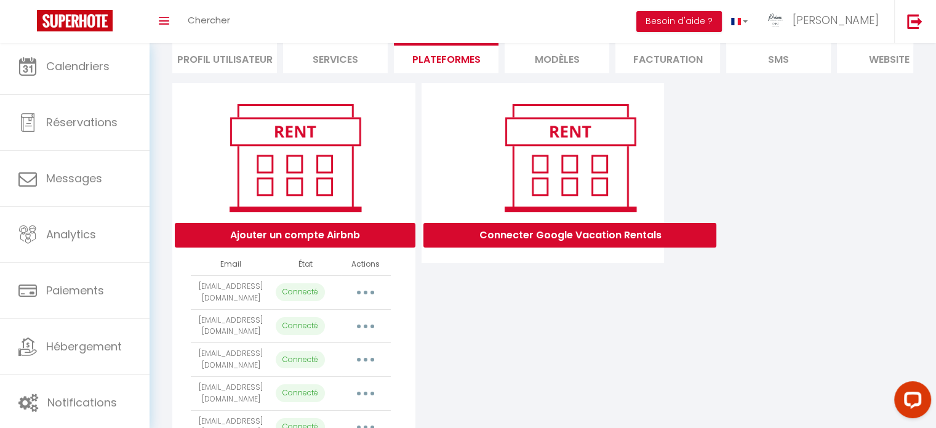
scroll to position [185, 0]
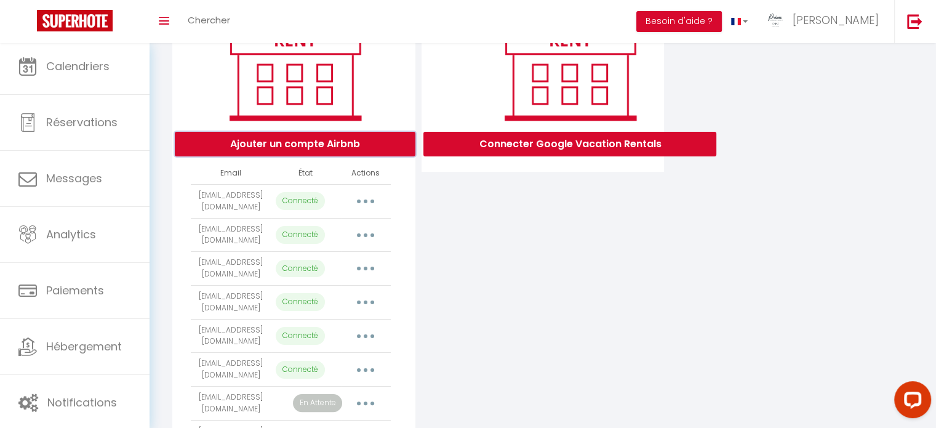
click at [293, 146] on button "Ajouter un compte Airbnb" at bounding box center [295, 144] width 241 height 25
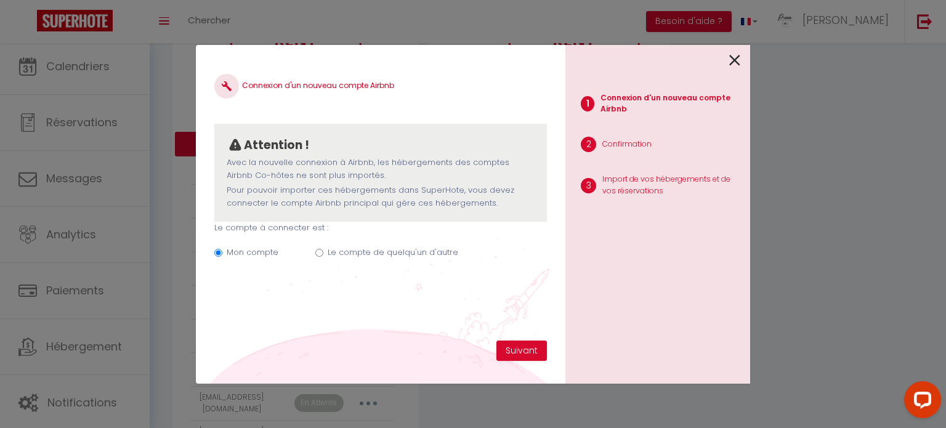
click at [435, 255] on label "Le compte de quelqu'un d'autre" at bounding box center [393, 252] width 131 height 12
click at [323, 255] on input "Le compte de quelqu'un d'autre" at bounding box center [319, 253] width 8 height 8
radio input "true"
radio input "false"
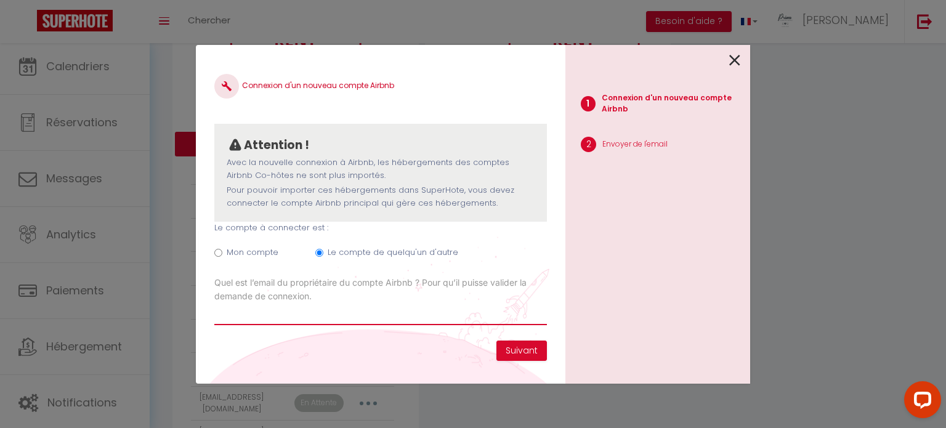
click at [401, 307] on input "Email connexion Airbnb" at bounding box center [380, 314] width 332 height 22
paste input "[EMAIL_ADDRESS][DOMAIN_NAME]"
type input "[EMAIL_ADDRESS][DOMAIN_NAME]"
drag, startPoint x: 366, startPoint y: 305, endPoint x: 0, endPoint y: 362, distance: 370.7
click at [0, 362] on div "Connexion d'un nouveau compte Airbnb Attention ! Avec la nouvelle connexion à A…" at bounding box center [473, 214] width 946 height 428
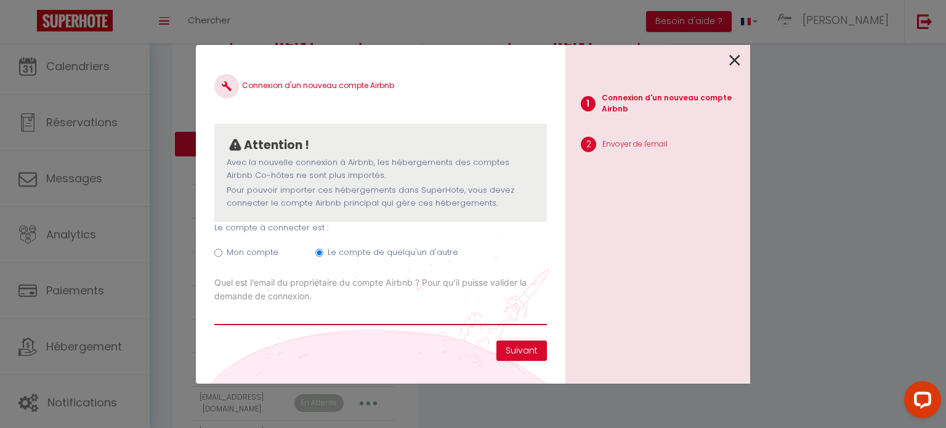
paste input "[PERSON_NAME][EMAIL_ADDRESS][DOMAIN_NAME]"
type input "[PERSON_NAME][EMAIL_ADDRESS][DOMAIN_NAME]"
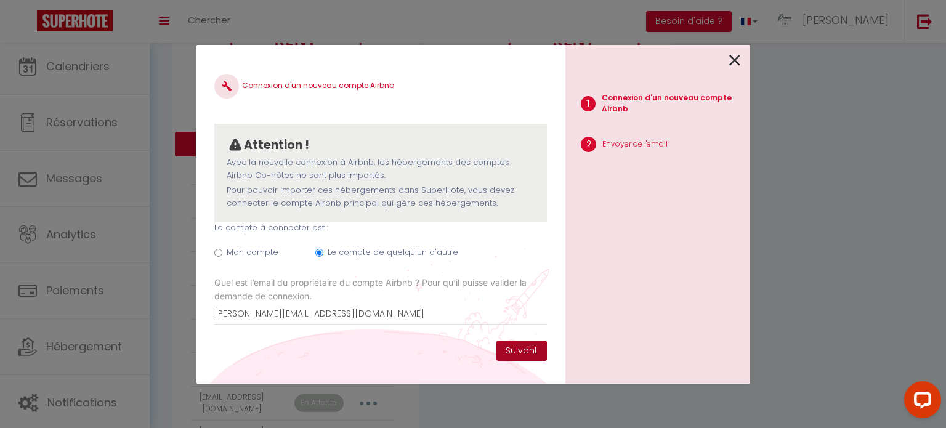
click at [538, 348] on button "Suivant" at bounding box center [521, 350] width 50 height 21
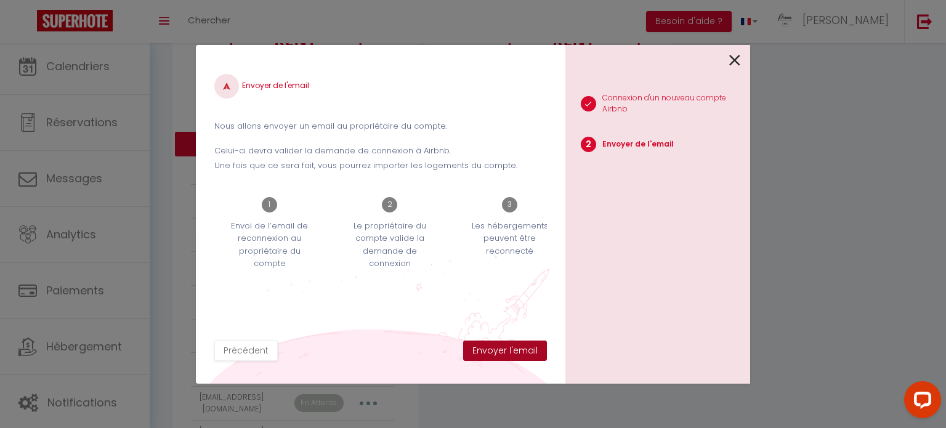
click at [541, 353] on button "Envoyer l'email" at bounding box center [505, 350] width 84 height 21
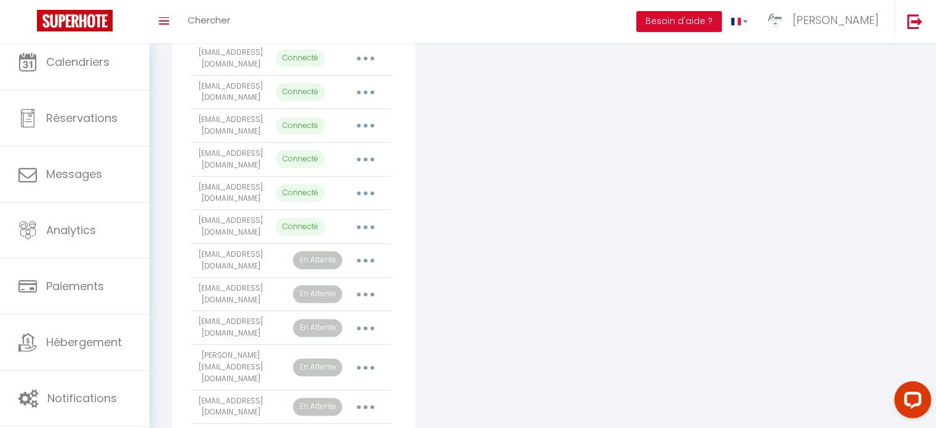
scroll to position [431, 0]
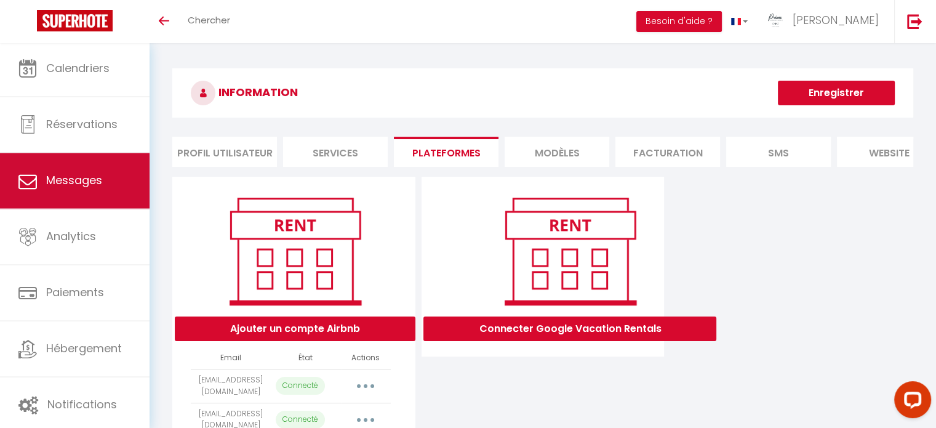
click at [86, 195] on link "Messages" at bounding box center [75, 180] width 150 height 55
select select "message"
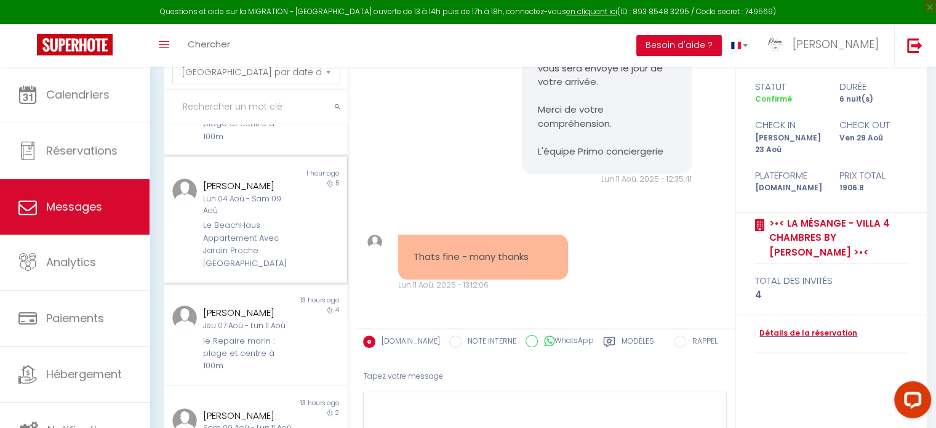
scroll to position [185, 0]
click at [242, 138] on div "le Repaire marin : plage et centre à 100m" at bounding box center [248, 124] width 90 height 38
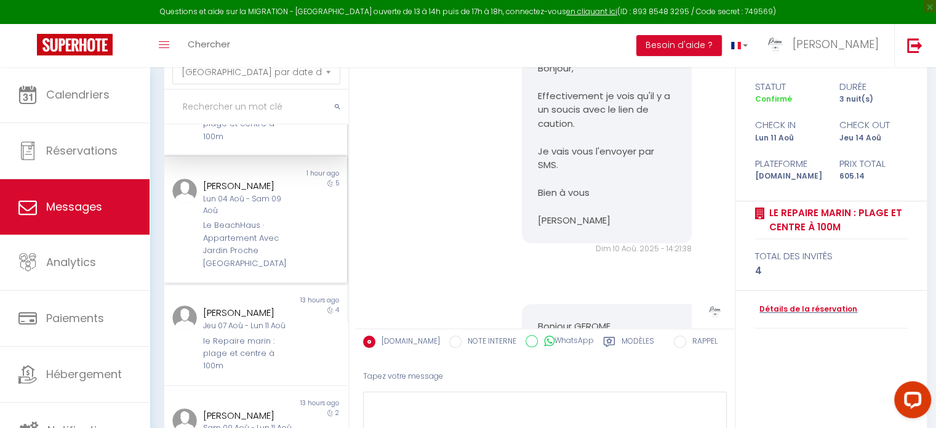
click at [239, 212] on div "Lun 04 Aoû - Sam 09 Aoû" at bounding box center [248, 204] width 90 height 23
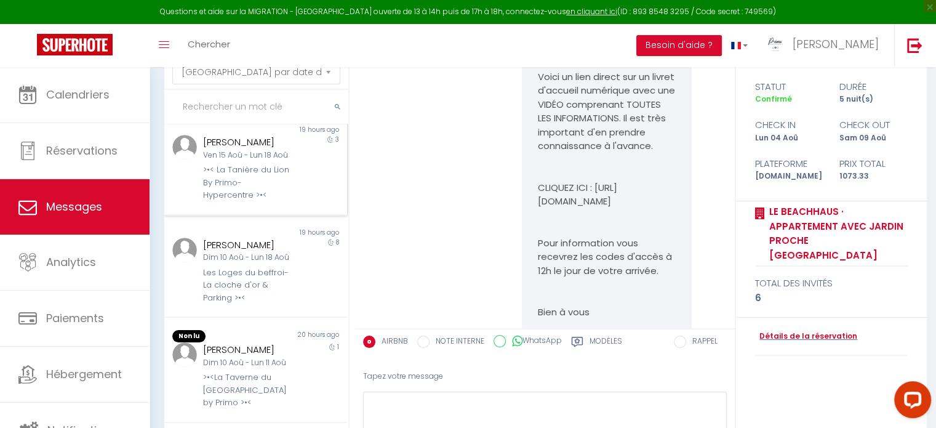
scroll to position [677, 0]
click at [231, 379] on div "Sam 09 Aoû - Jeu 14 Aoû" at bounding box center [248, 366] width 90 height 23
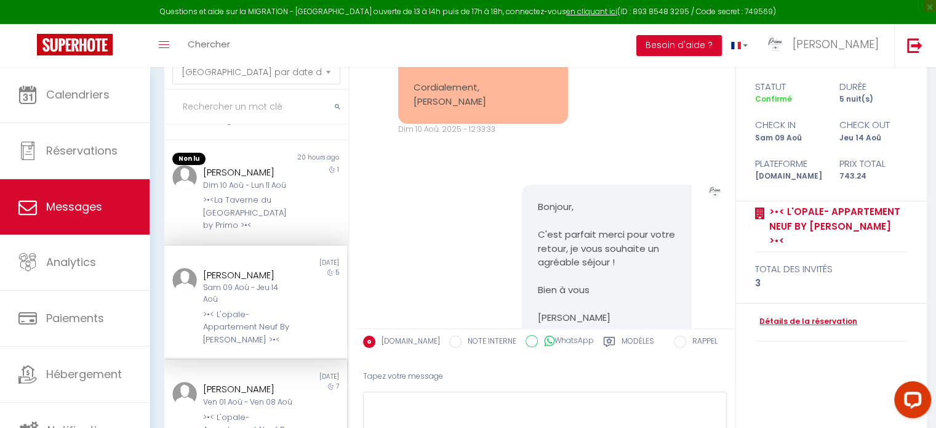
scroll to position [771, 0]
click at [227, 289] on div "Sam 09 Aoû - Jeu 14 Aoû" at bounding box center [248, 293] width 90 height 23
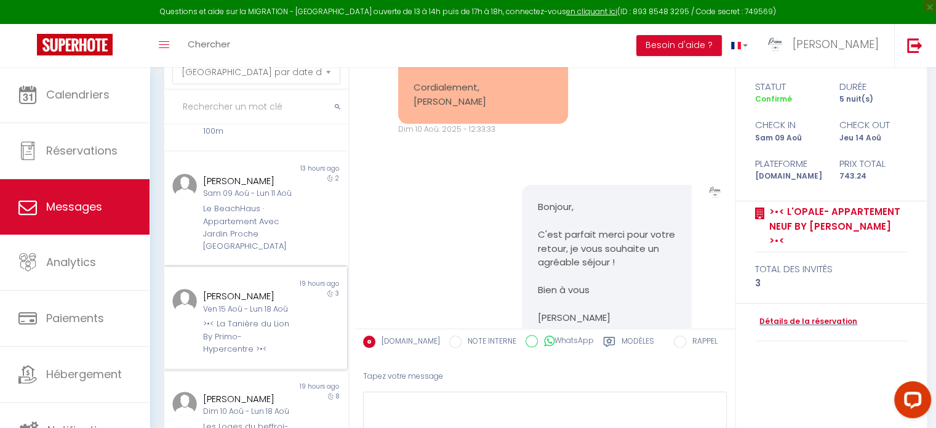
scroll to position [340, 0]
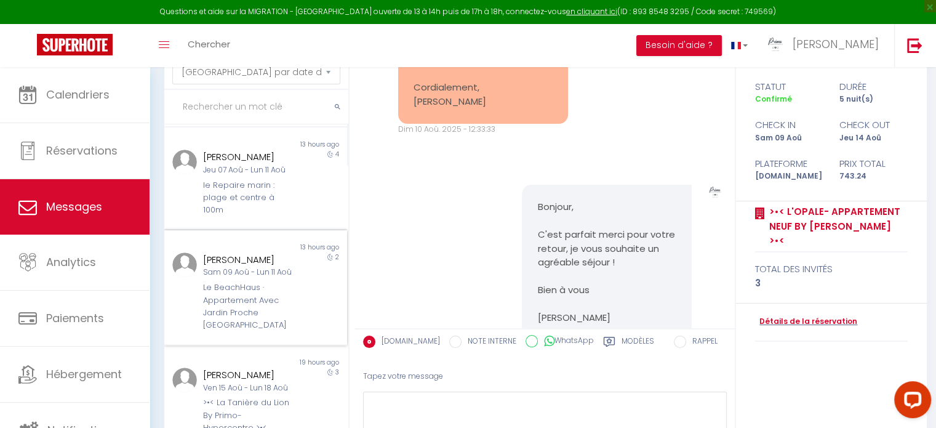
click at [230, 278] on div "Sam 09 Aoû - Lun 11 Aoû" at bounding box center [248, 273] width 90 height 12
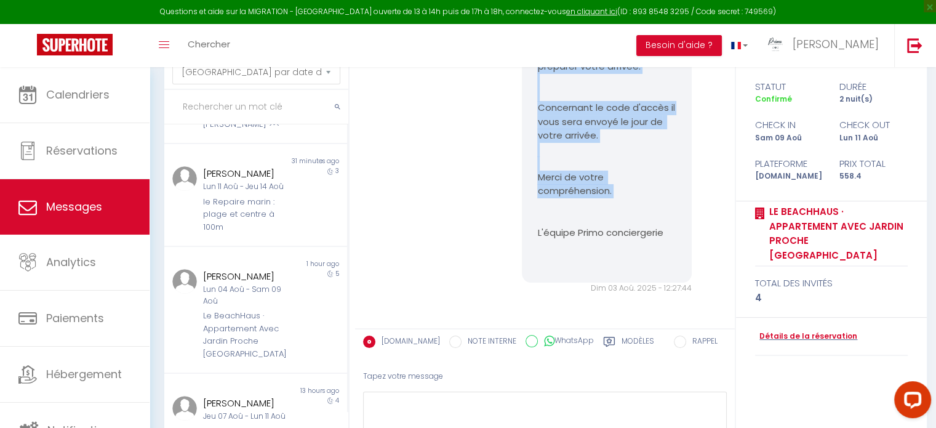
drag, startPoint x: 534, startPoint y: 121, endPoint x: 539, endPoint y: 229, distance: 107.9
click at [603, 230] on pre "Bonjour Jessy, Merci d'avoir choisi le logement de Tristan ! Je me réjouis de v…" at bounding box center [606, 11] width 139 height 513
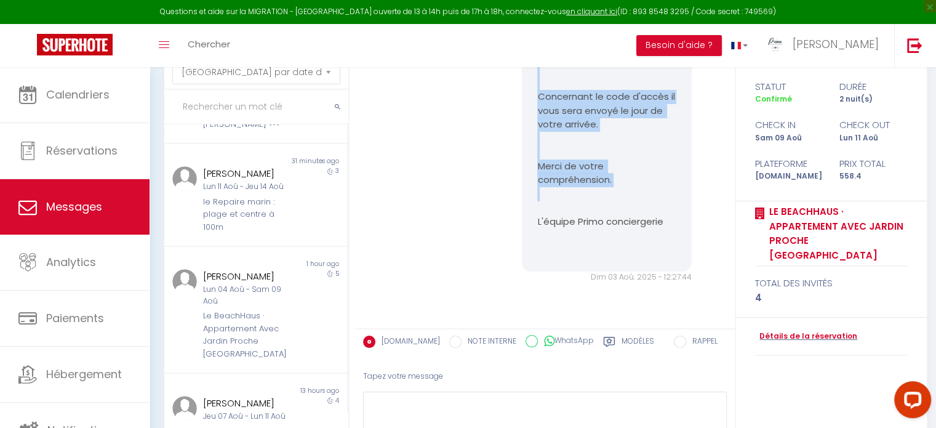
click at [515, 223] on div "Bonjour Jessy, Merci d'avoir choisi le logement de Tristan ! Je me réjouis de v…" at bounding box center [607, 6] width 186 height 555
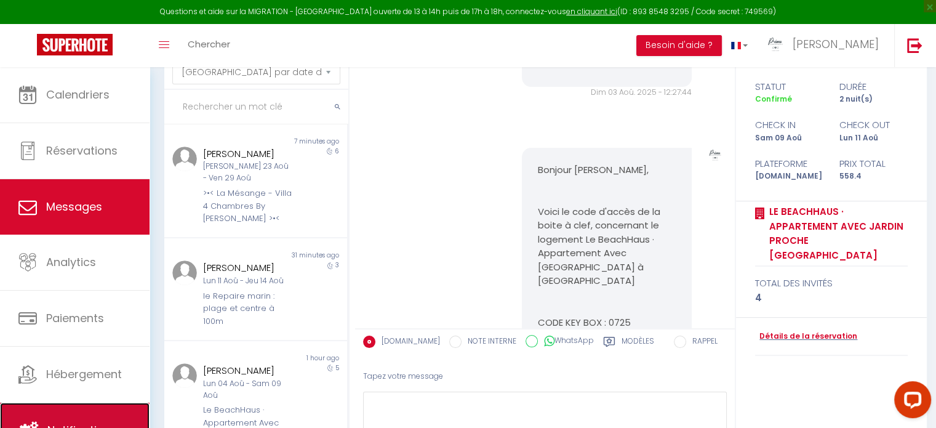
click at [69, 416] on link "Notifications" at bounding box center [75, 430] width 150 height 55
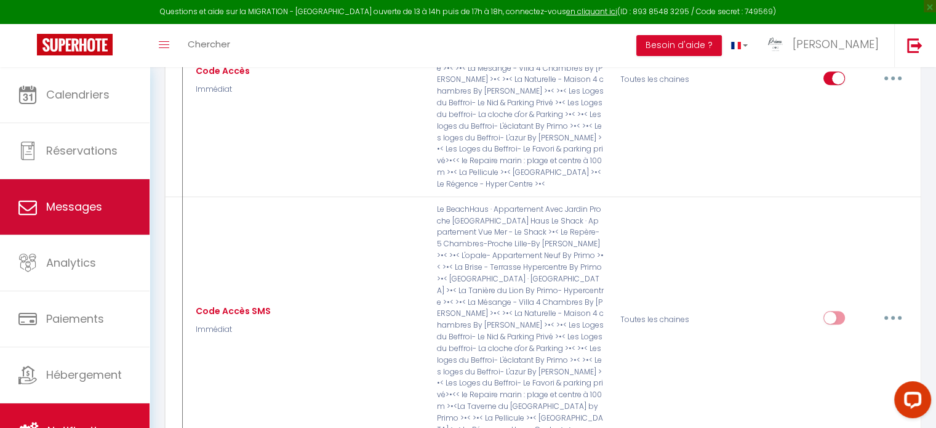
scroll to position [1047, 0]
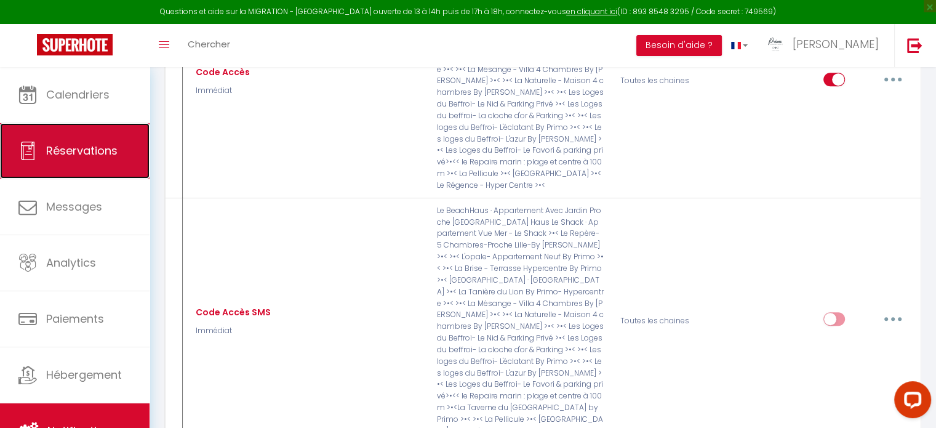
click at [116, 164] on link "Réservations" at bounding box center [75, 150] width 150 height 55
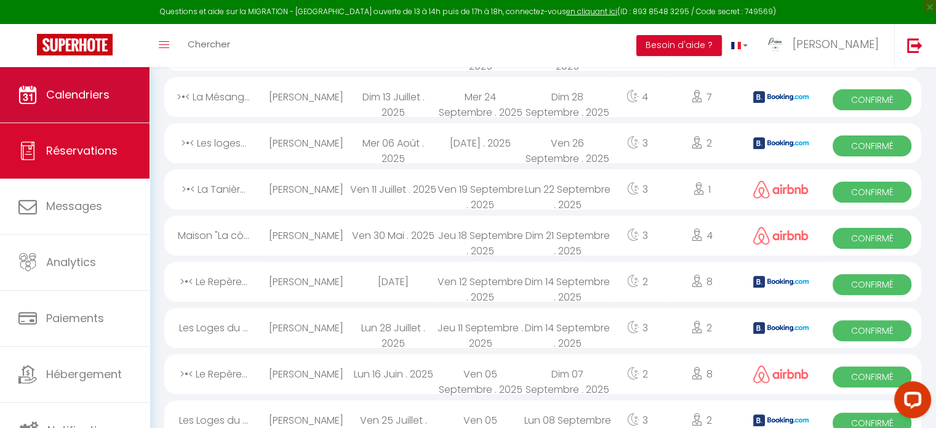
scroll to position [1737, 0]
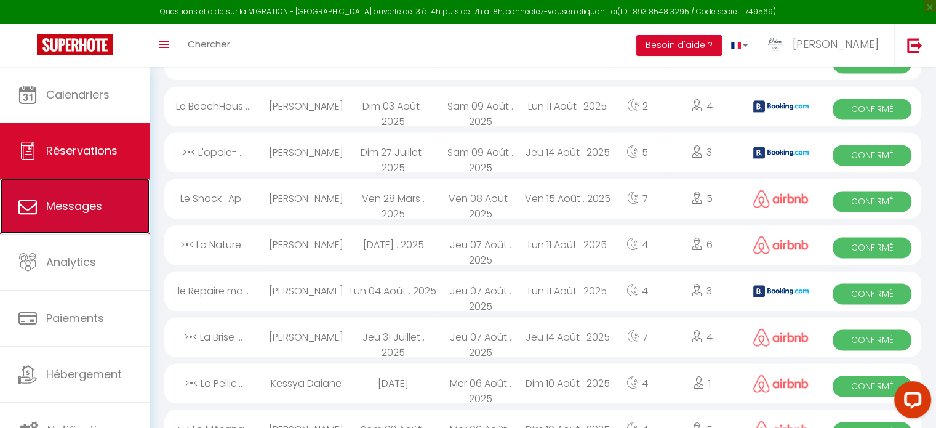
click at [103, 204] on link "Messages" at bounding box center [75, 206] width 150 height 55
select select "message"
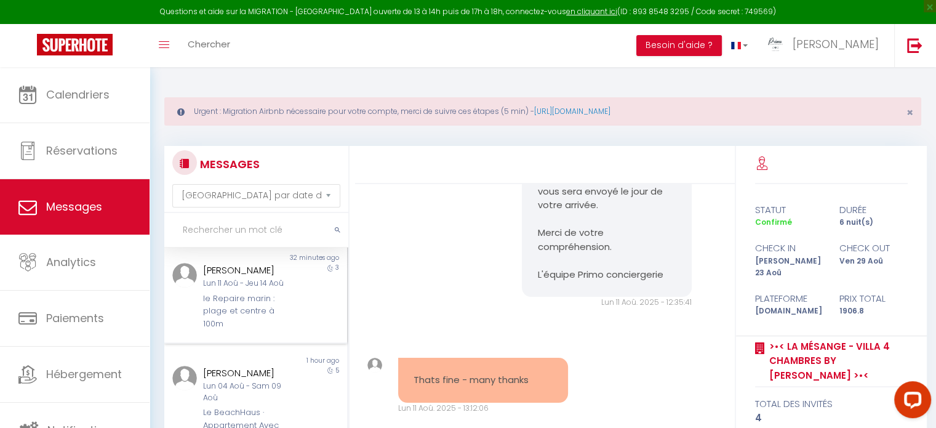
scroll to position [123, 0]
click at [243, 293] on div "le Repaire marin : plage et centre à 100m" at bounding box center [248, 309] width 90 height 38
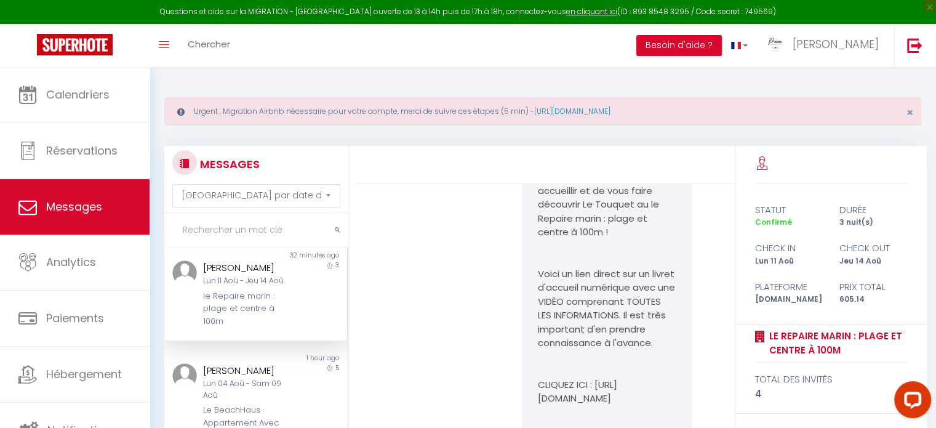
scroll to position [616, 0]
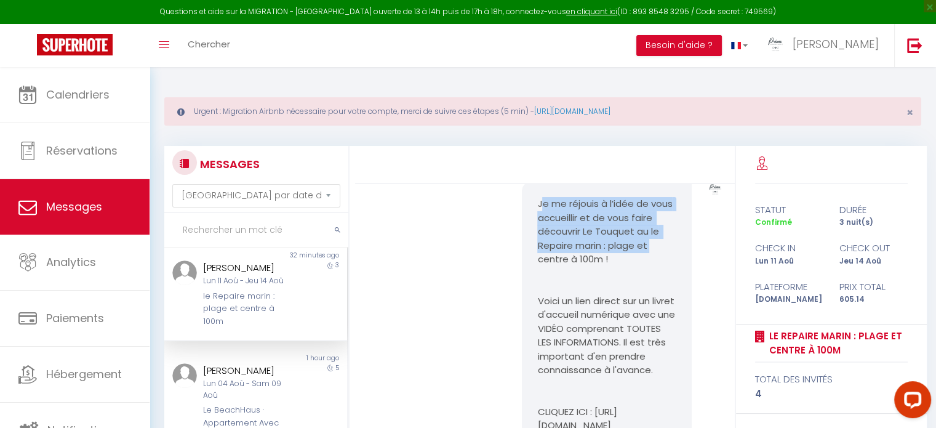
drag, startPoint x: 536, startPoint y: 244, endPoint x: 662, endPoint y: 283, distance: 132.2
click at [662, 267] on p "Je me réjouis à l’idée de vous accueillir et de vous faire découvrir Le Touquet…" at bounding box center [606, 232] width 139 height 70
click at [569, 265] on p "Je me réjouis à l’idée de vous accueillir et de vous faire découvrir Le Touquet…" at bounding box center [606, 232] width 139 height 70
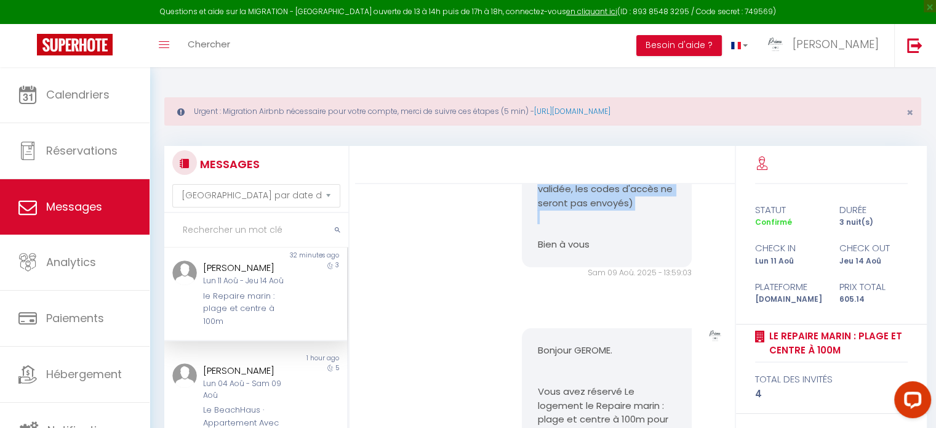
scroll to position [1047, 0]
drag, startPoint x: 531, startPoint y: 244, endPoint x: 635, endPoint y: 331, distance: 136.0
click at [638, 267] on div "Je me réjouis à l’idée de vous accueillir et de vous faire découvrir Le Touquet…" at bounding box center [607, 9] width 170 height 516
copy pre "Je me réjouis à l’idée de vous accueillir et de vous faire découvrir Le Touquet…"
